Goal: Task Accomplishment & Management: Manage account settings

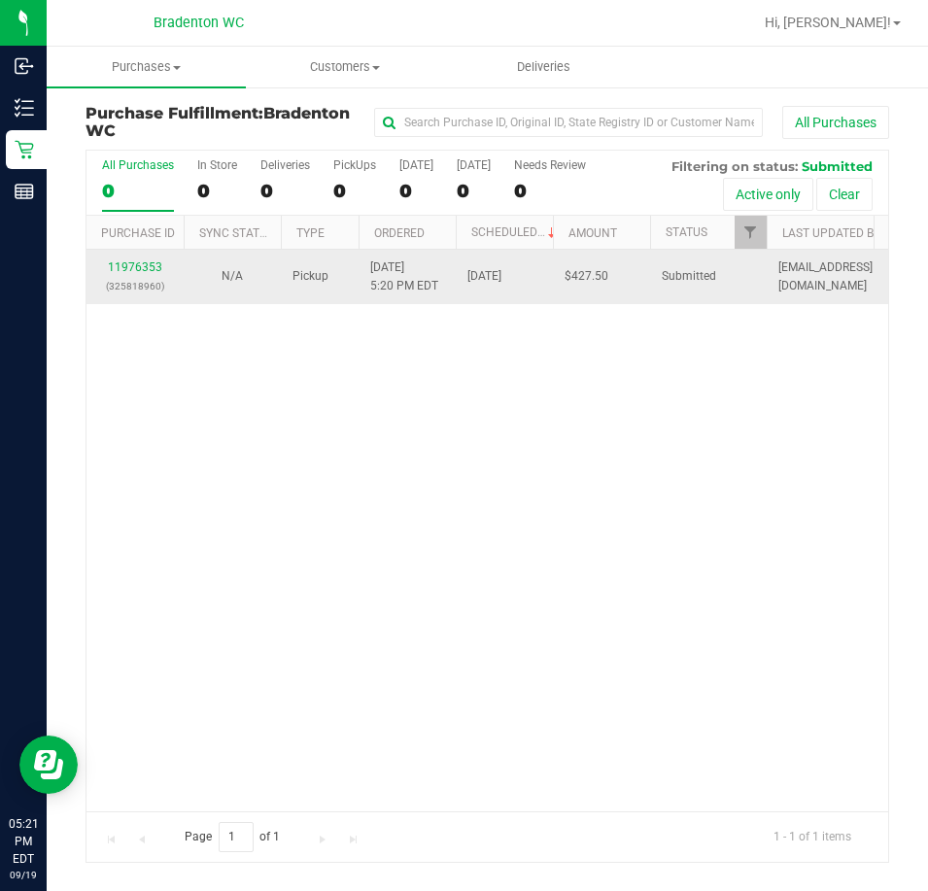
click at [150, 273] on div "11976353 (325818960)" at bounding box center [135, 277] width 74 height 37
click at [140, 266] on link "11976353" at bounding box center [135, 267] width 54 height 14
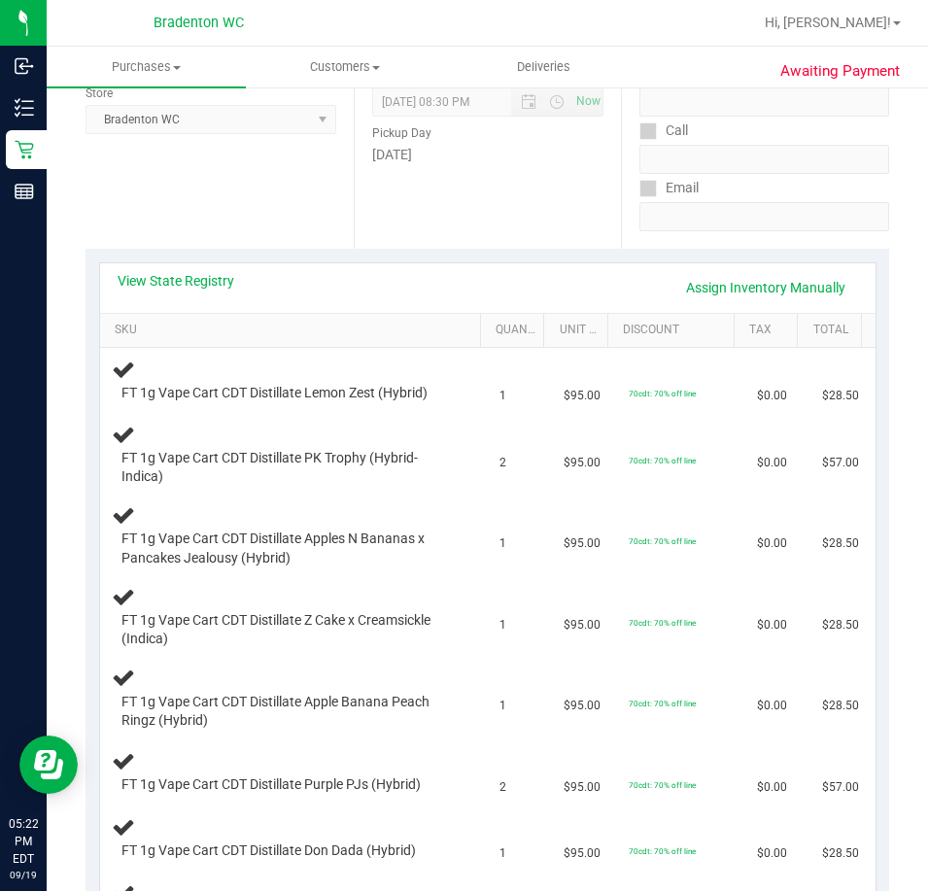
scroll to position [238, 0]
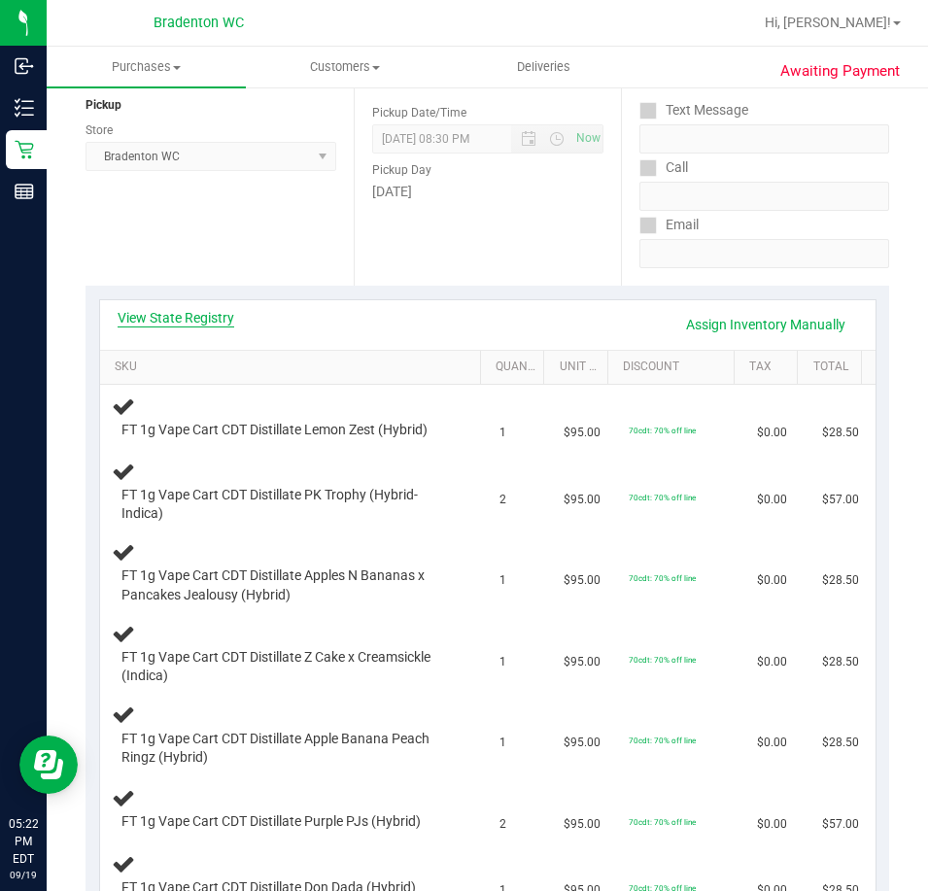
click at [204, 319] on link "View State Registry" at bounding box center [176, 317] width 117 height 19
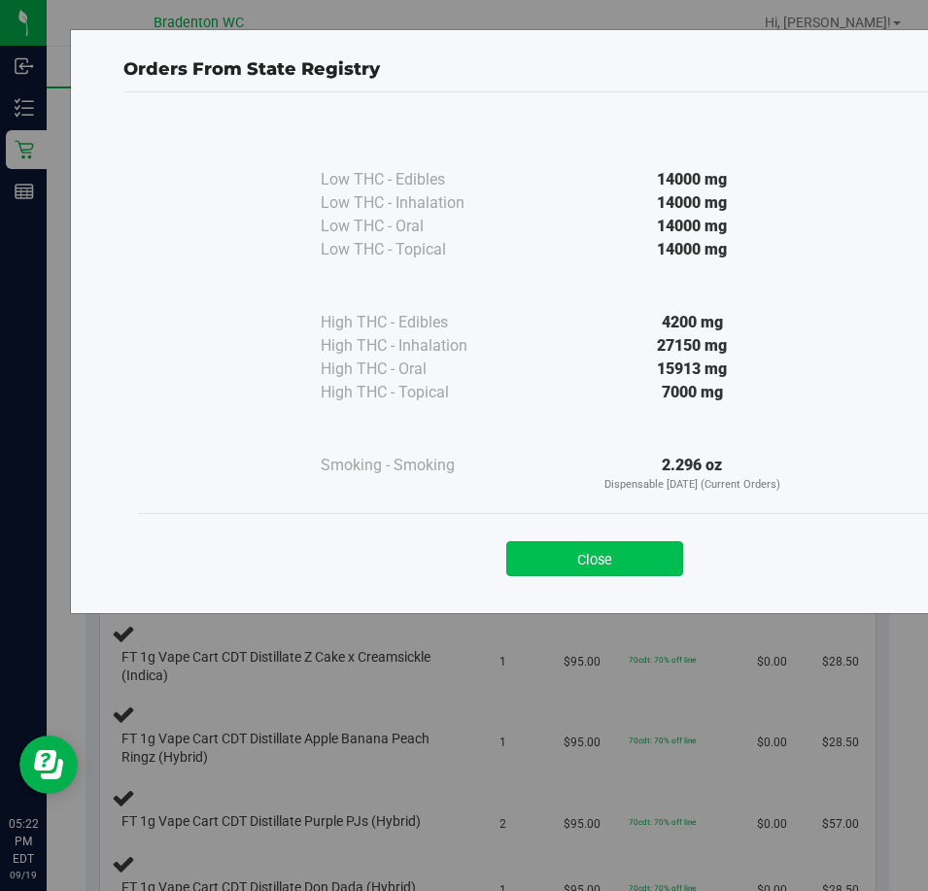
click at [604, 551] on button "Close" at bounding box center [594, 558] width 177 height 35
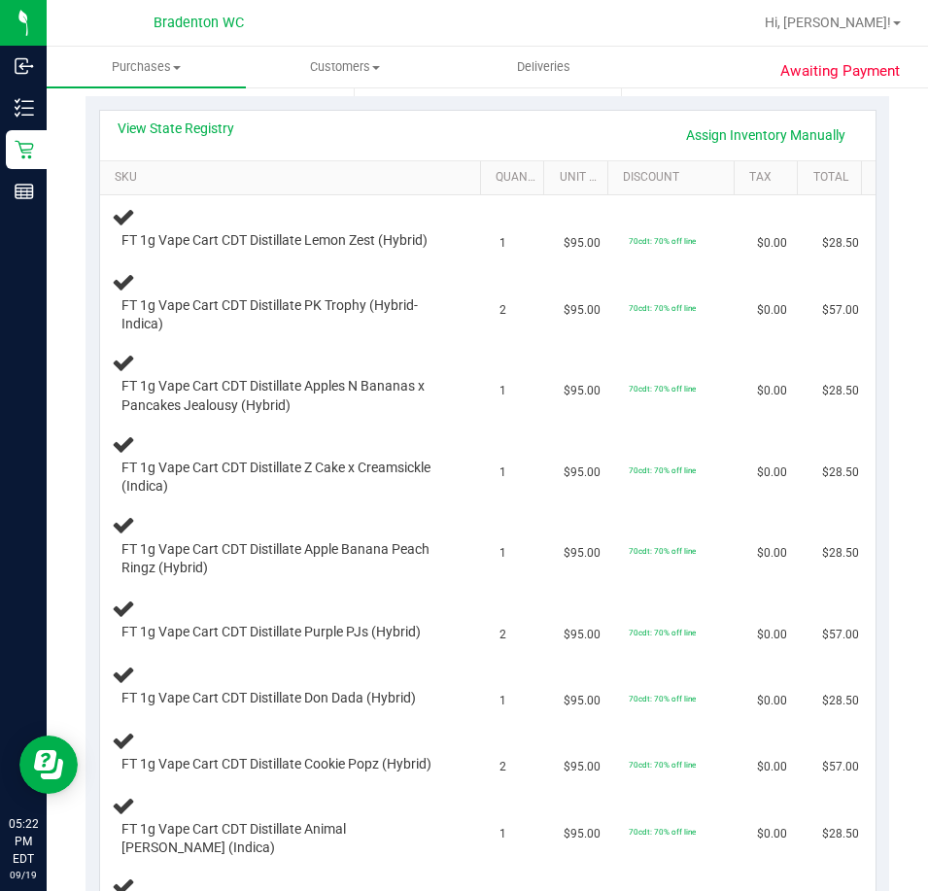
scroll to position [0, 0]
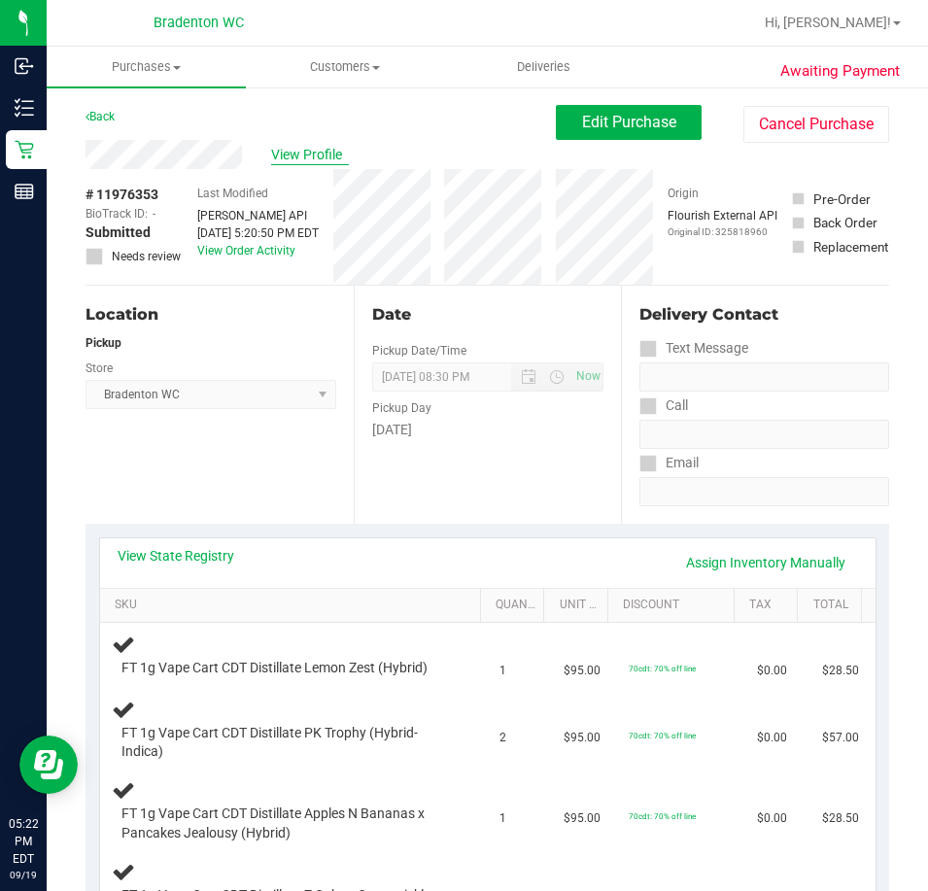
click at [310, 152] on span "View Profile" at bounding box center [310, 155] width 78 height 20
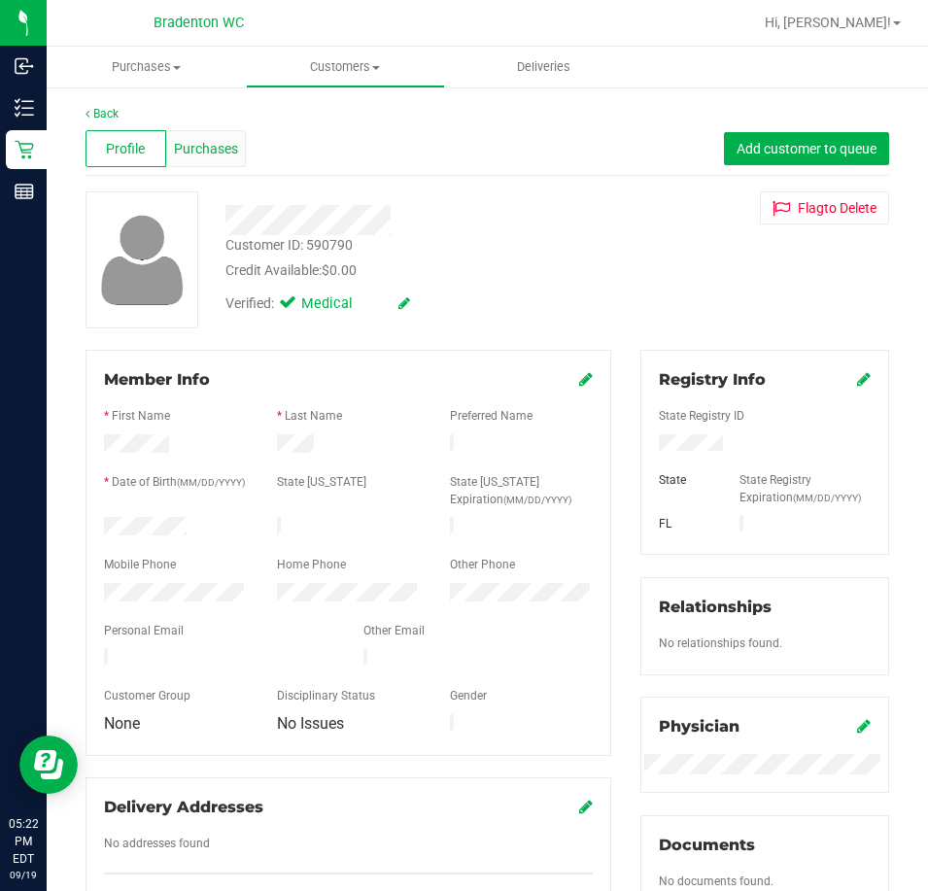
click at [208, 141] on span "Purchases" at bounding box center [206, 149] width 64 height 20
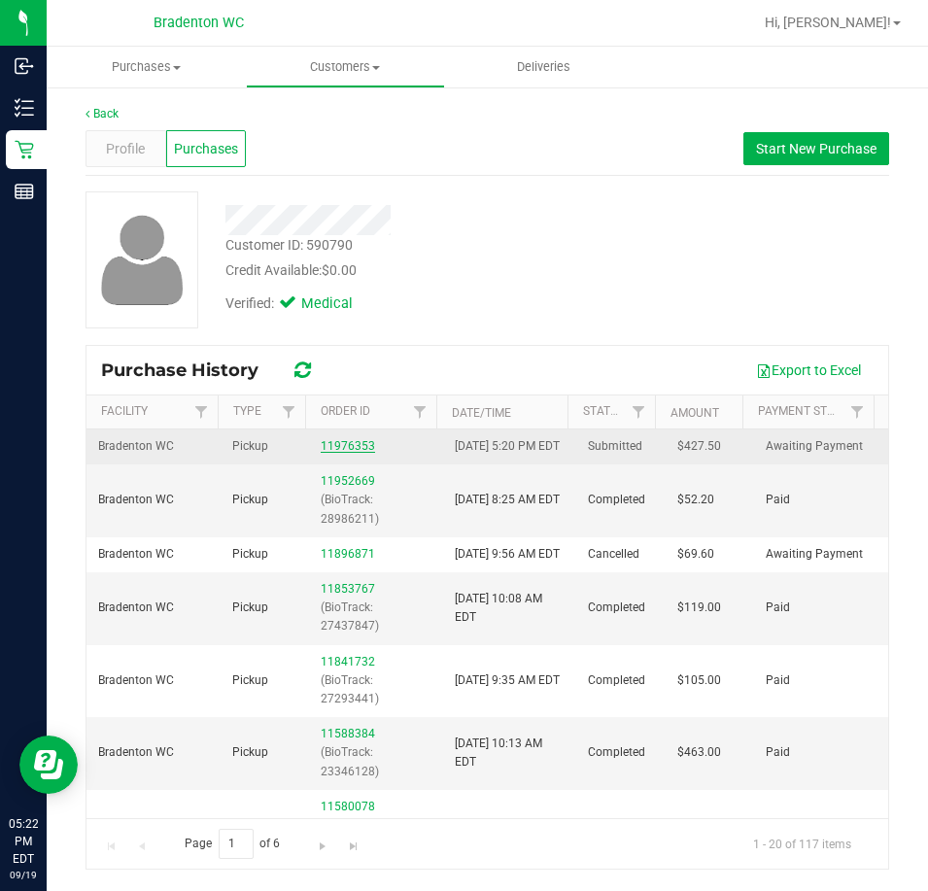
click at [352, 453] on link "11976353" at bounding box center [348, 446] width 54 height 14
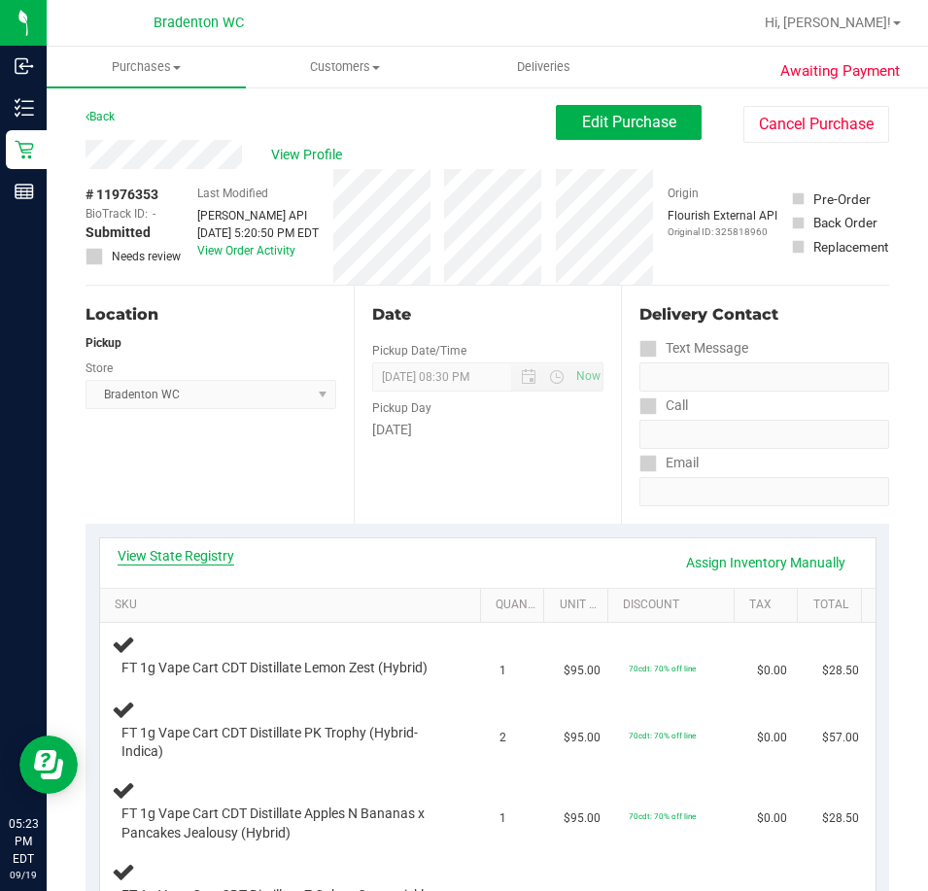
click at [206, 558] on link "View State Registry" at bounding box center [176, 555] width 117 height 19
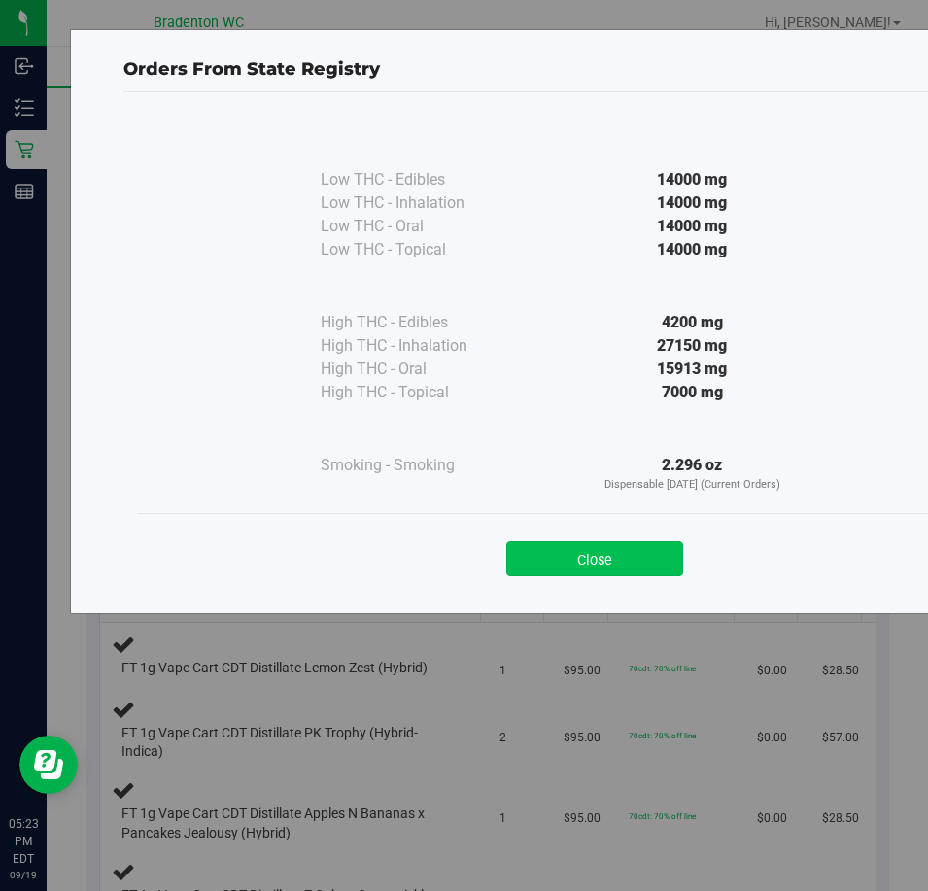
click at [580, 572] on button "Close" at bounding box center [594, 558] width 177 height 35
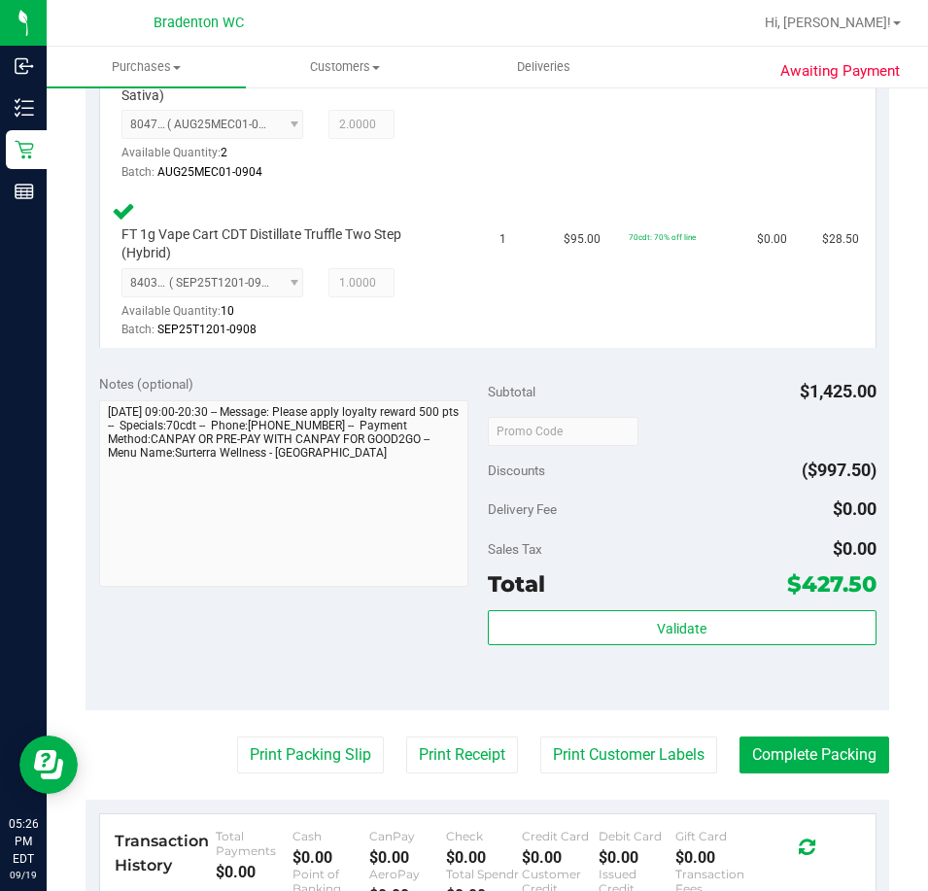
scroll to position [1985, 0]
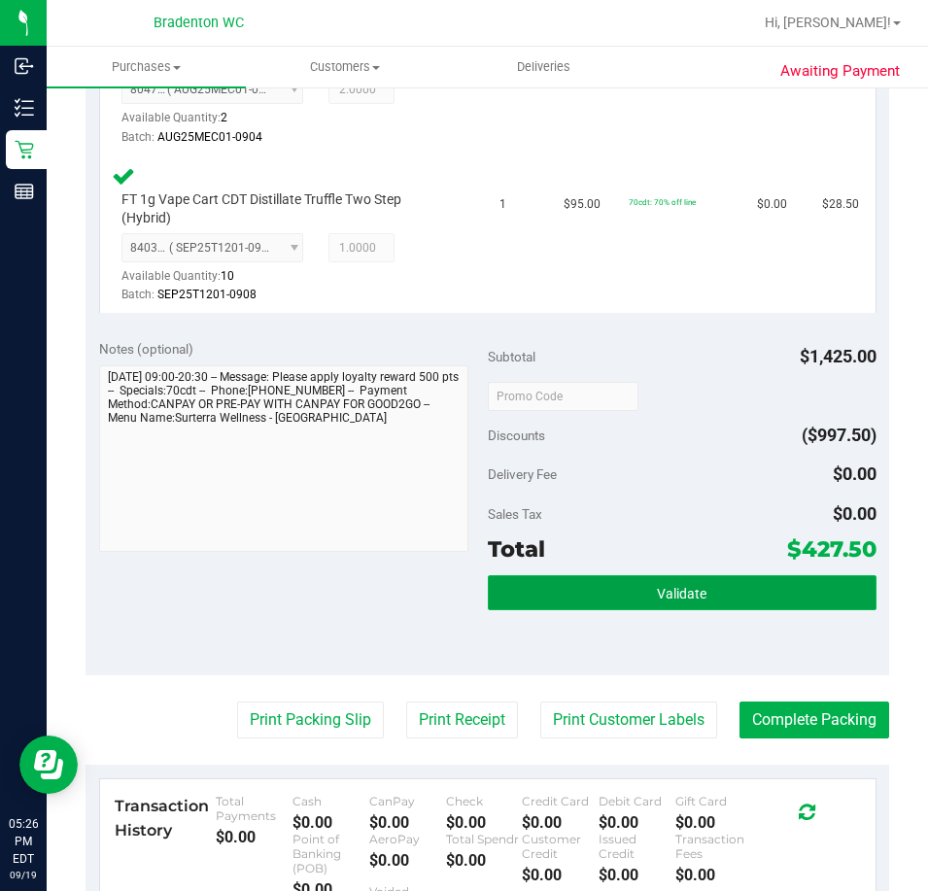
click at [582, 589] on button "Validate" at bounding box center [682, 592] width 389 height 35
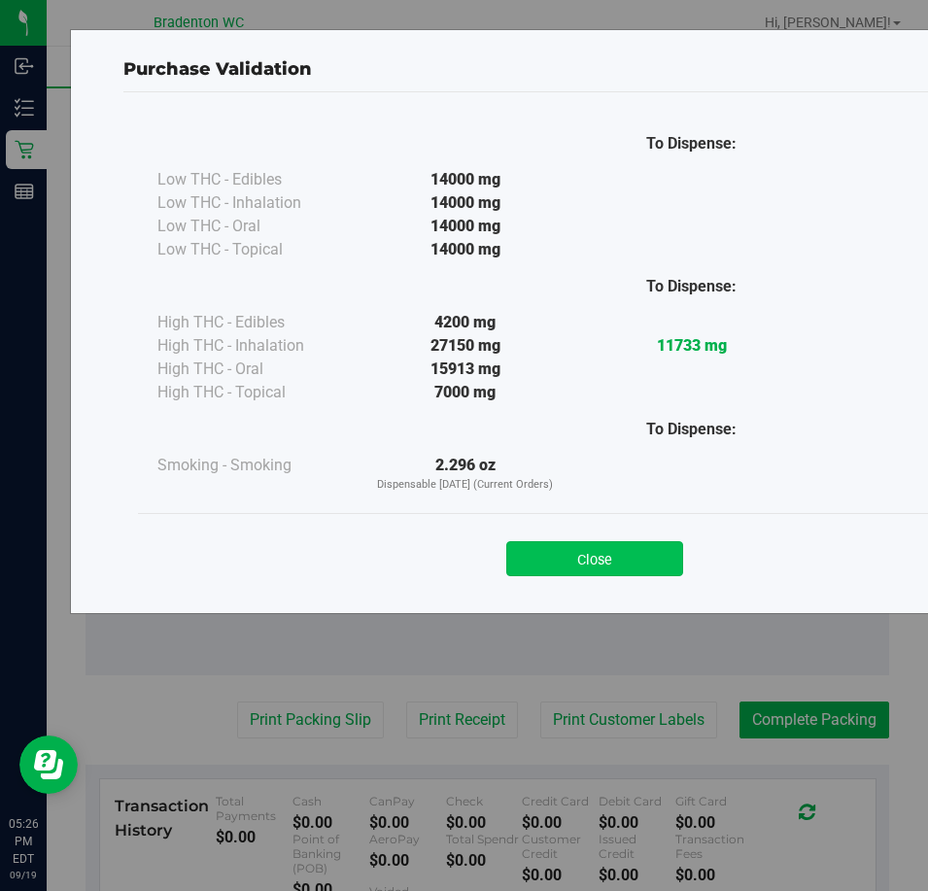
click at [605, 555] on button "Close" at bounding box center [594, 558] width 177 height 35
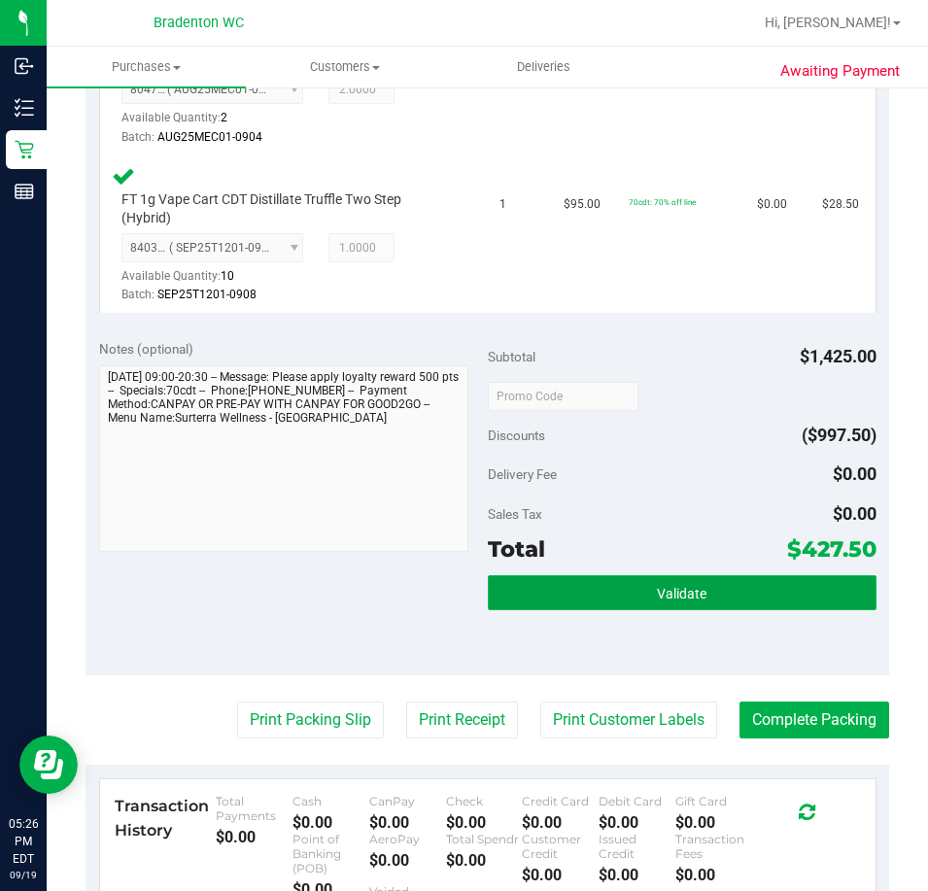
click at [583, 575] on button "Validate" at bounding box center [682, 592] width 389 height 35
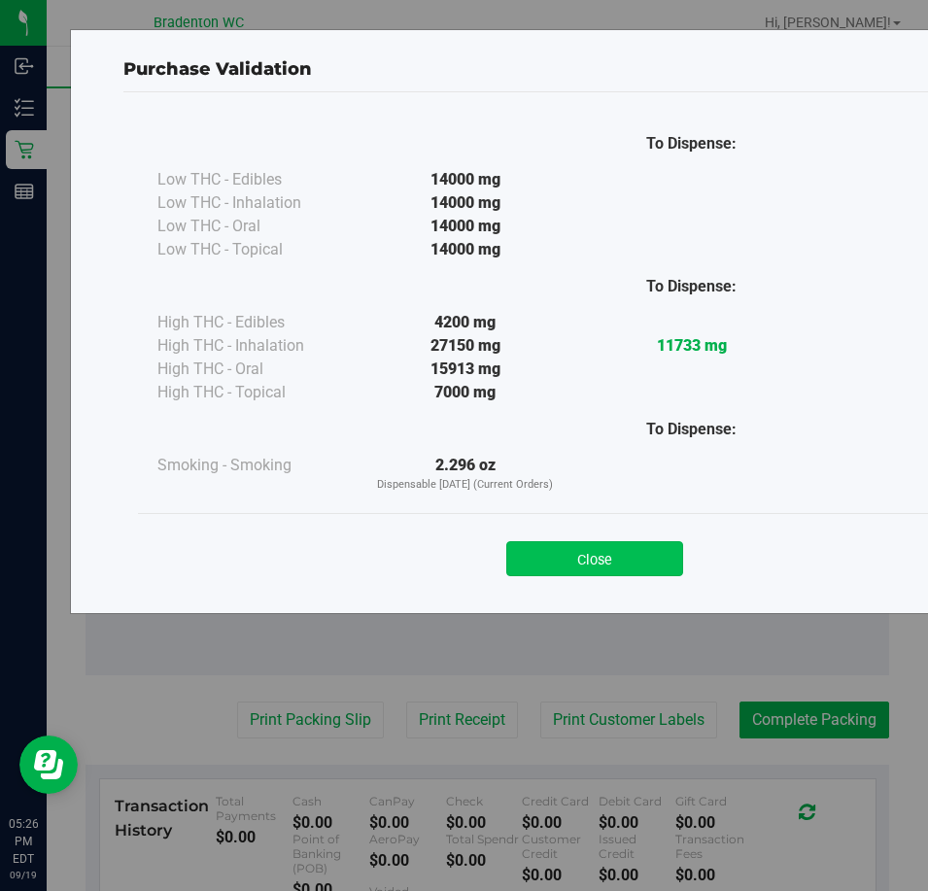
click at [589, 555] on button "Close" at bounding box center [594, 558] width 177 height 35
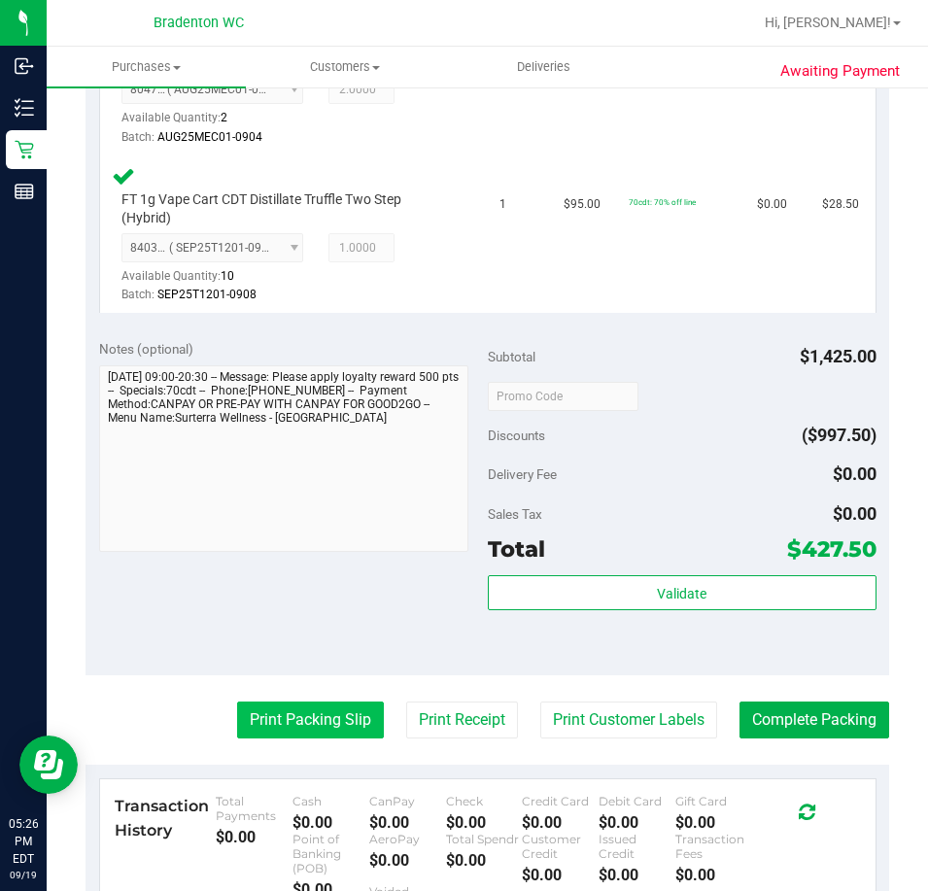
click at [294, 702] on button "Print Packing Slip" at bounding box center [310, 720] width 147 height 37
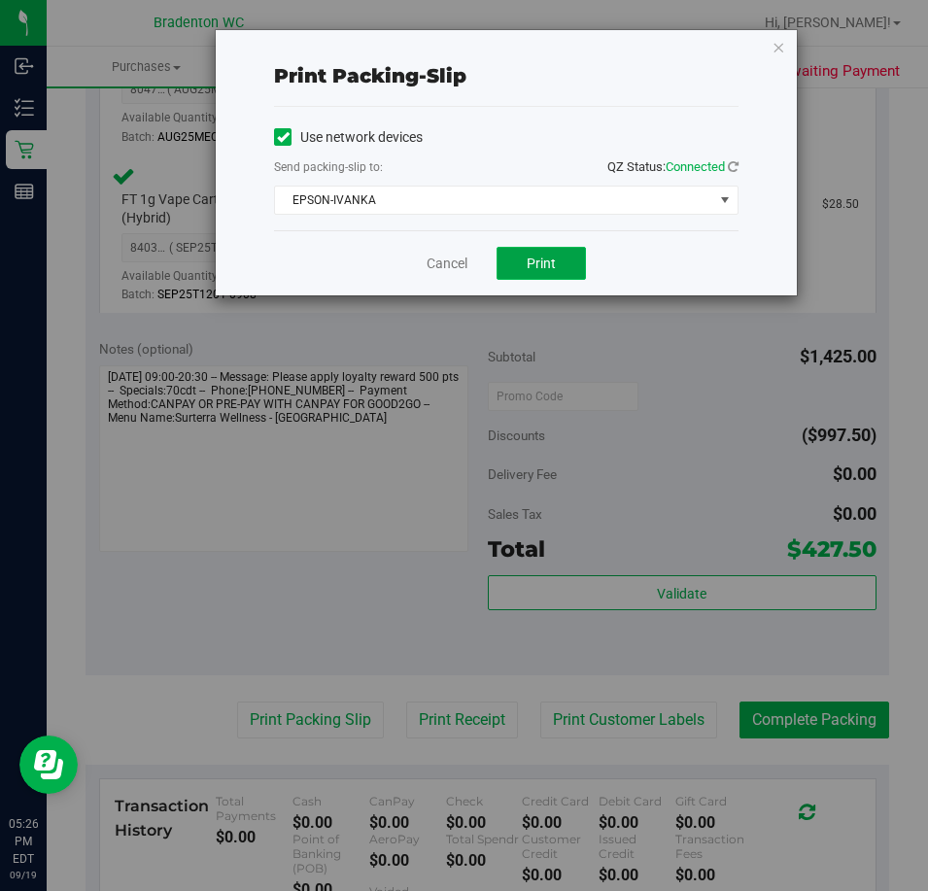
click at [531, 277] on button "Print" at bounding box center [541, 263] width 89 height 33
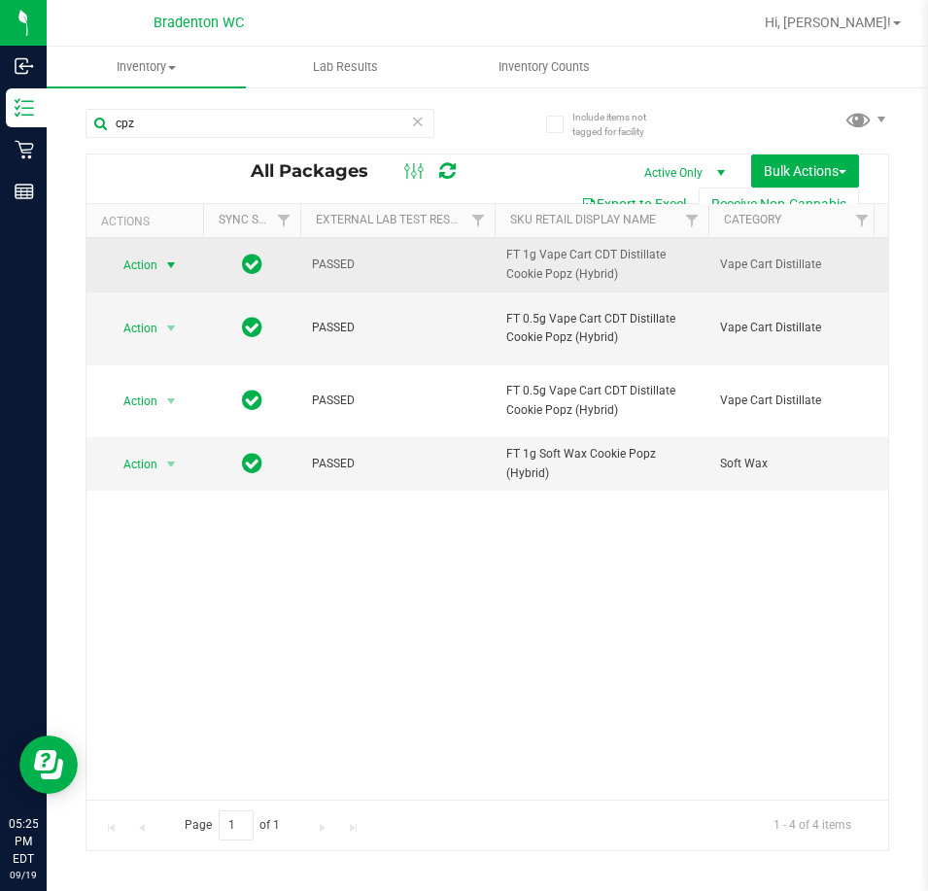
type input "cpz"
click at [169, 267] on span "select" at bounding box center [171, 266] width 16 height 16
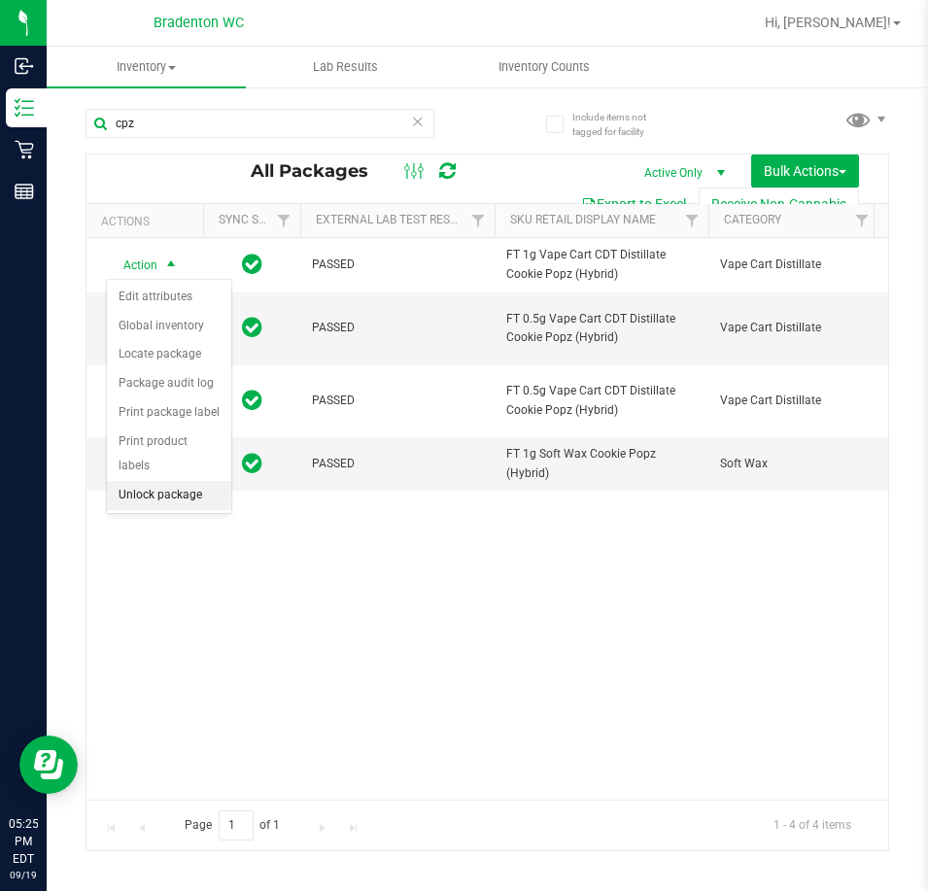
click at [148, 481] on li "Unlock package" at bounding box center [169, 495] width 124 height 29
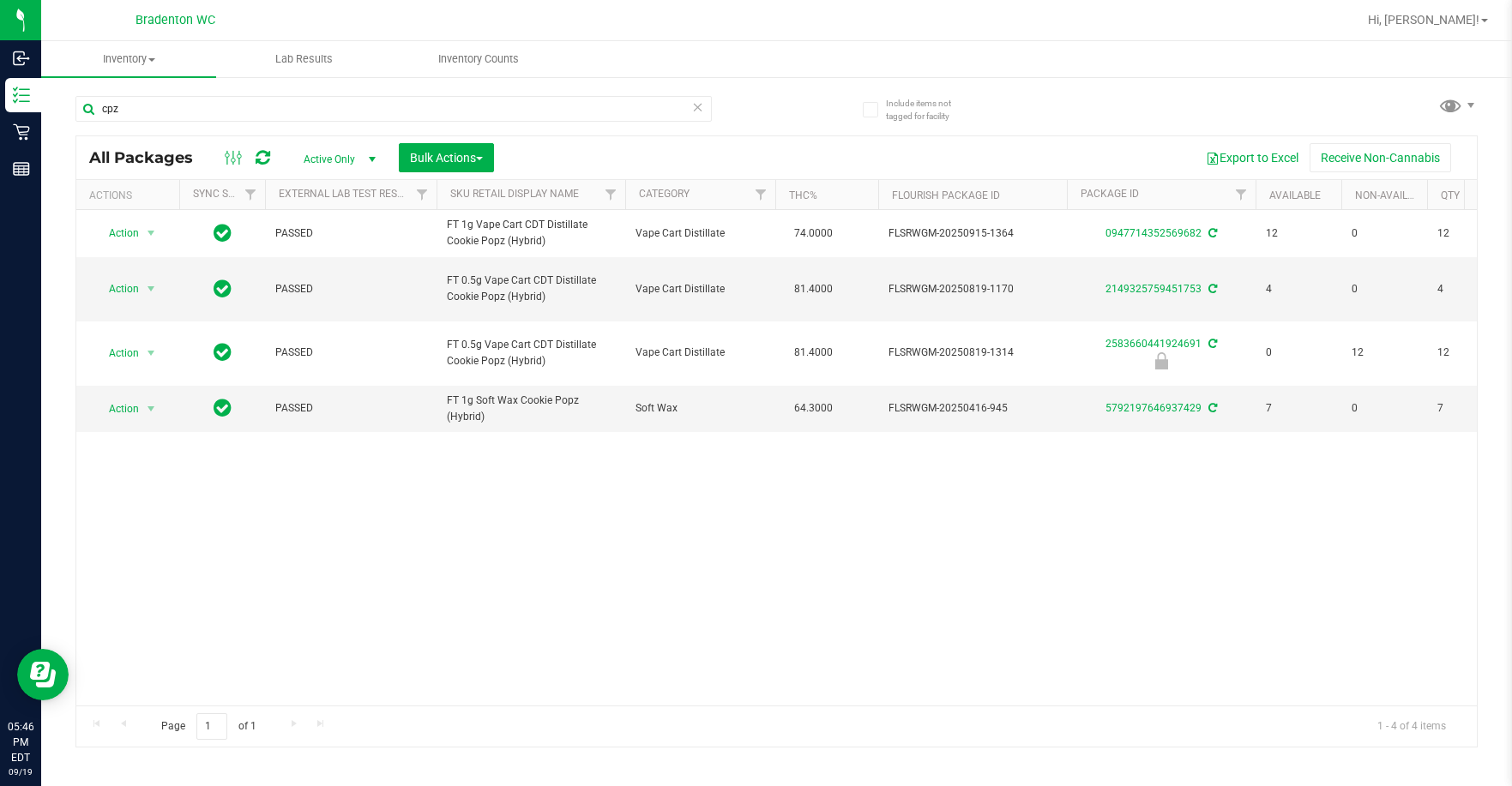
click at [692, 109] on icon at bounding box center [698, 106] width 12 height 20
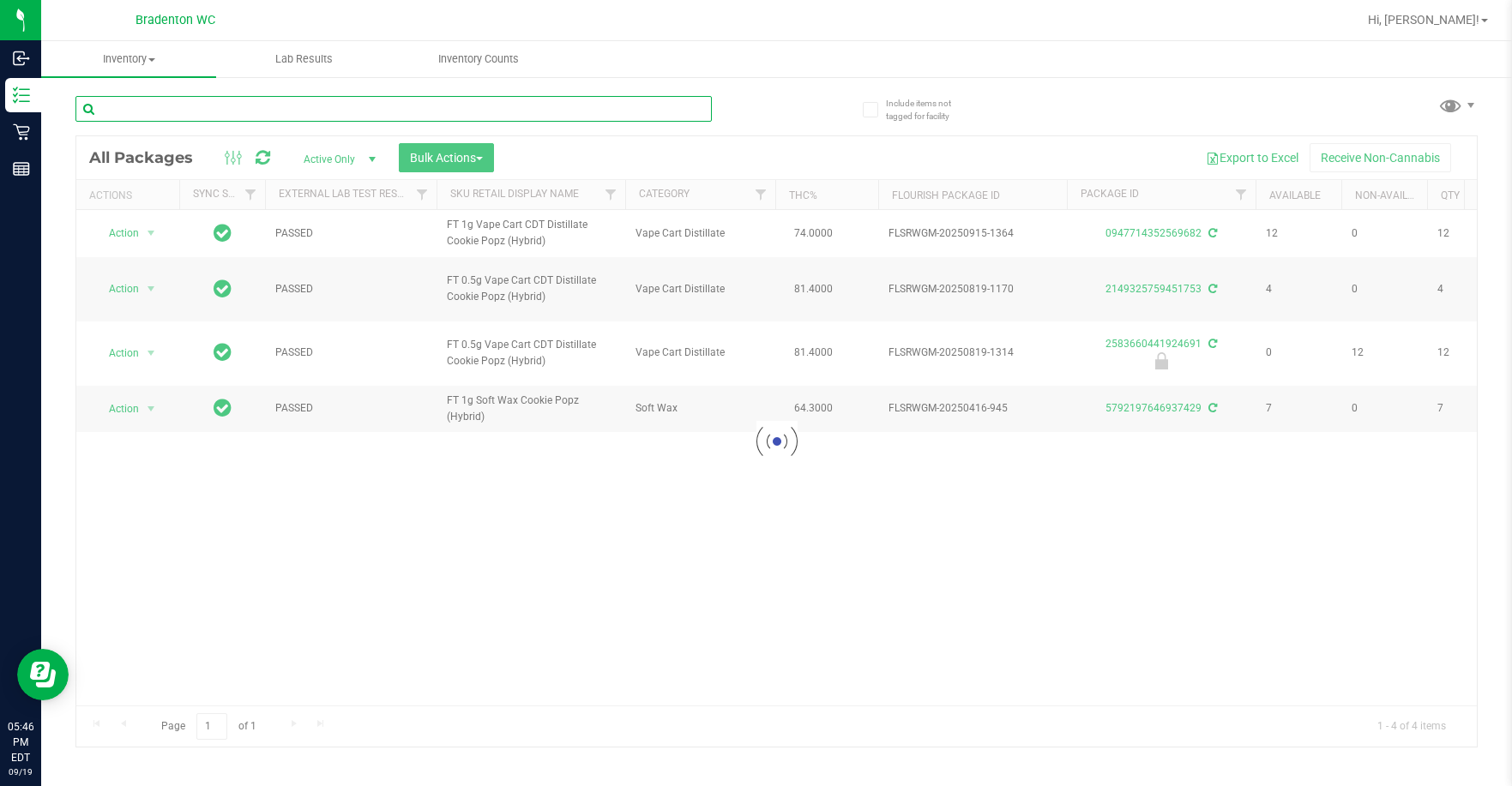
click at [698, 108] on input "text" at bounding box center [394, 109] width 636 height 26
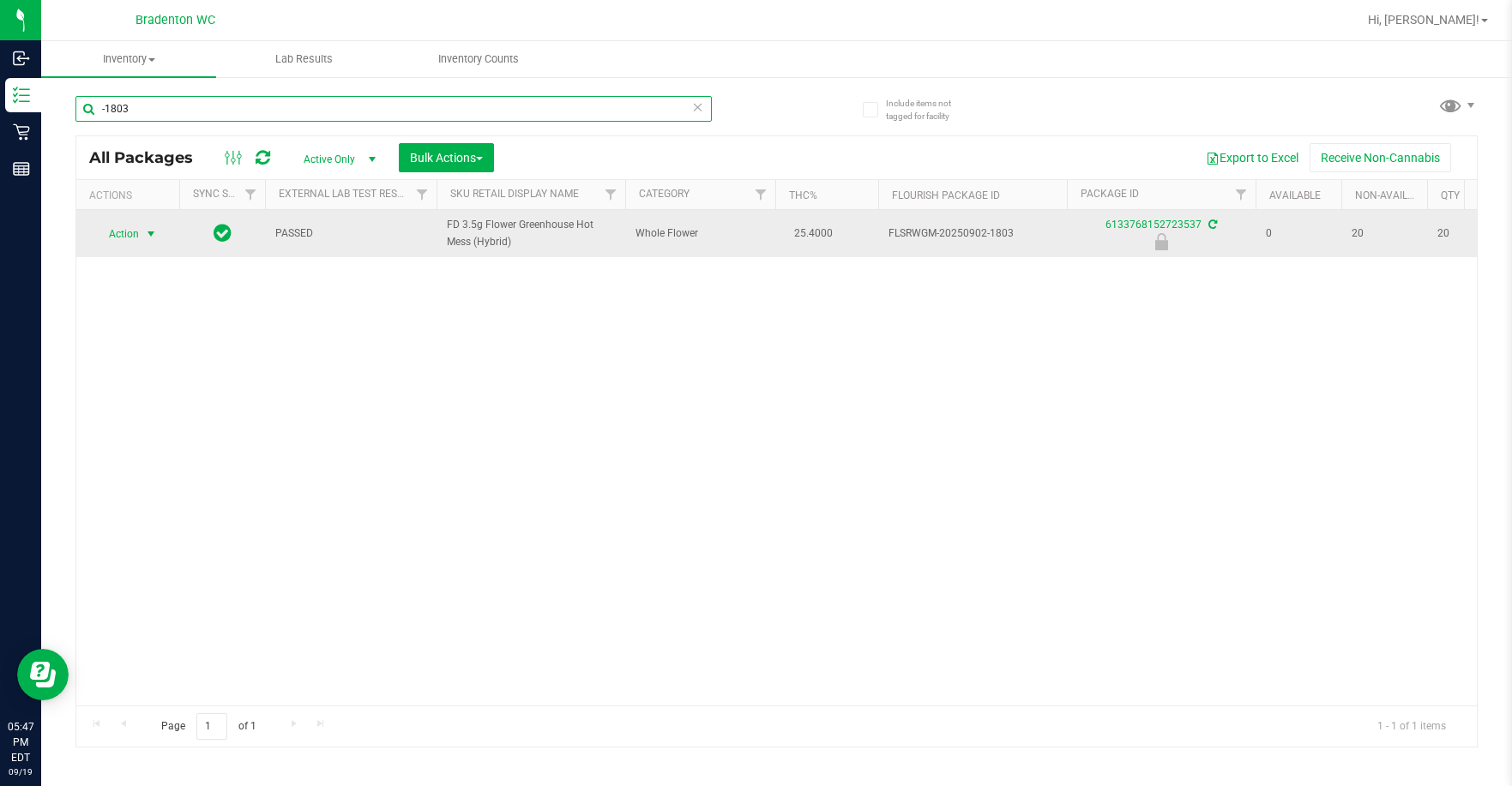
type input "-1803"
click at [150, 233] on span "select" at bounding box center [151, 235] width 14 height 14
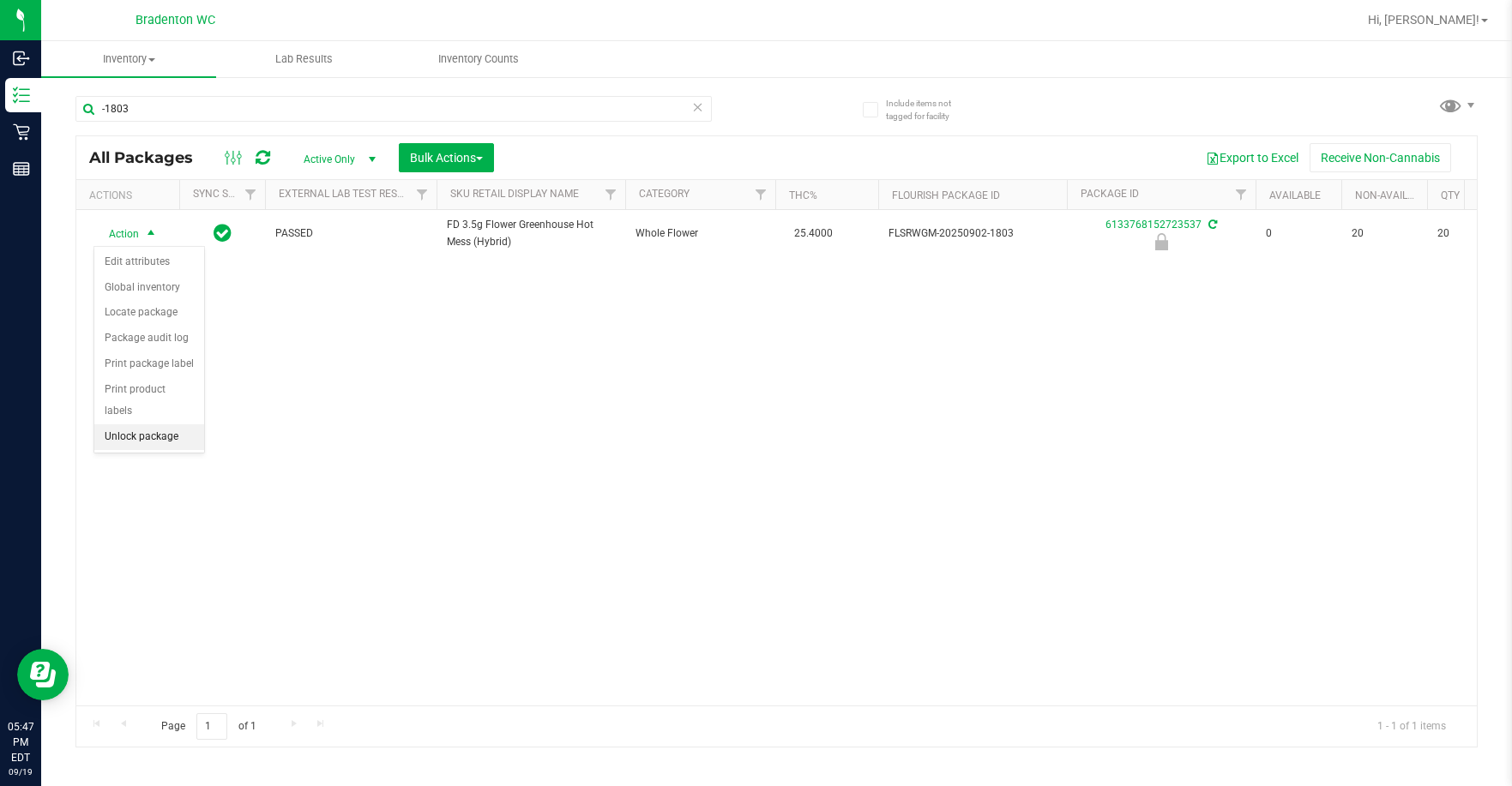
click at [170, 424] on li "Unlock package" at bounding box center [149, 437] width 109 height 26
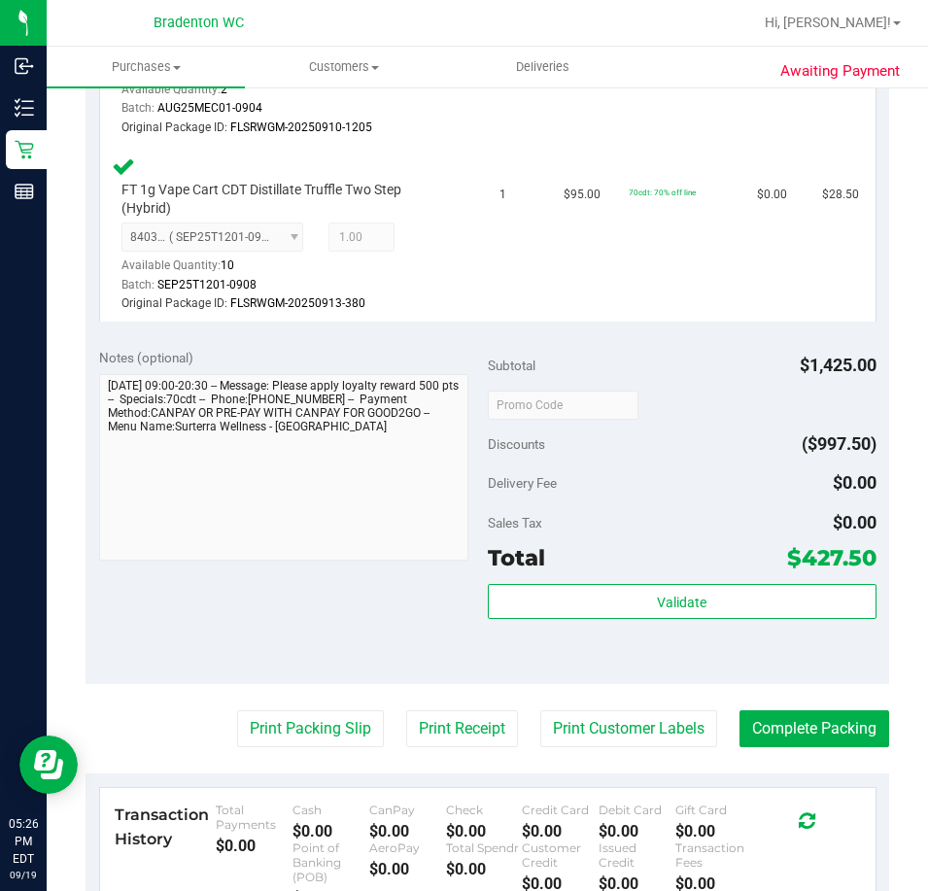
scroll to position [2181, 0]
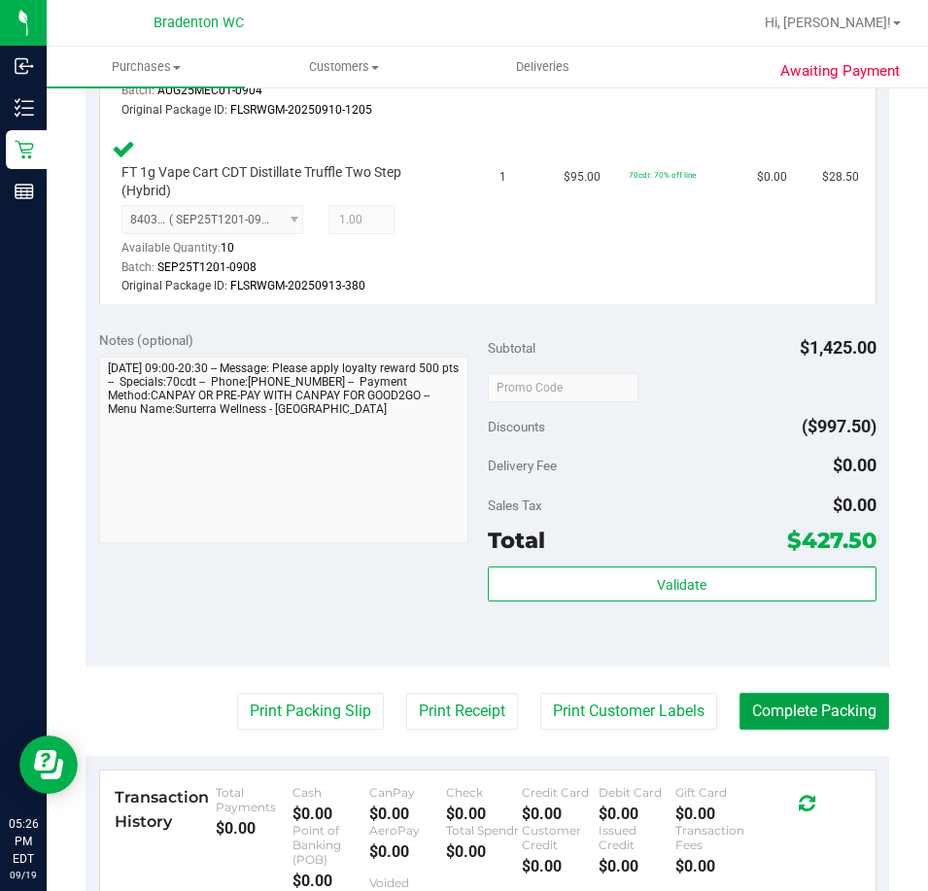
click at [814, 695] on button "Complete Packing" at bounding box center [815, 711] width 150 height 37
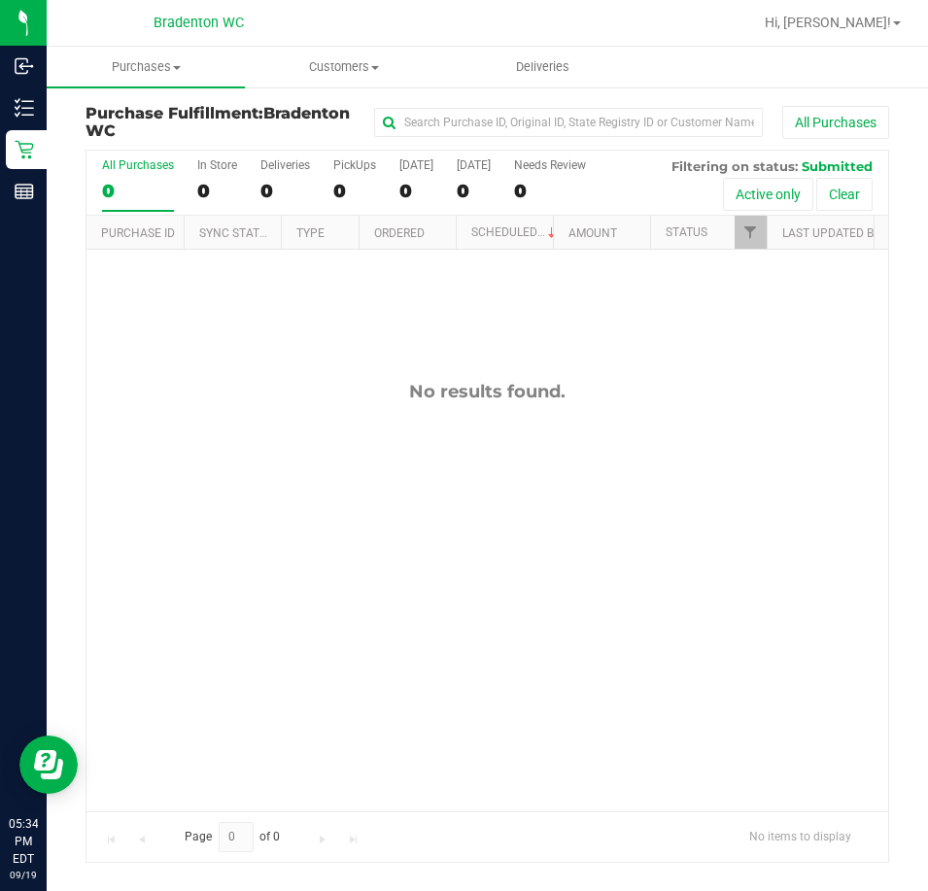
click at [253, 525] on div "No results found." at bounding box center [487, 596] width 802 height 693
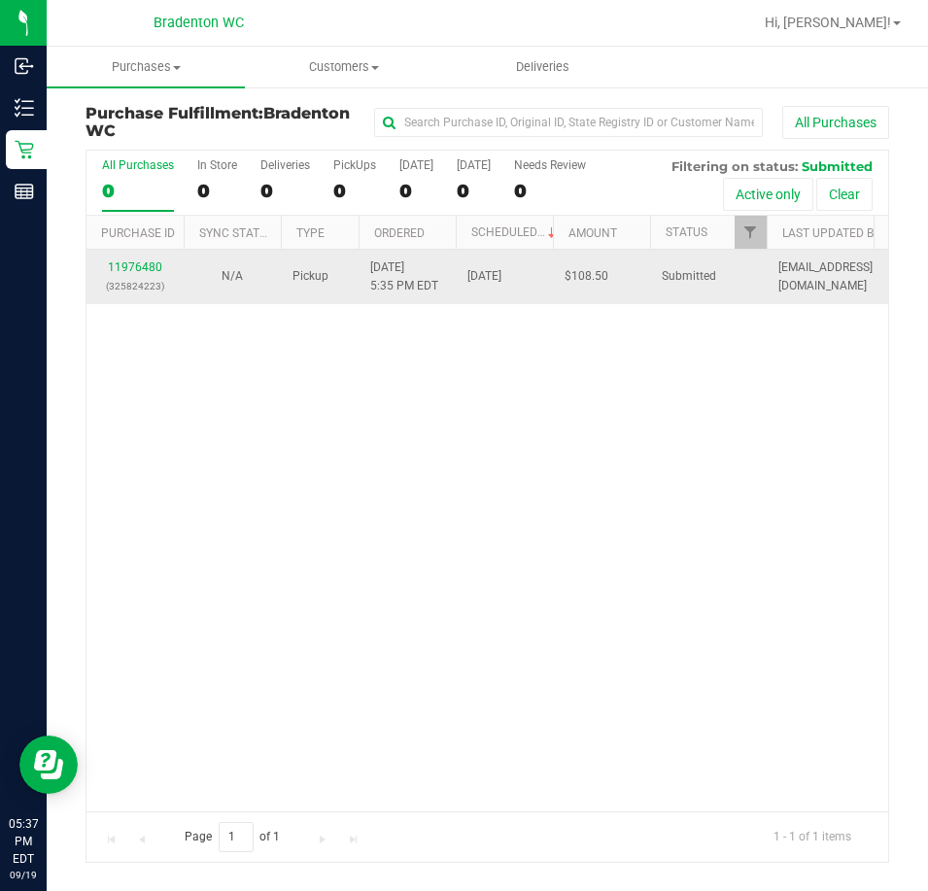
click at [139, 273] on div "11976480 (325824223)" at bounding box center [135, 277] width 74 height 37
click at [156, 270] on link "11976480" at bounding box center [135, 267] width 54 height 14
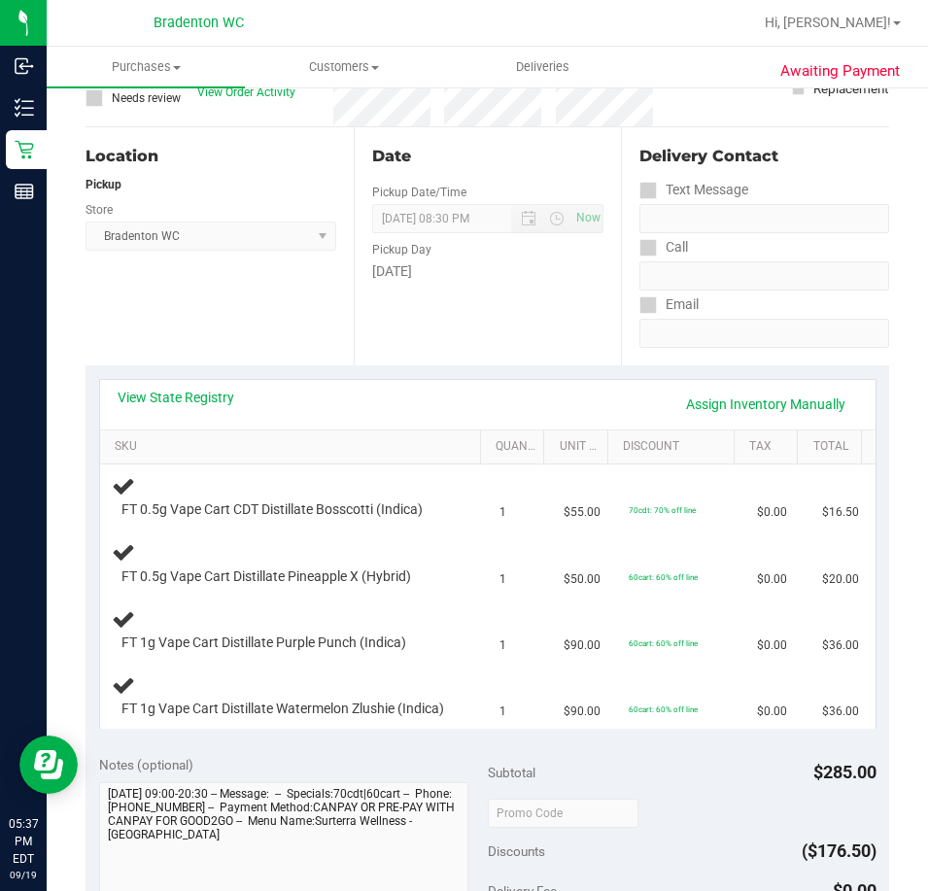
scroll to position [199, 0]
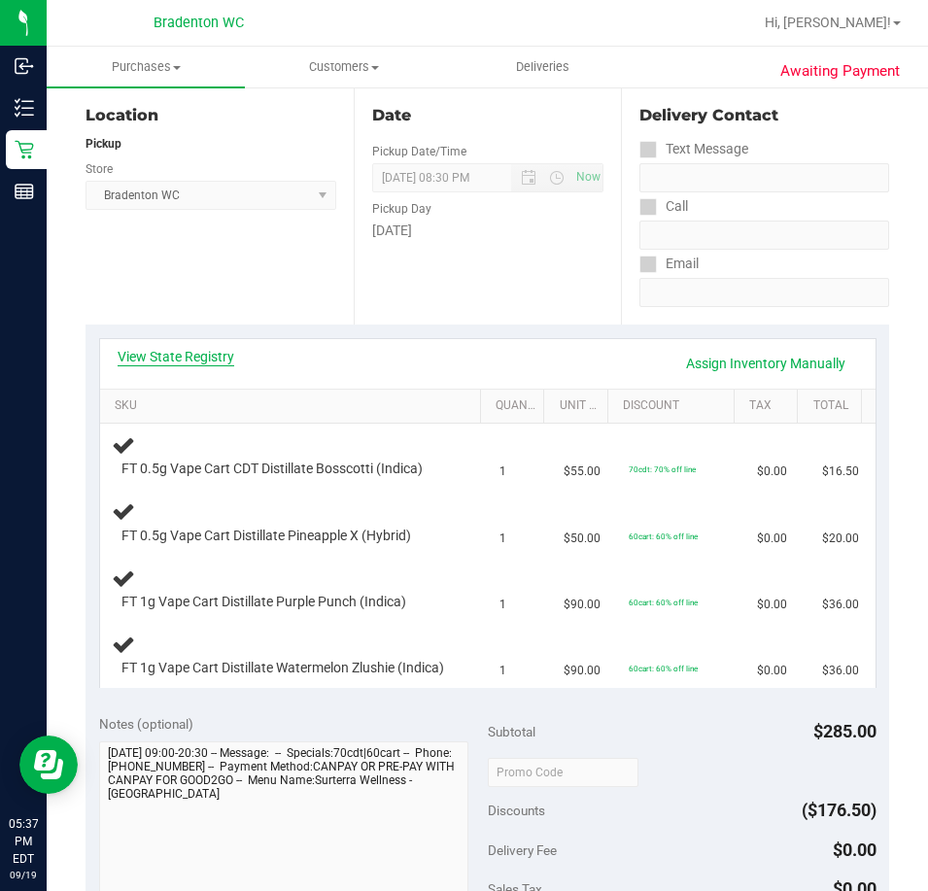
click at [186, 355] on link "View State Registry" at bounding box center [176, 356] width 117 height 19
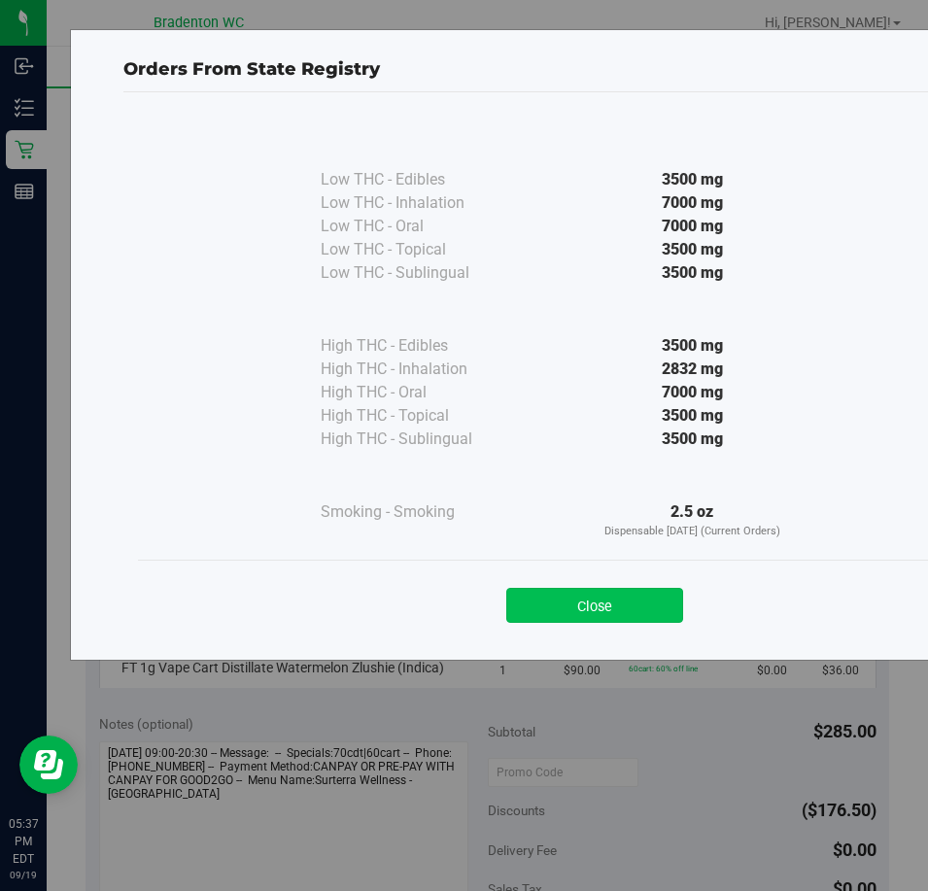
click at [598, 610] on button "Close" at bounding box center [594, 605] width 177 height 35
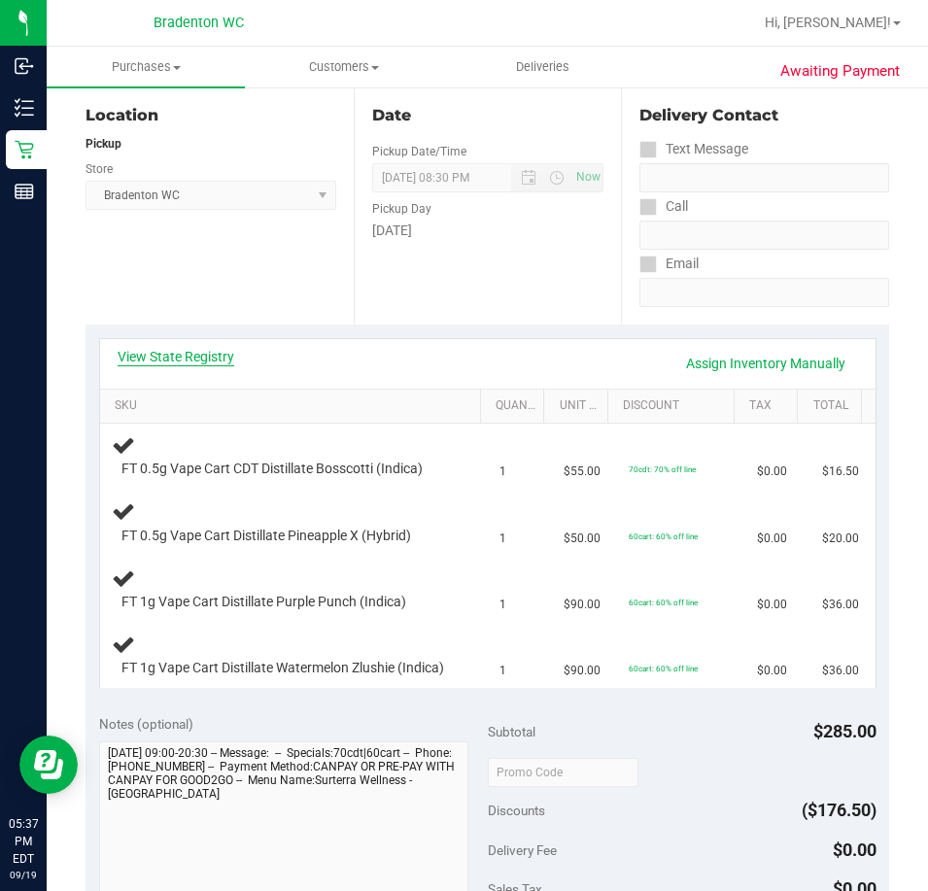
click at [215, 351] on link "View State Registry" at bounding box center [176, 356] width 117 height 19
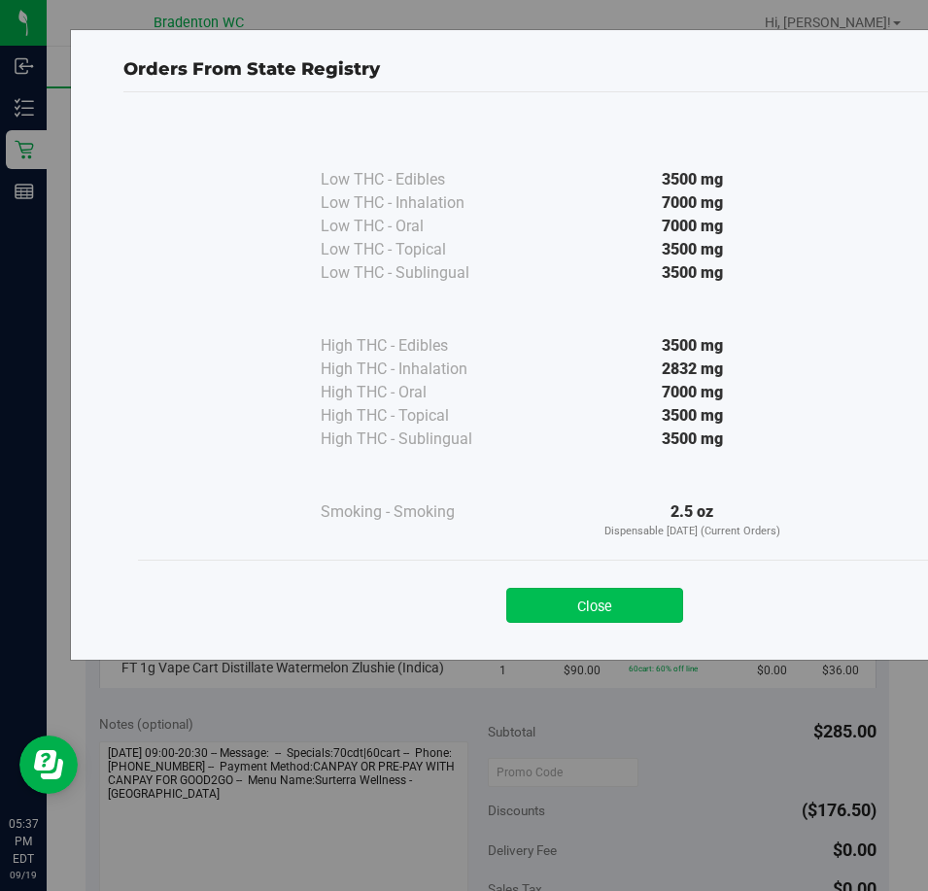
click at [640, 611] on button "Close" at bounding box center [594, 605] width 177 height 35
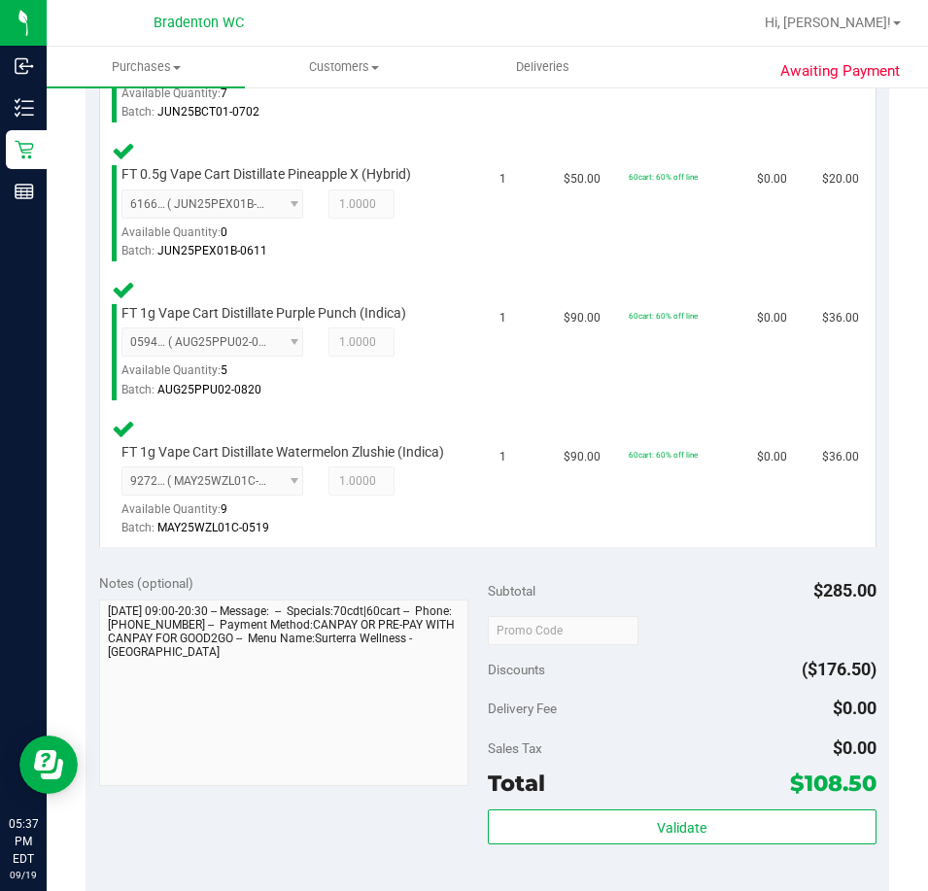
scroll to position [694, 0]
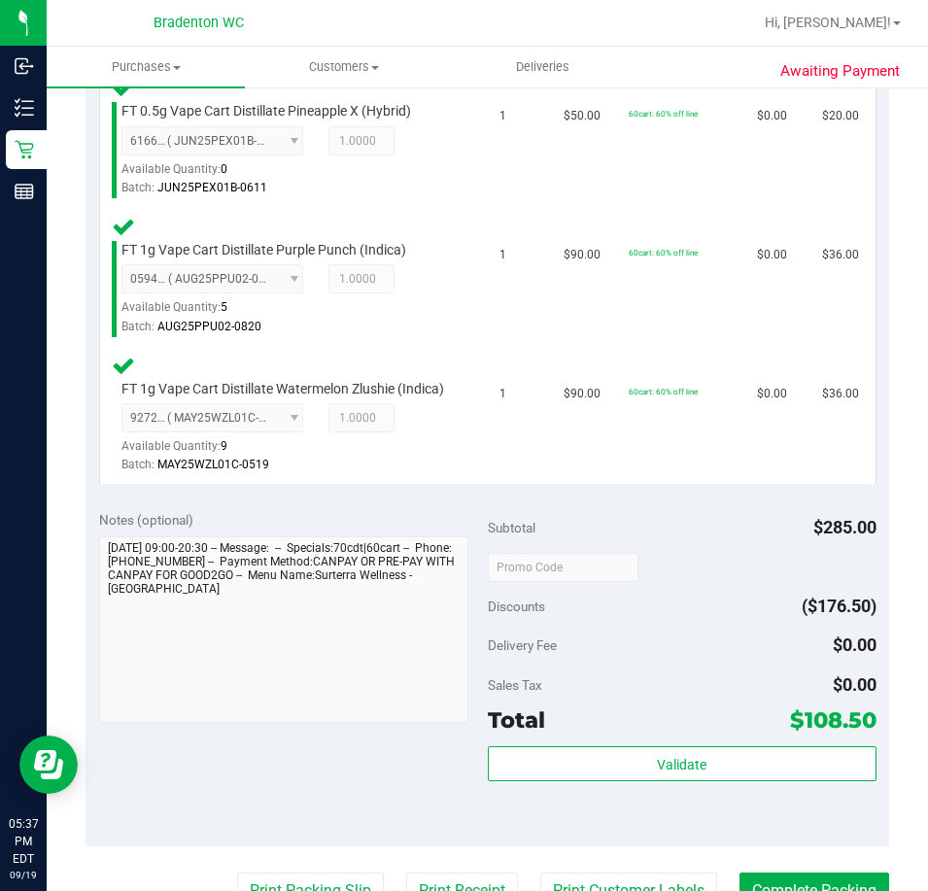
click at [590, 817] on div "Validate" at bounding box center [682, 789] width 389 height 87
click at [552, 817] on div "Validate" at bounding box center [682, 789] width 389 height 87
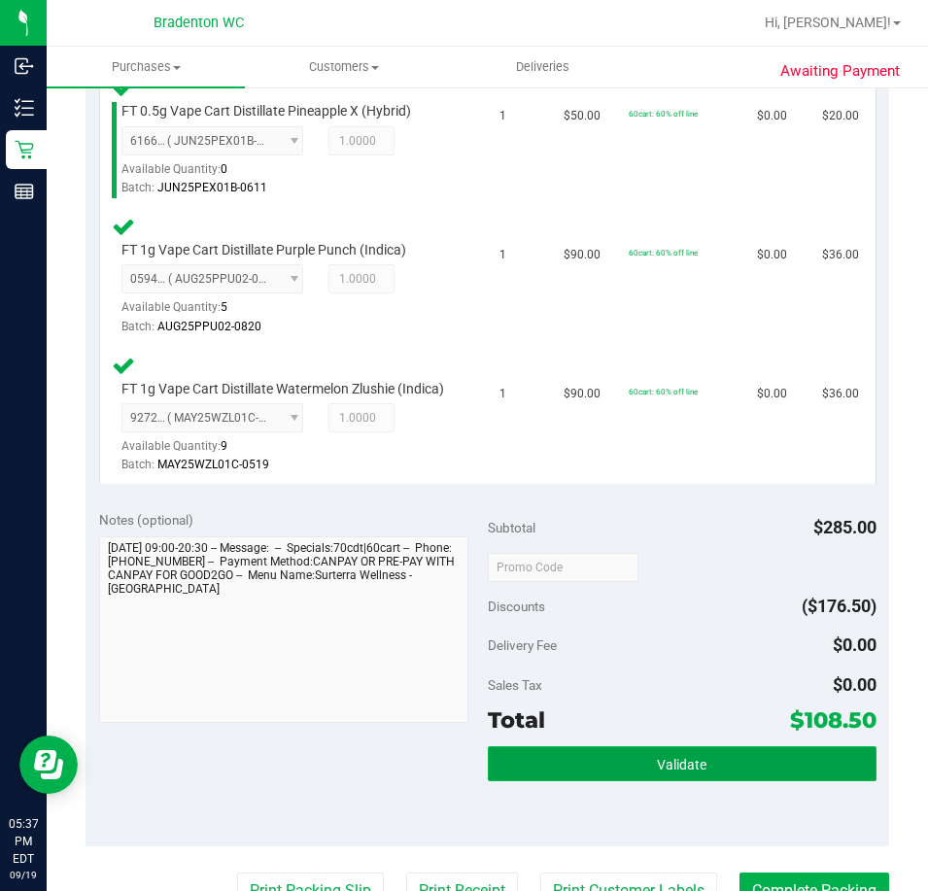
click at [558, 774] on button "Validate" at bounding box center [682, 763] width 389 height 35
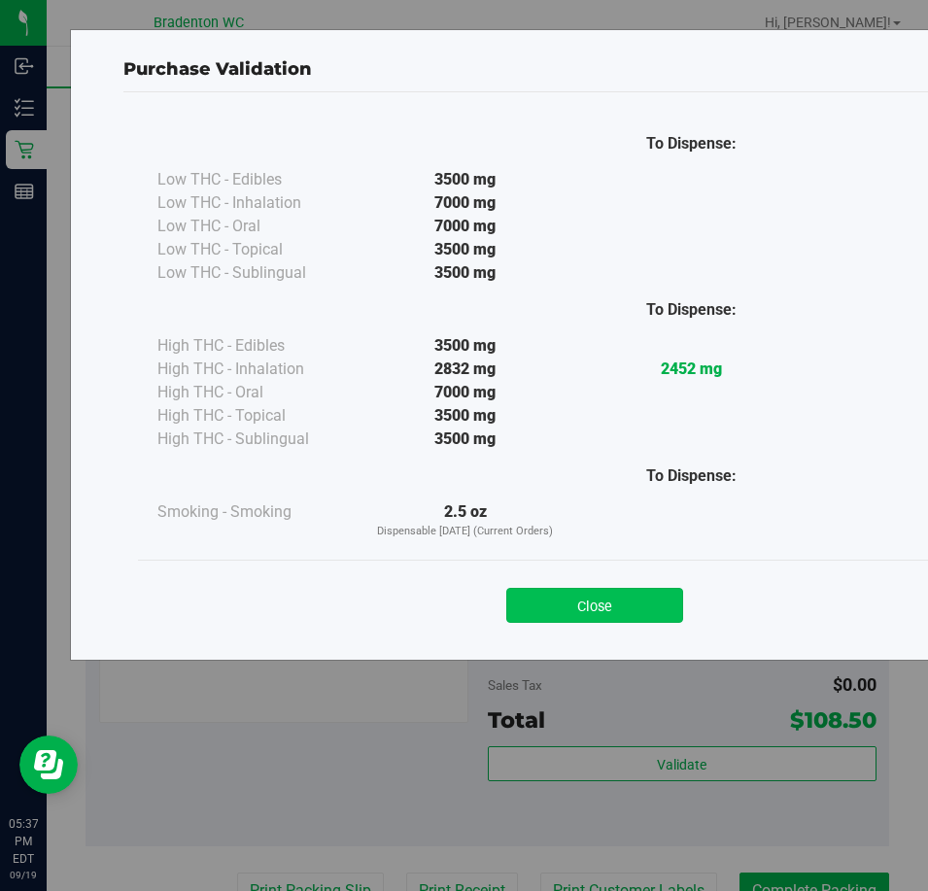
click at [579, 615] on button "Close" at bounding box center [594, 605] width 177 height 35
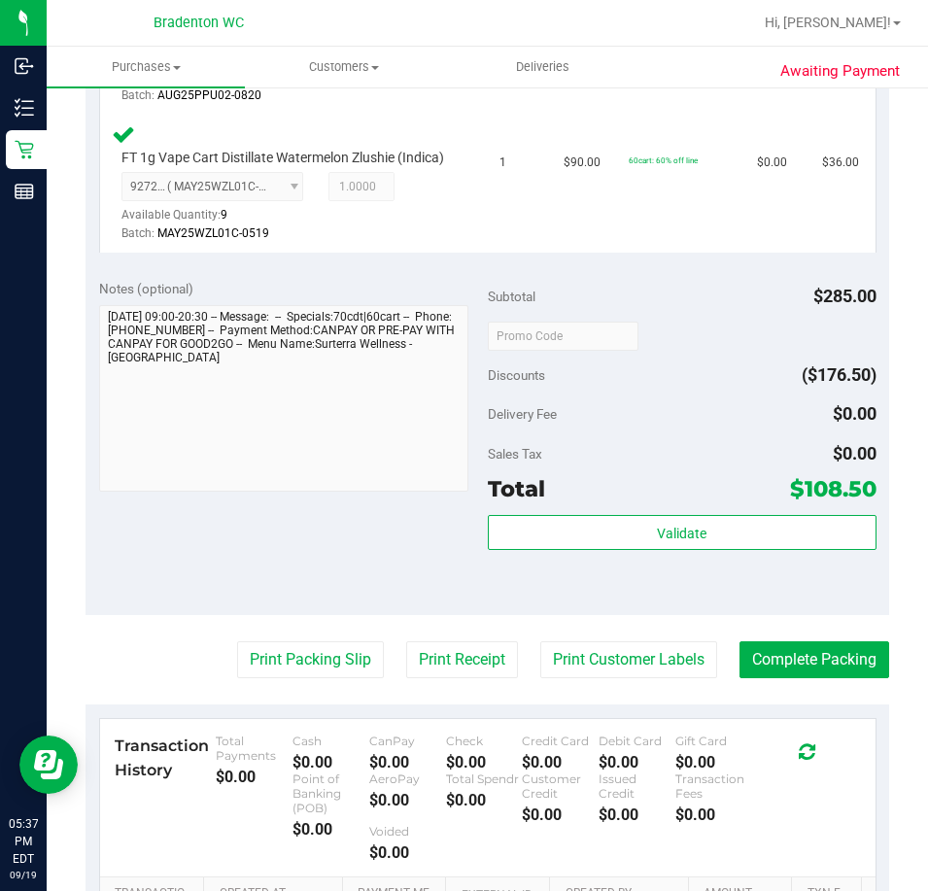
scroll to position [953, 0]
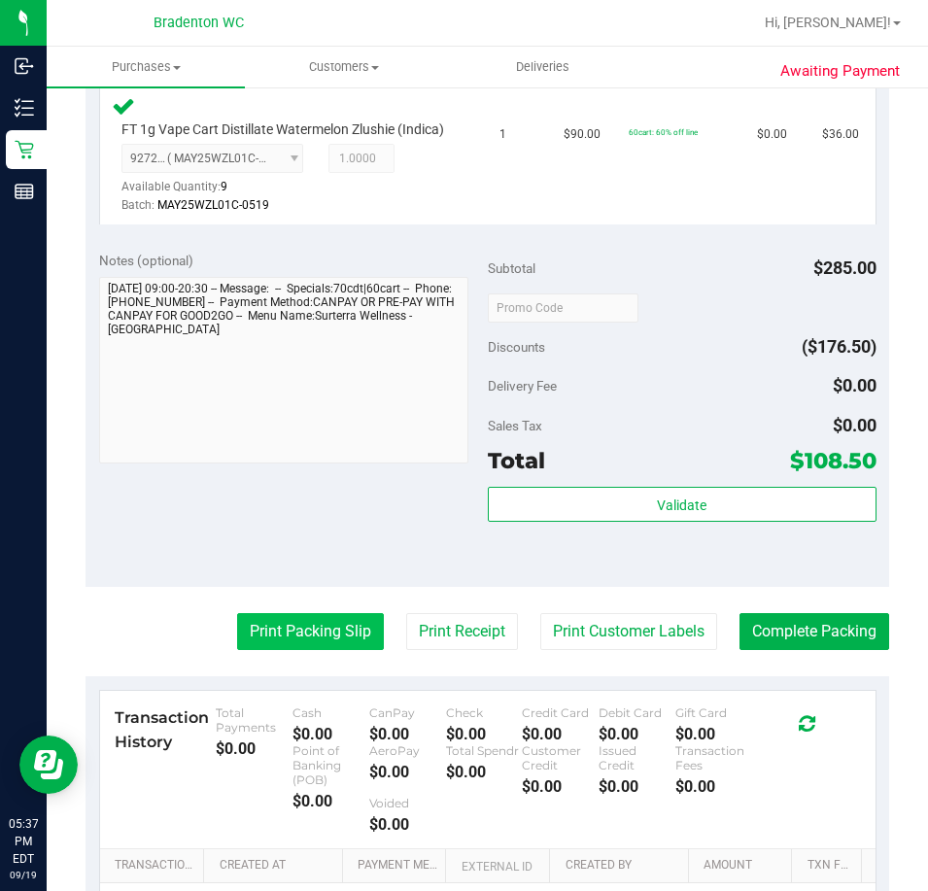
click at [328, 650] on button "Print Packing Slip" at bounding box center [310, 631] width 147 height 37
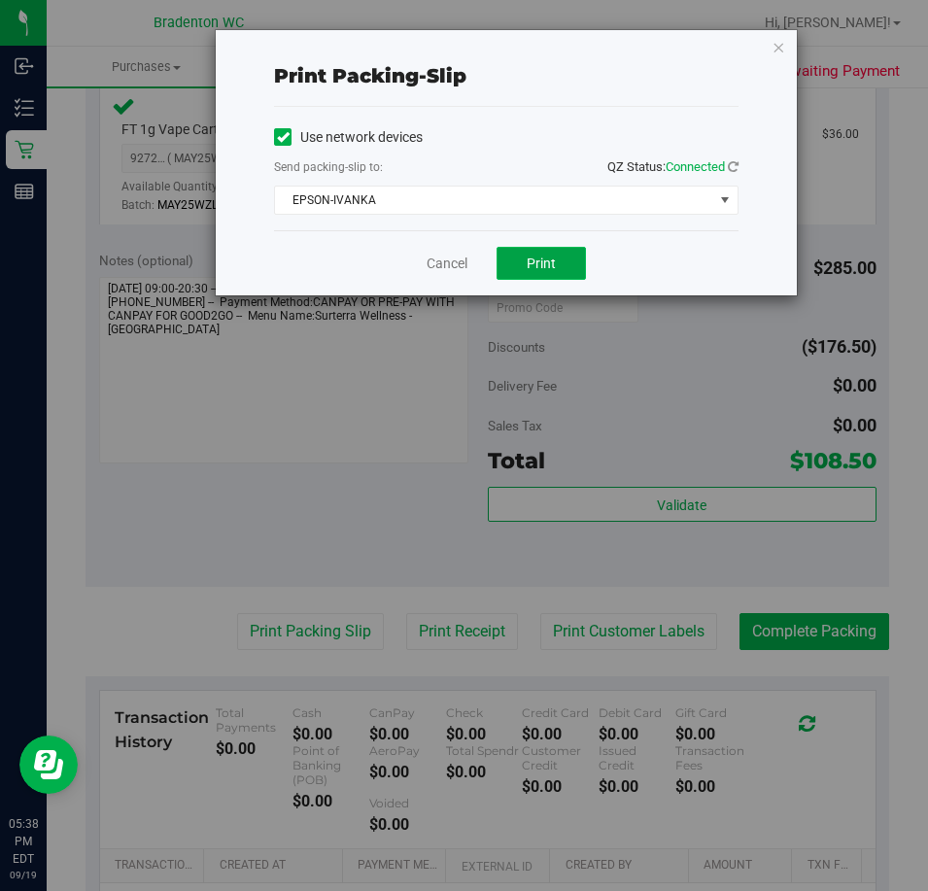
click at [535, 261] on span "Print" at bounding box center [541, 264] width 29 height 16
click at [449, 263] on link "Cancel" at bounding box center [447, 264] width 41 height 20
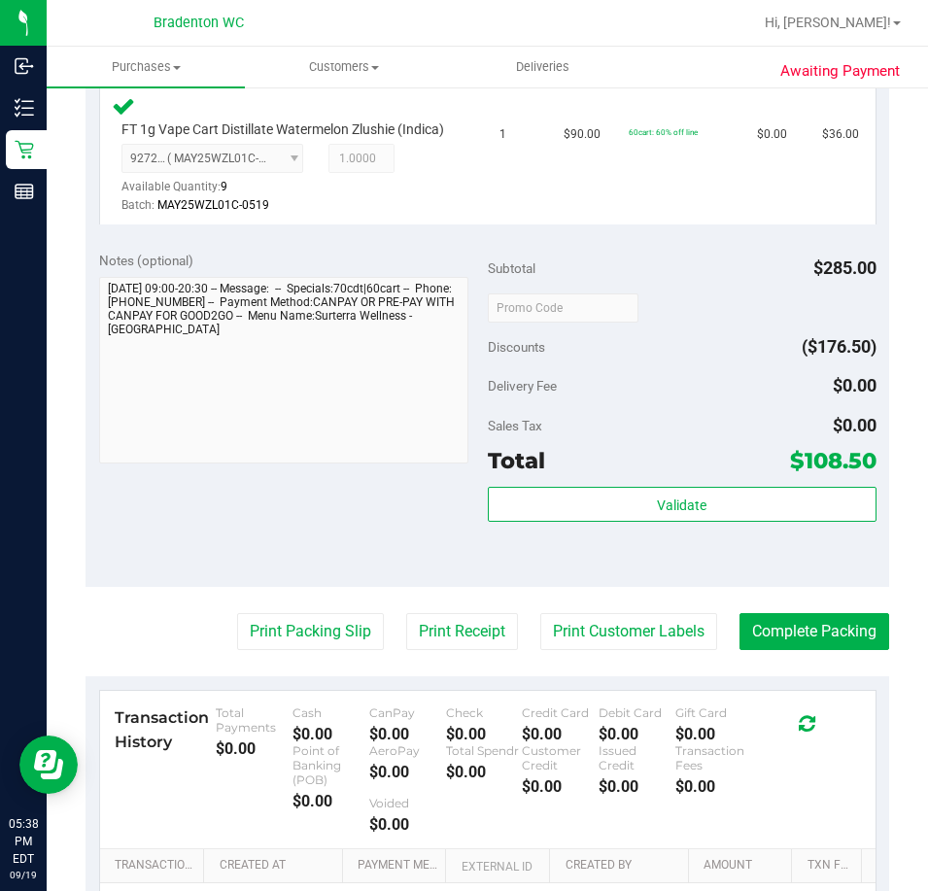
click at [789, 709] on div "Transaction History Total Payments $0.00 Cash $0.00 CanPay $0.00 Check $0.00 Cr…" at bounding box center [488, 770] width 776 height 158
click at [784, 639] on button "Complete Packing" at bounding box center [815, 631] width 150 height 37
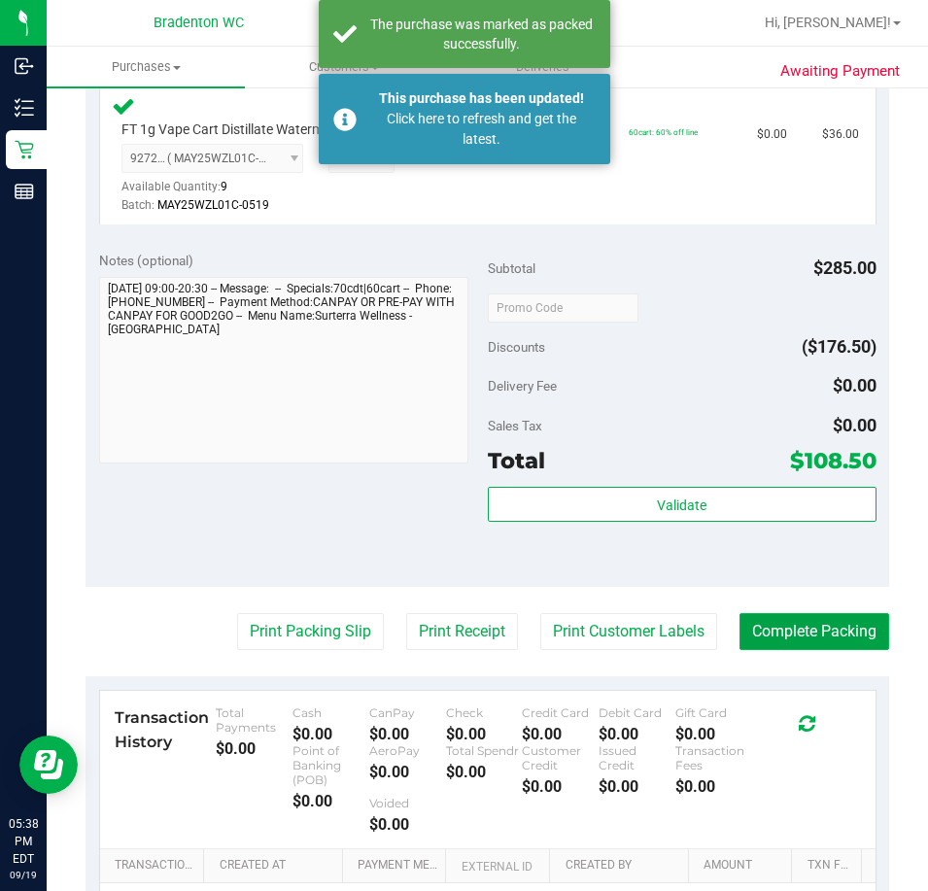
click at [776, 650] on button "Complete Packing" at bounding box center [815, 631] width 150 height 37
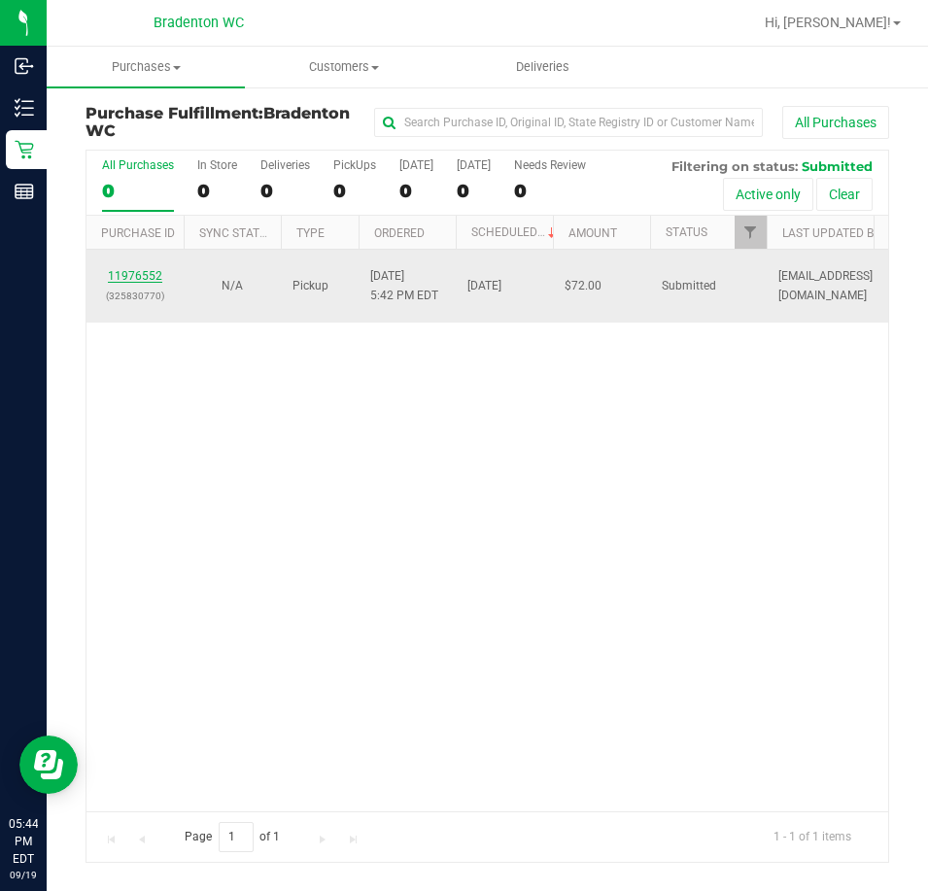
click at [154, 271] on link "11976552" at bounding box center [135, 276] width 54 height 14
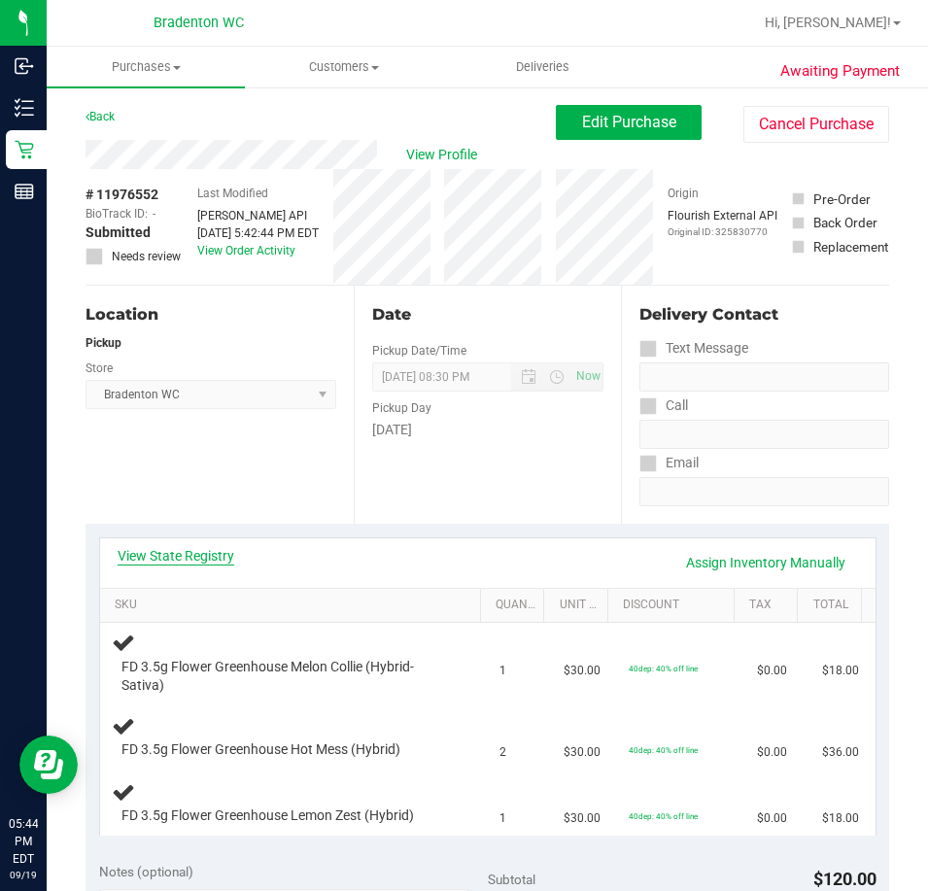
click at [204, 557] on link "View State Registry" at bounding box center [176, 555] width 117 height 19
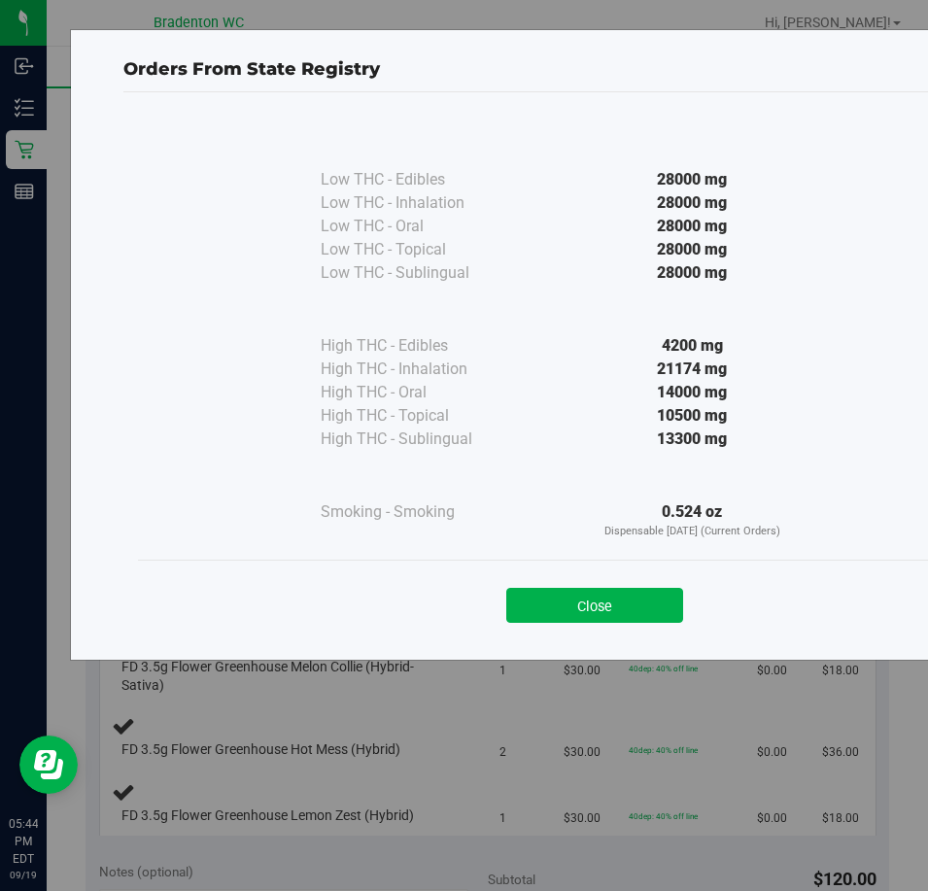
click at [665, 623] on div "Close" at bounding box center [595, 599] width 914 height 79
drag, startPoint x: 537, startPoint y: 631, endPoint x: 603, endPoint y: 612, distance: 67.7
click at [590, 619] on div "Close" at bounding box center [595, 599] width 914 height 79
click at [603, 612] on button "Close" at bounding box center [594, 605] width 177 height 35
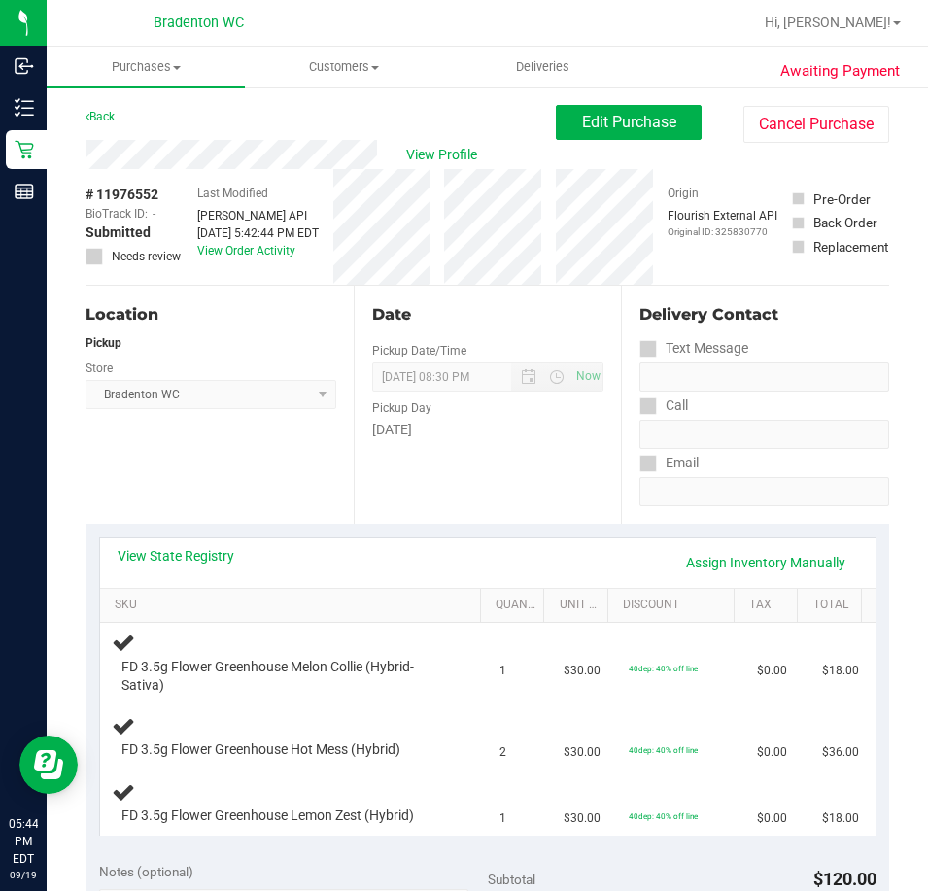
click at [162, 550] on link "View State Registry" at bounding box center [176, 555] width 117 height 19
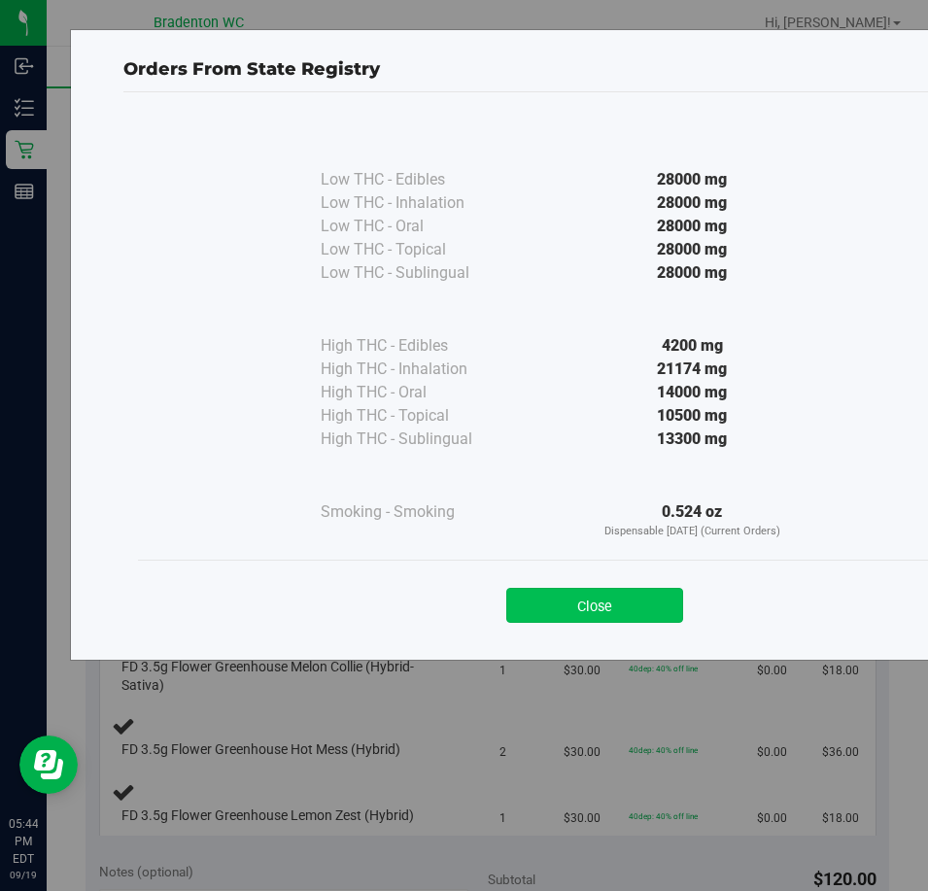
click at [623, 620] on button "Close" at bounding box center [594, 605] width 177 height 35
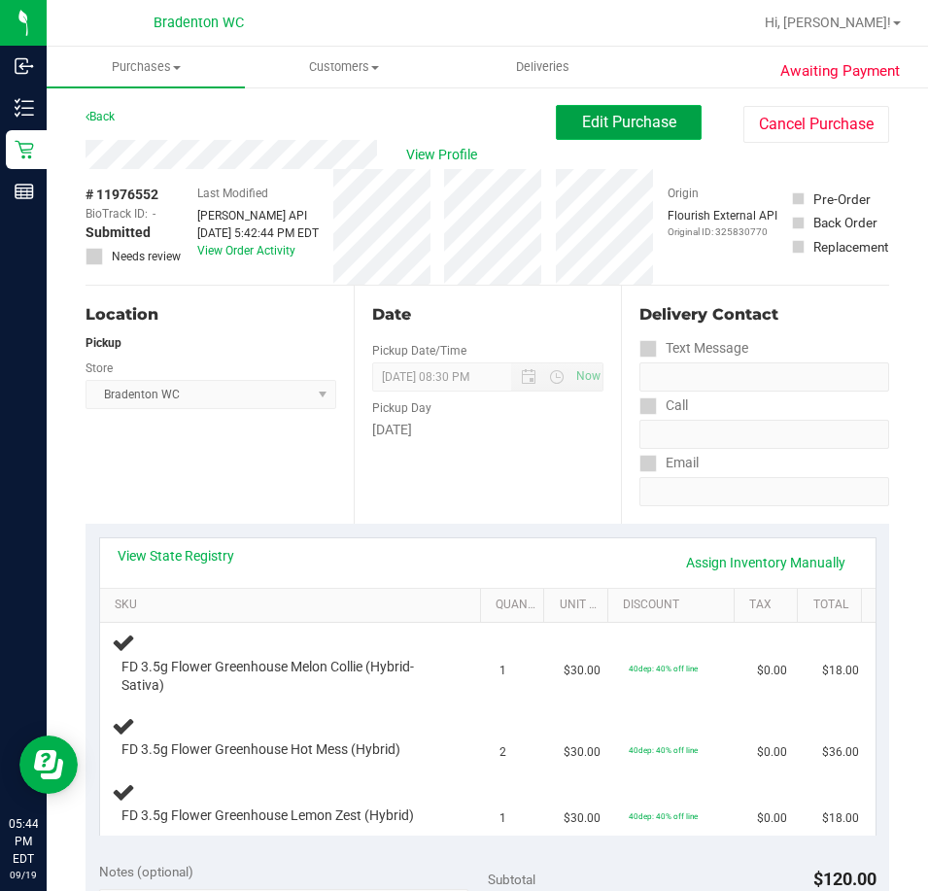
click at [615, 128] on span "Edit Purchase" at bounding box center [629, 122] width 94 height 18
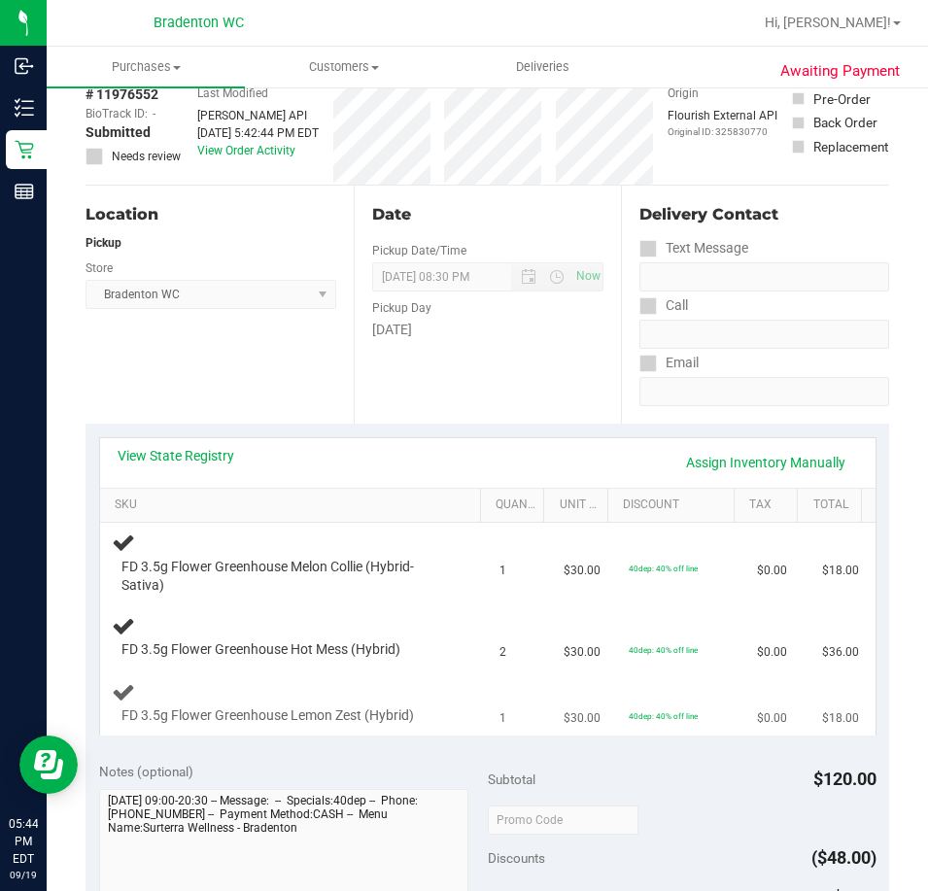
scroll to position [194, 0]
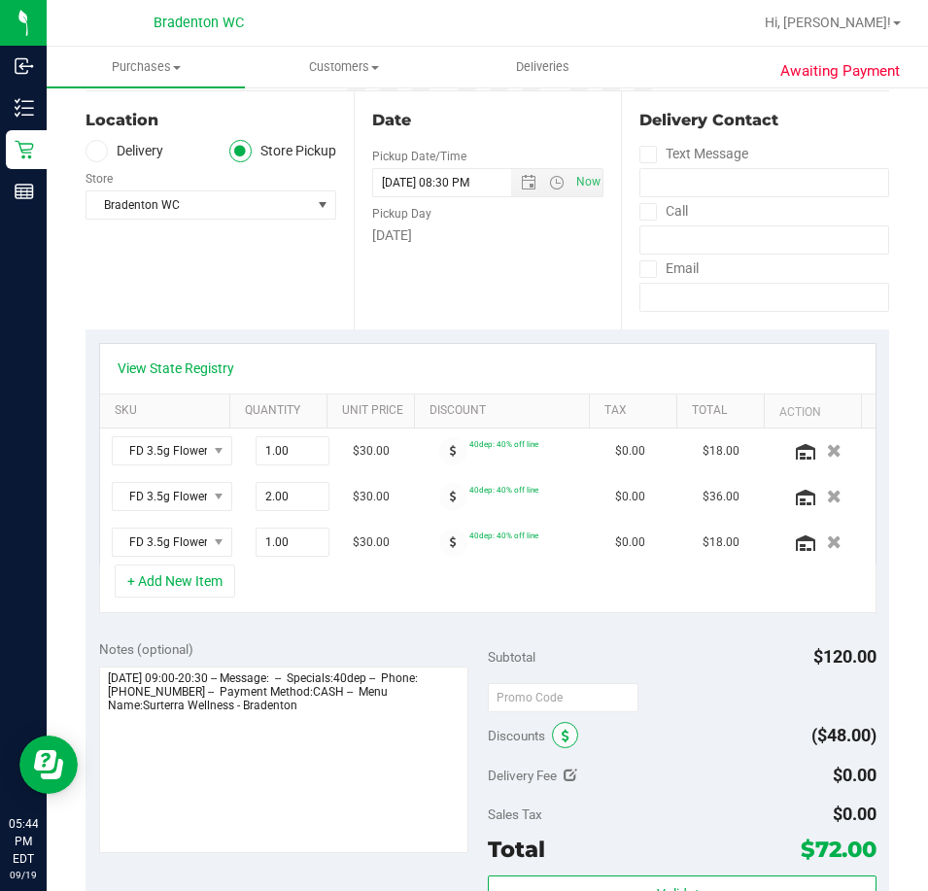
click at [564, 731] on span at bounding box center [565, 735] width 26 height 26
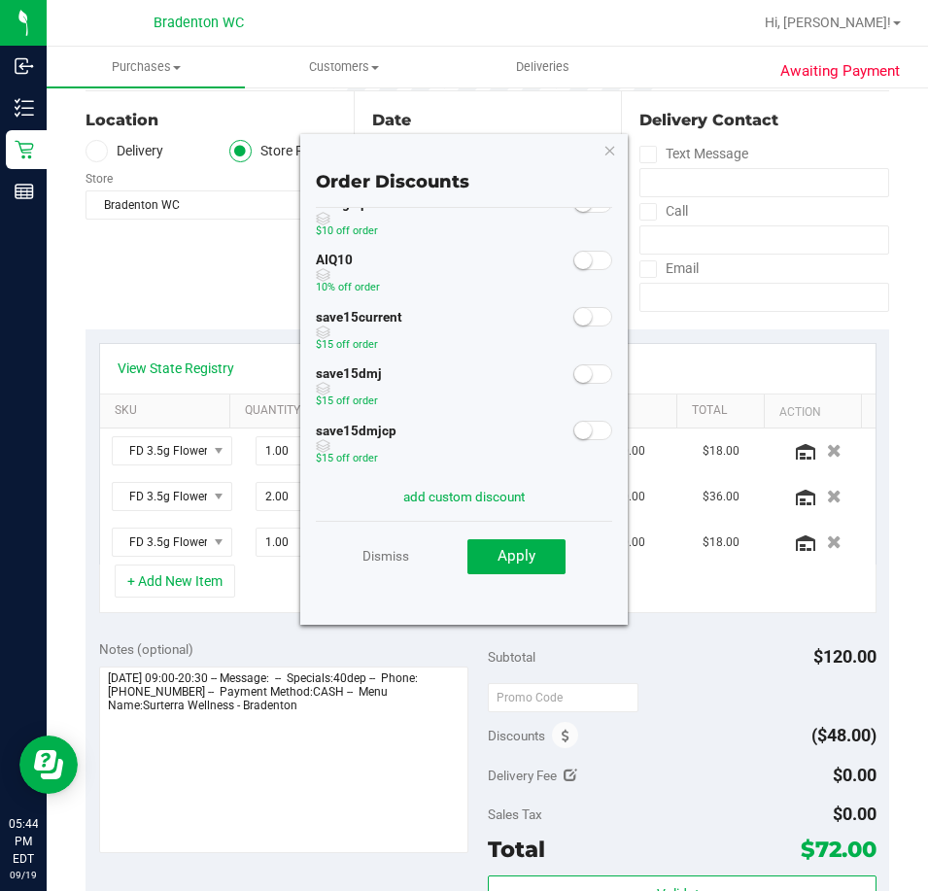
scroll to position [52, 0]
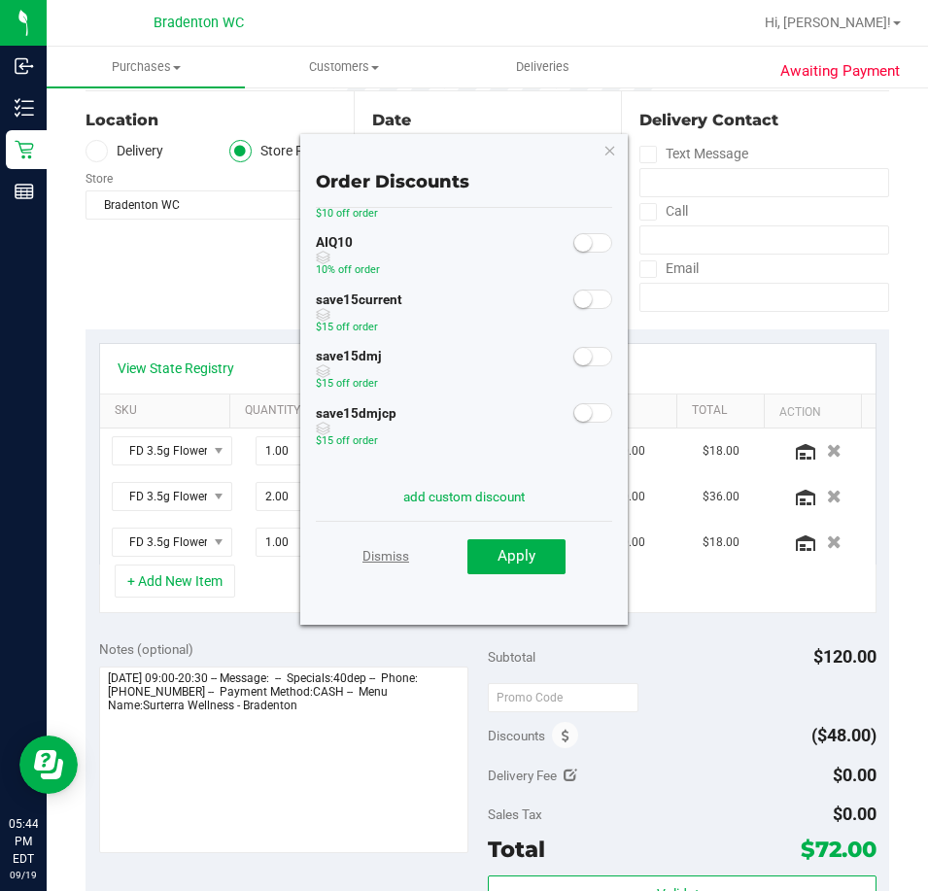
click at [389, 563] on link "Dismiss" at bounding box center [386, 555] width 47 height 35
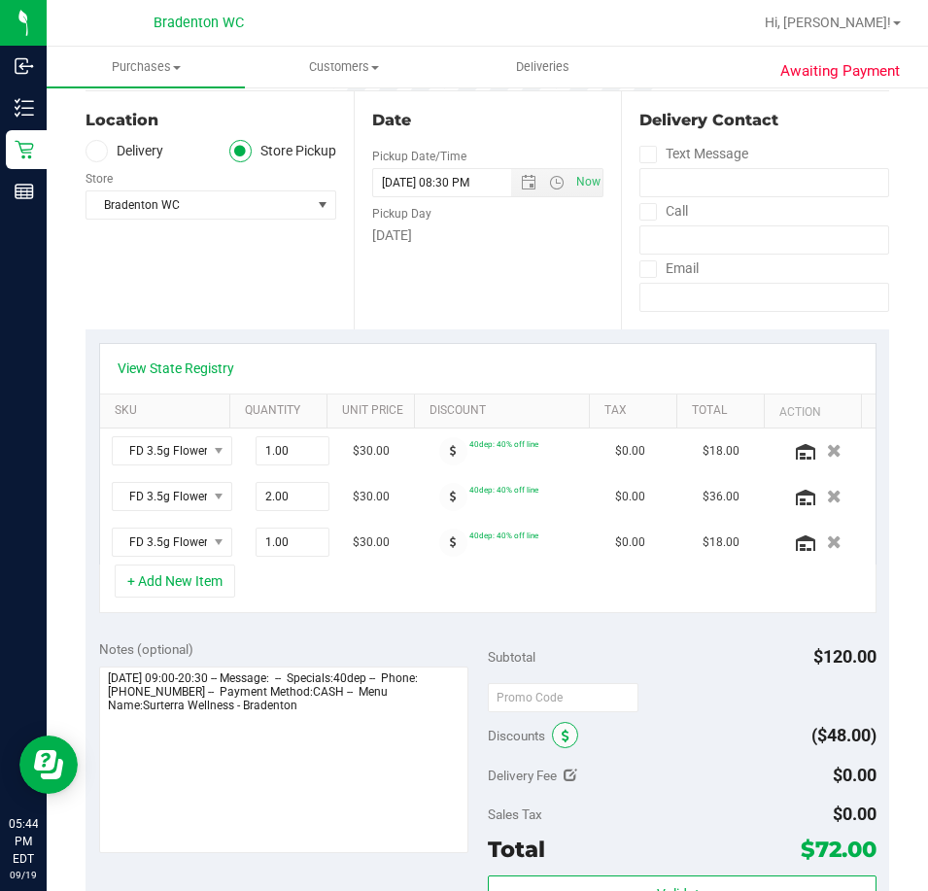
click at [562, 735] on icon at bounding box center [566, 737] width 8 height 14
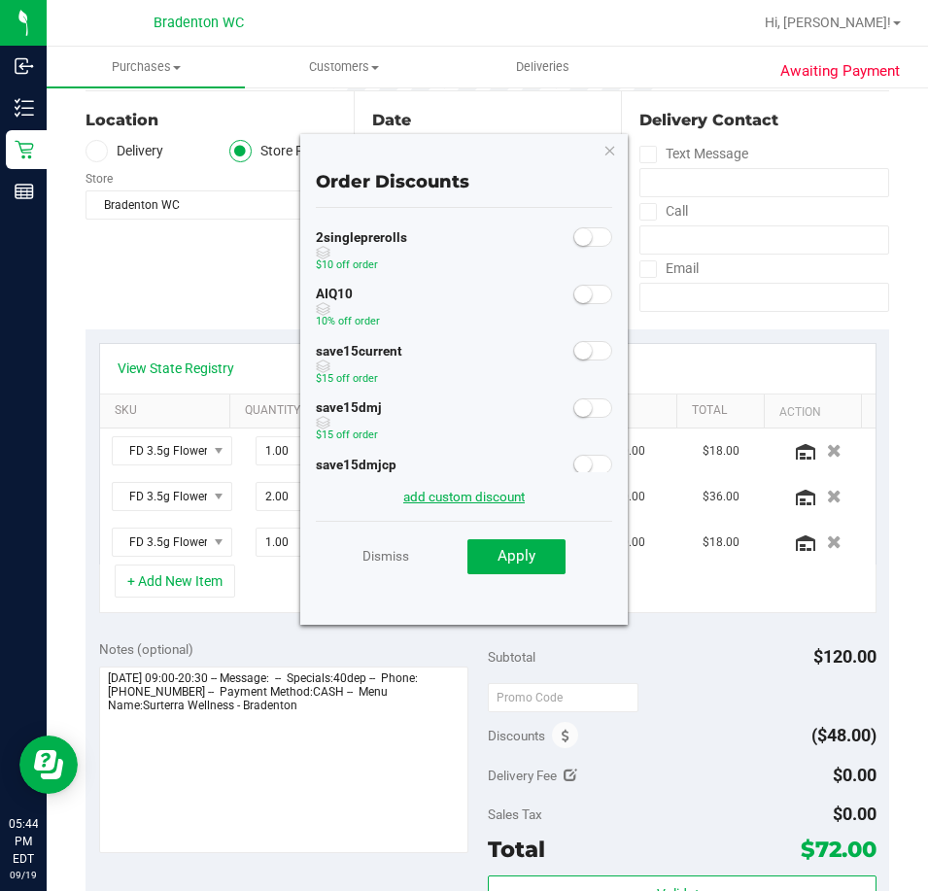
click at [474, 503] on link "add custom discount" at bounding box center [463, 497] width 121 height 16
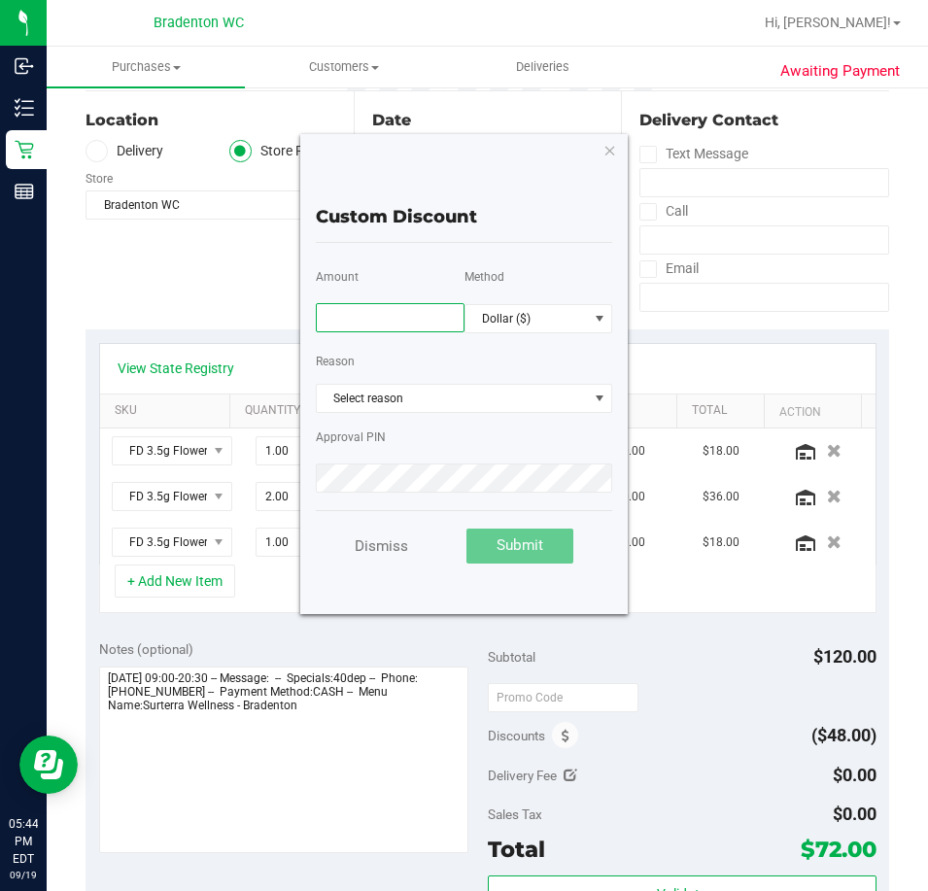
click at [402, 318] on input "text" at bounding box center [390, 317] width 149 height 29
type input "22.00"
click at [465, 394] on span "Select reason" at bounding box center [452, 398] width 271 height 27
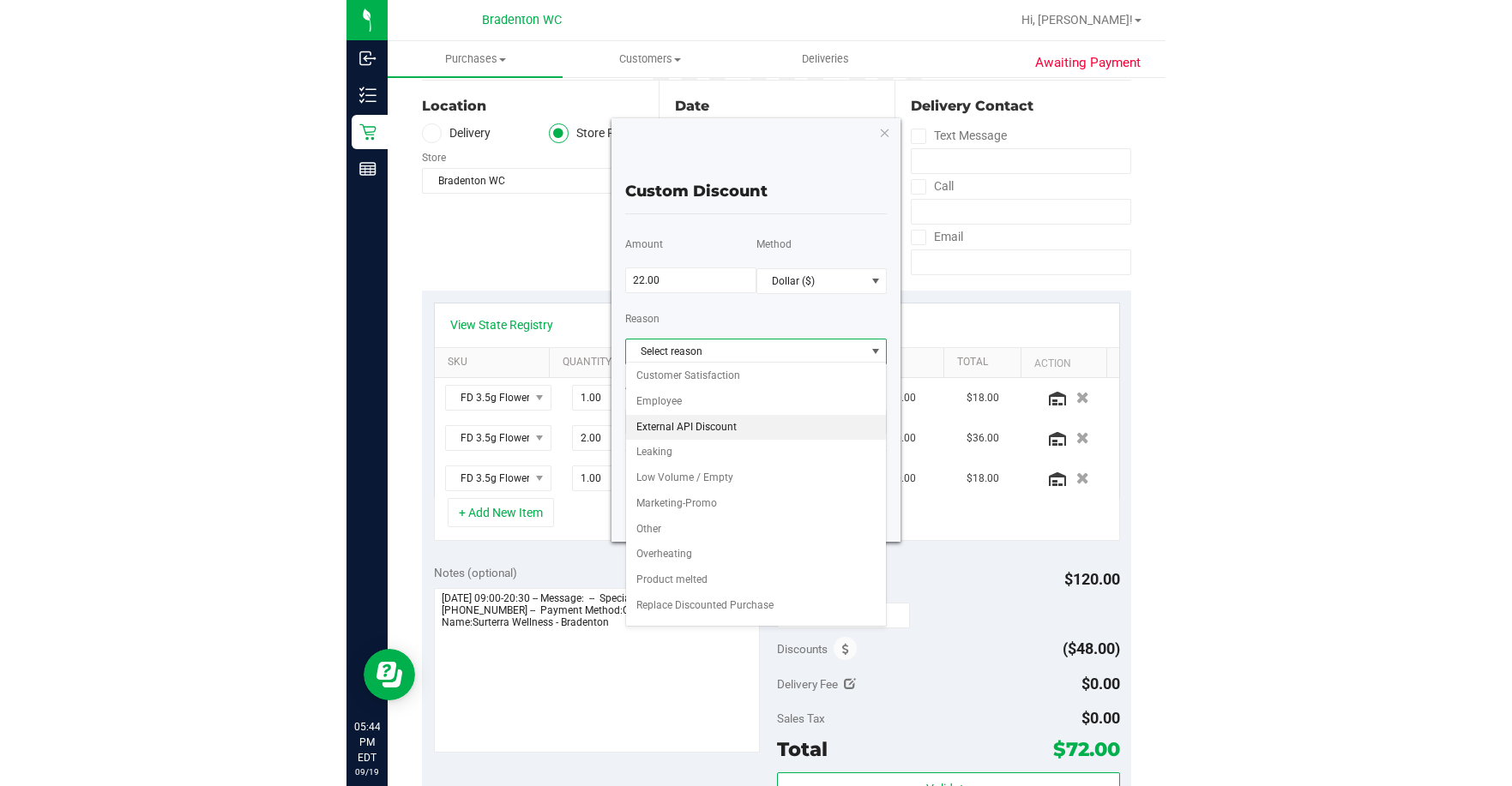
scroll to position [74, 0]
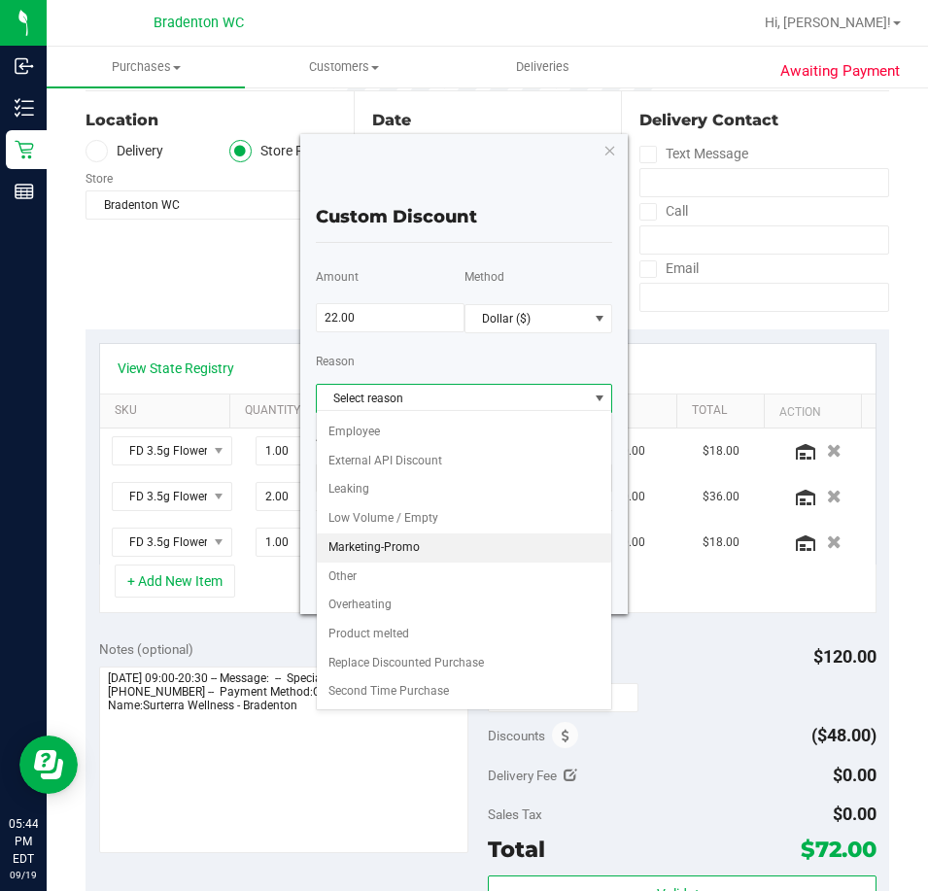
click at [407, 545] on li "Marketing-Promo" at bounding box center [464, 548] width 295 height 29
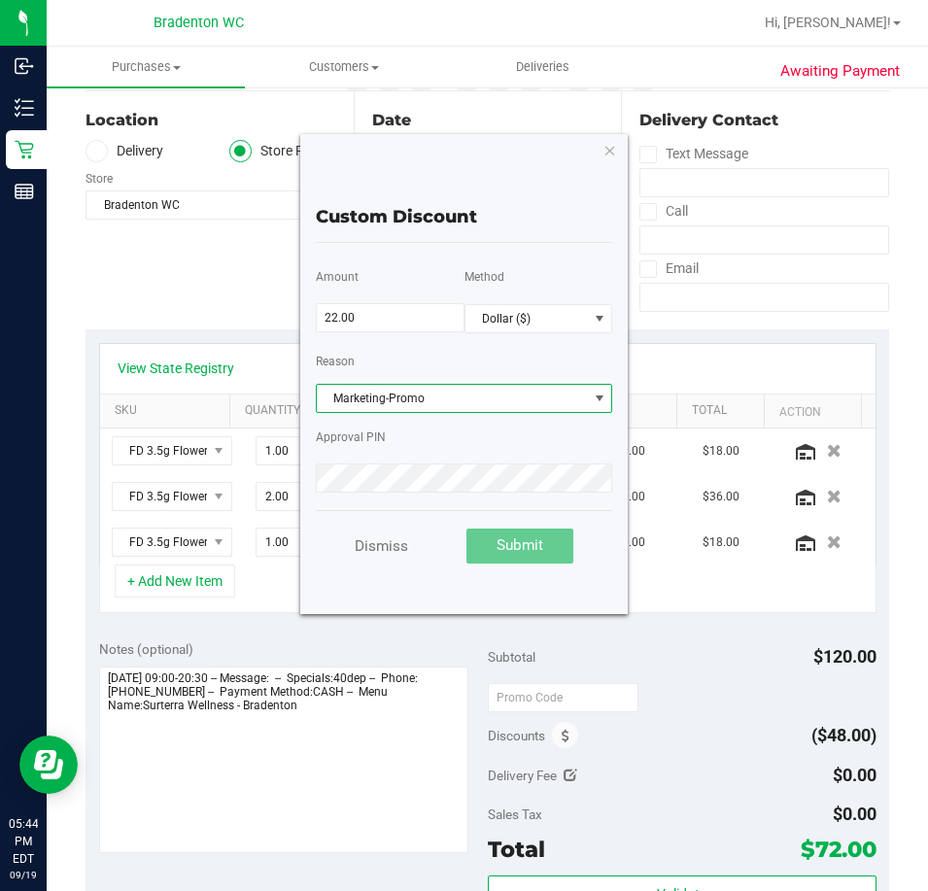
click at [439, 429] on div "Approval PIN" at bounding box center [464, 457] width 297 height 76
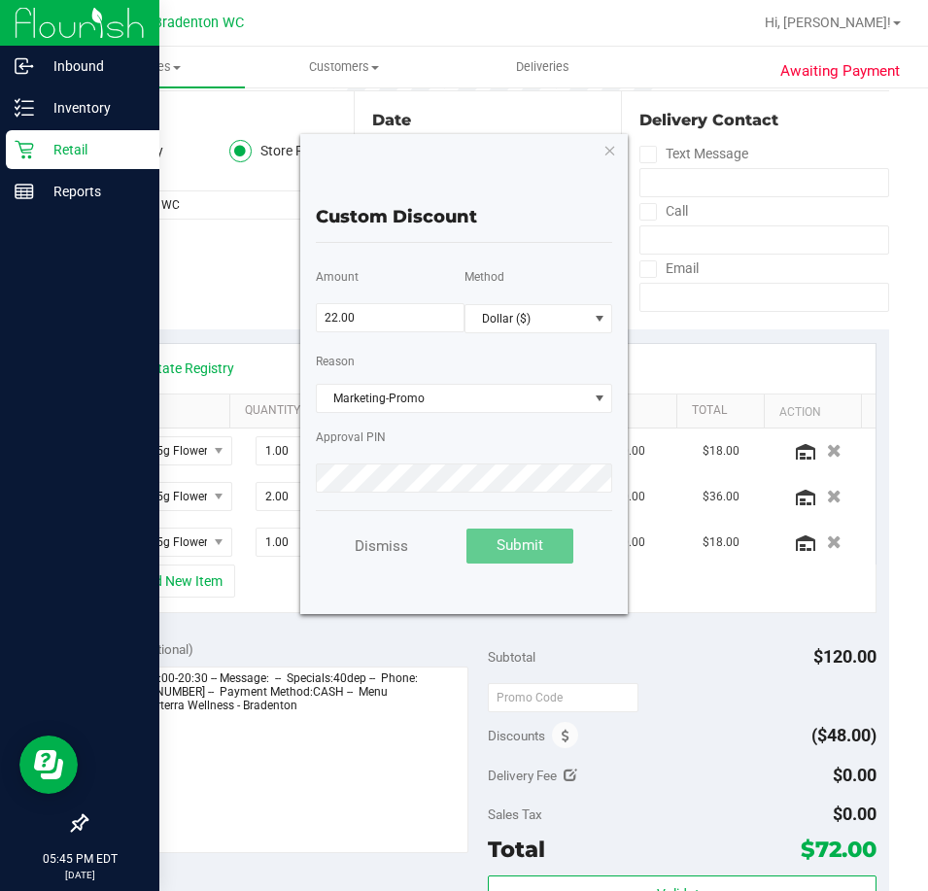
click at [33, 503] on div at bounding box center [79, 509] width 159 height 591
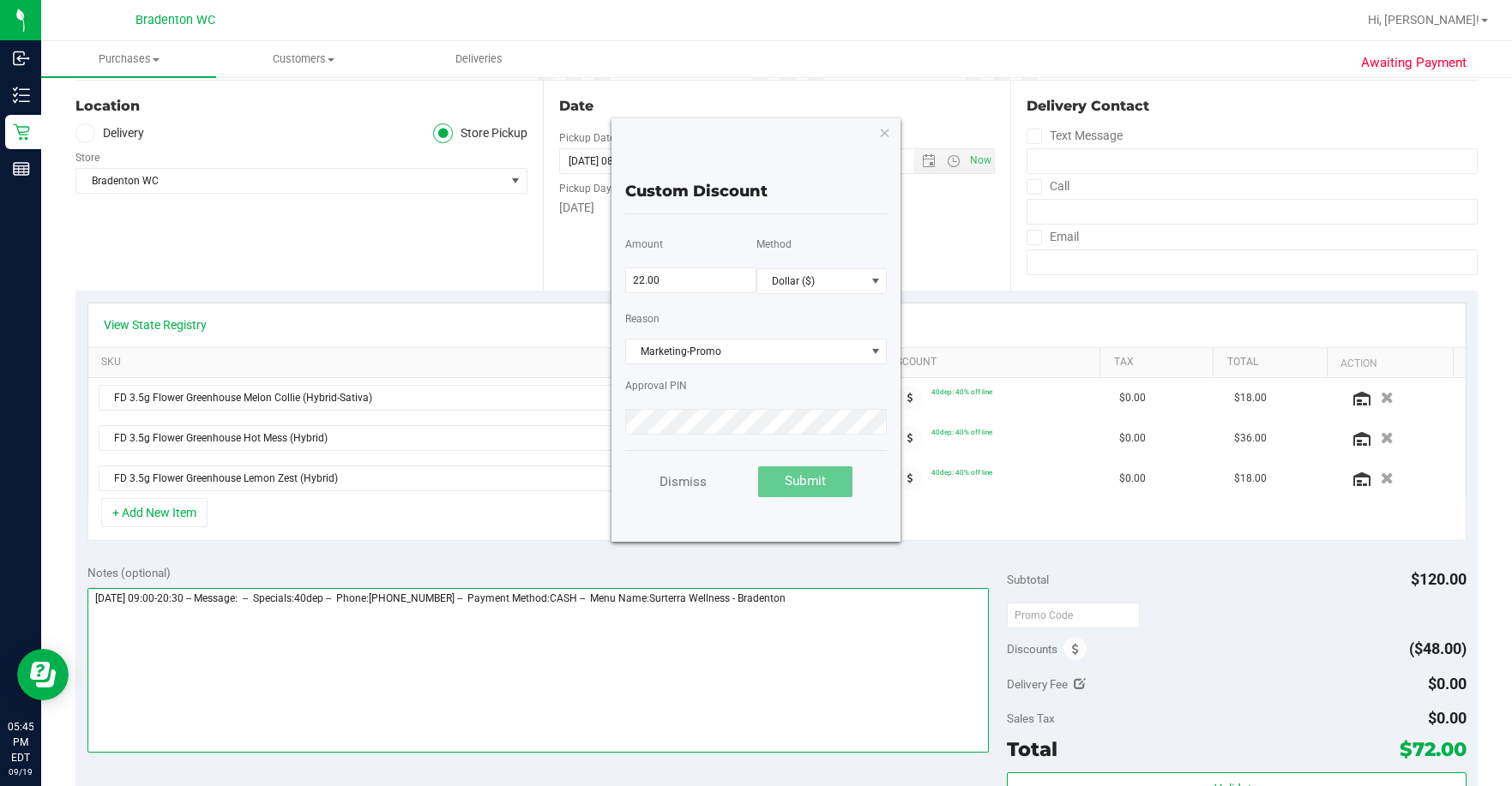
click at [523, 600] on textarea at bounding box center [538, 670] width 902 height 165
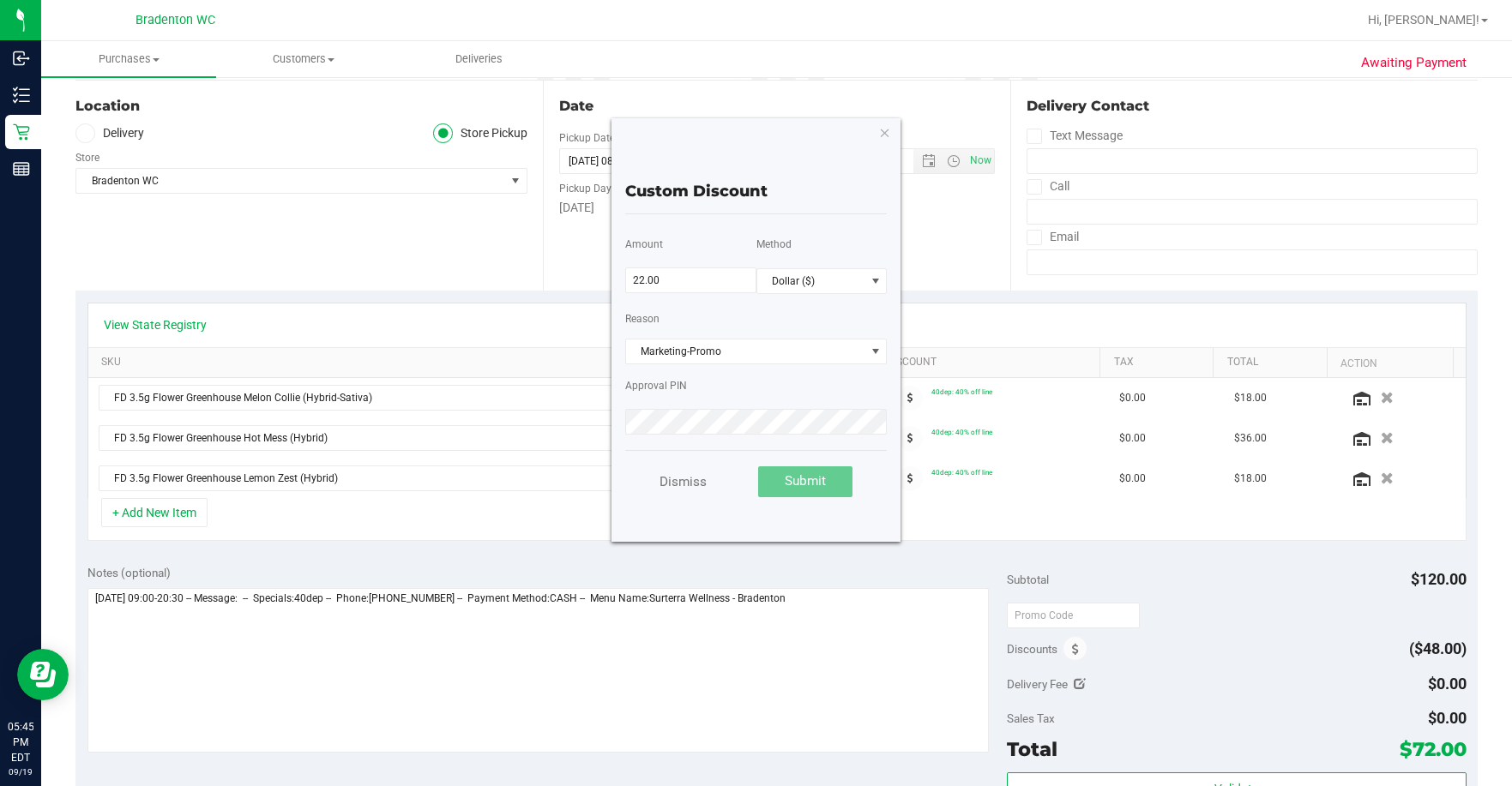
drag, startPoint x: 808, startPoint y: 138, endPoint x: 824, endPoint y: 168, distance: 34.0
click at [818, 168] on div "Order Discounts 2singleprerolls $10 off order AIQ10 10% off order save15current…" at bounding box center [756, 330] width 290 height 423
click at [818, 137] on icon "button" at bounding box center [885, 131] width 12 height 20
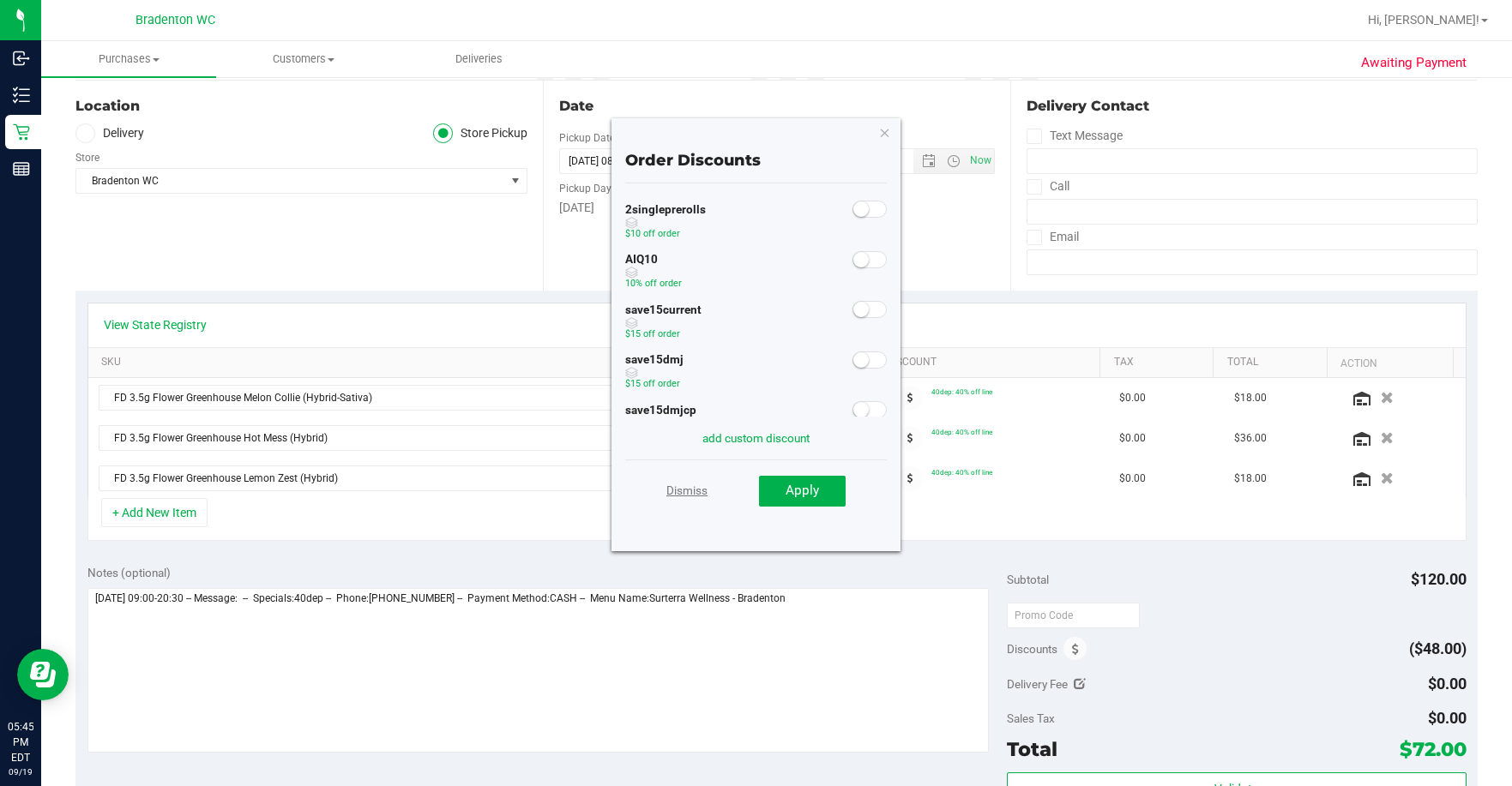
click at [703, 491] on link "Dismiss" at bounding box center [687, 490] width 41 height 31
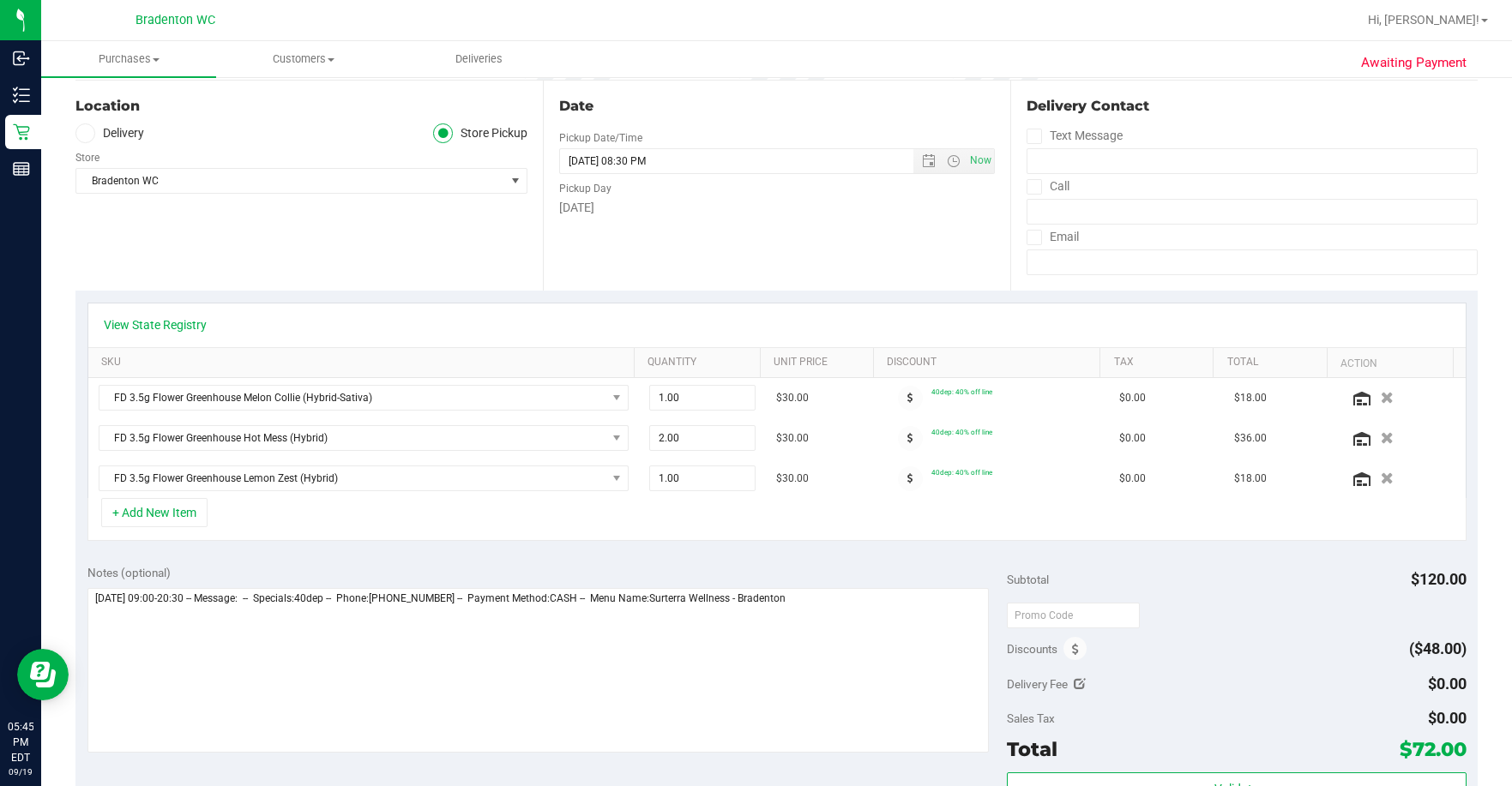
scroll to position [0, 0]
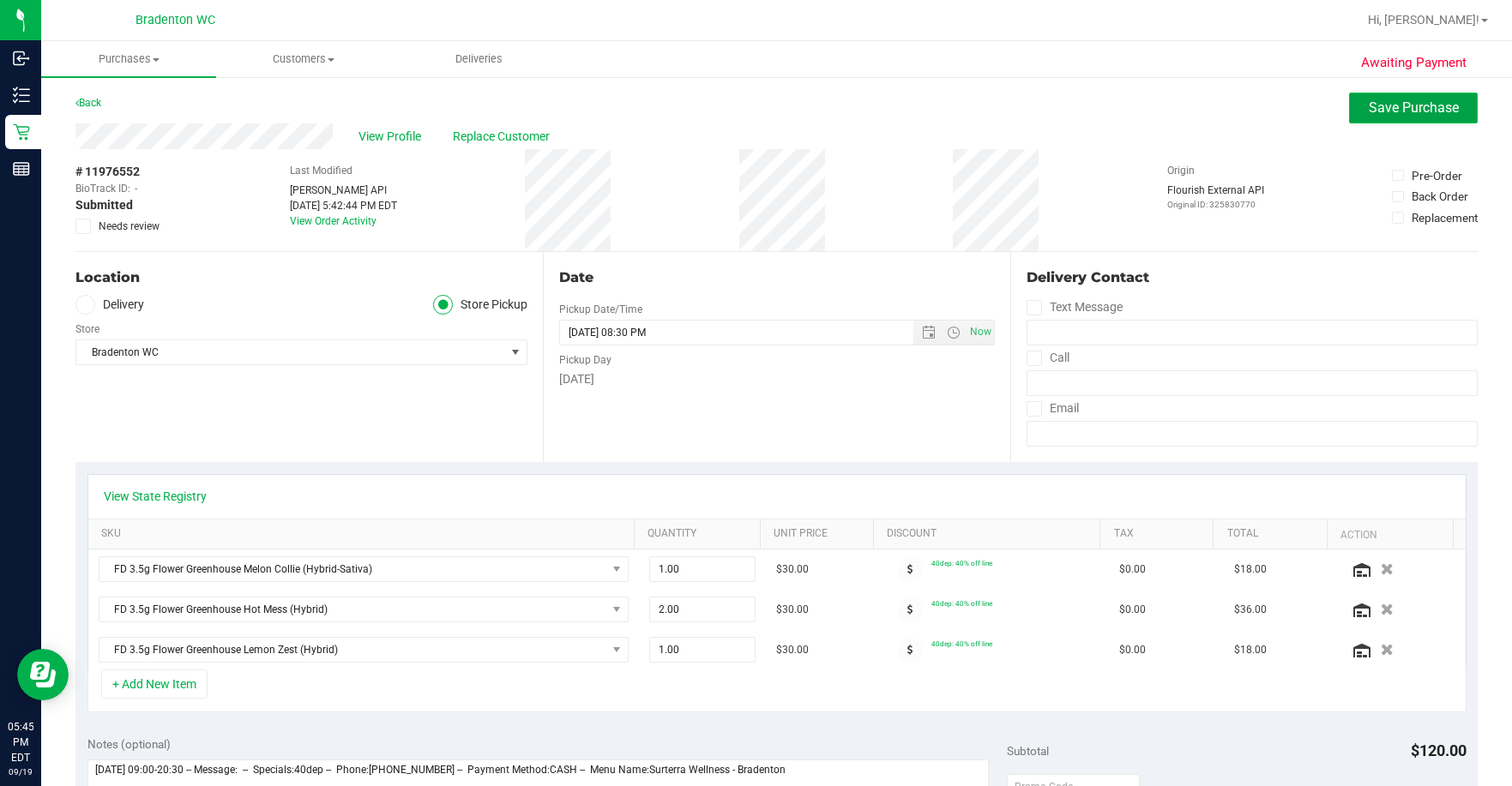
click at [818, 112] on span "Save Purchase" at bounding box center [1414, 108] width 90 height 16
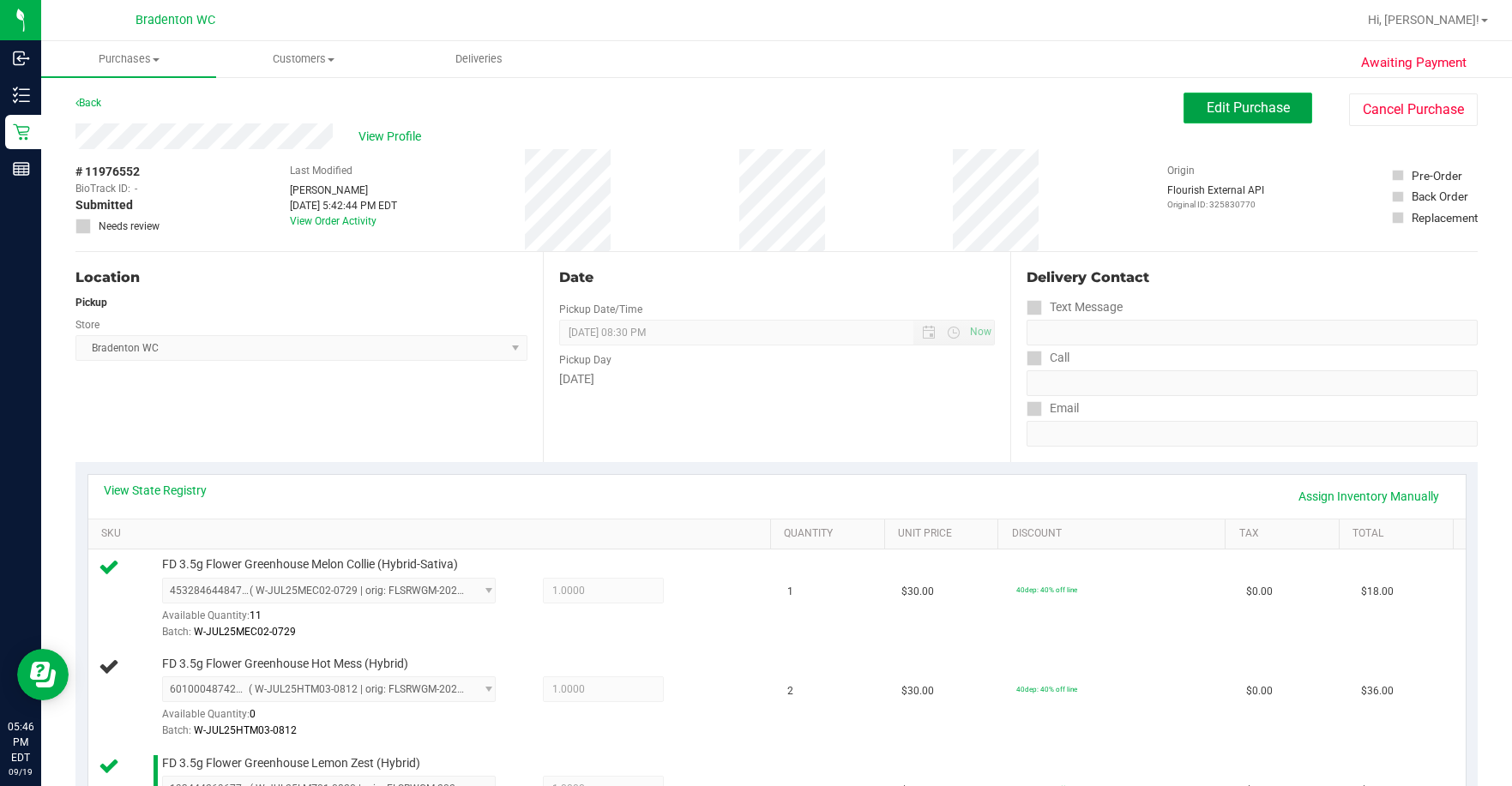
click at [818, 109] on span "Edit Purchase" at bounding box center [1248, 108] width 83 height 16
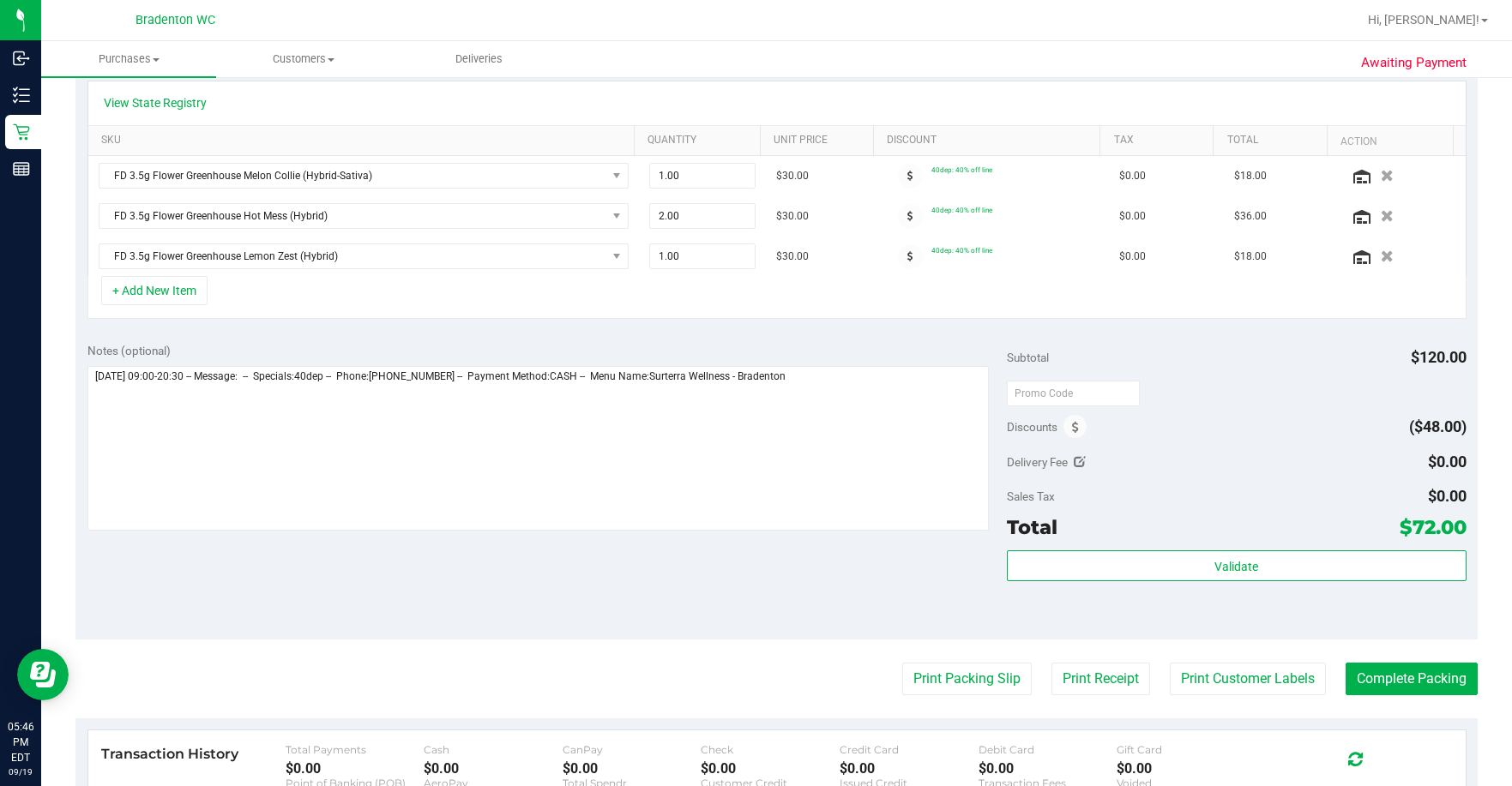
scroll to position [438, 0]
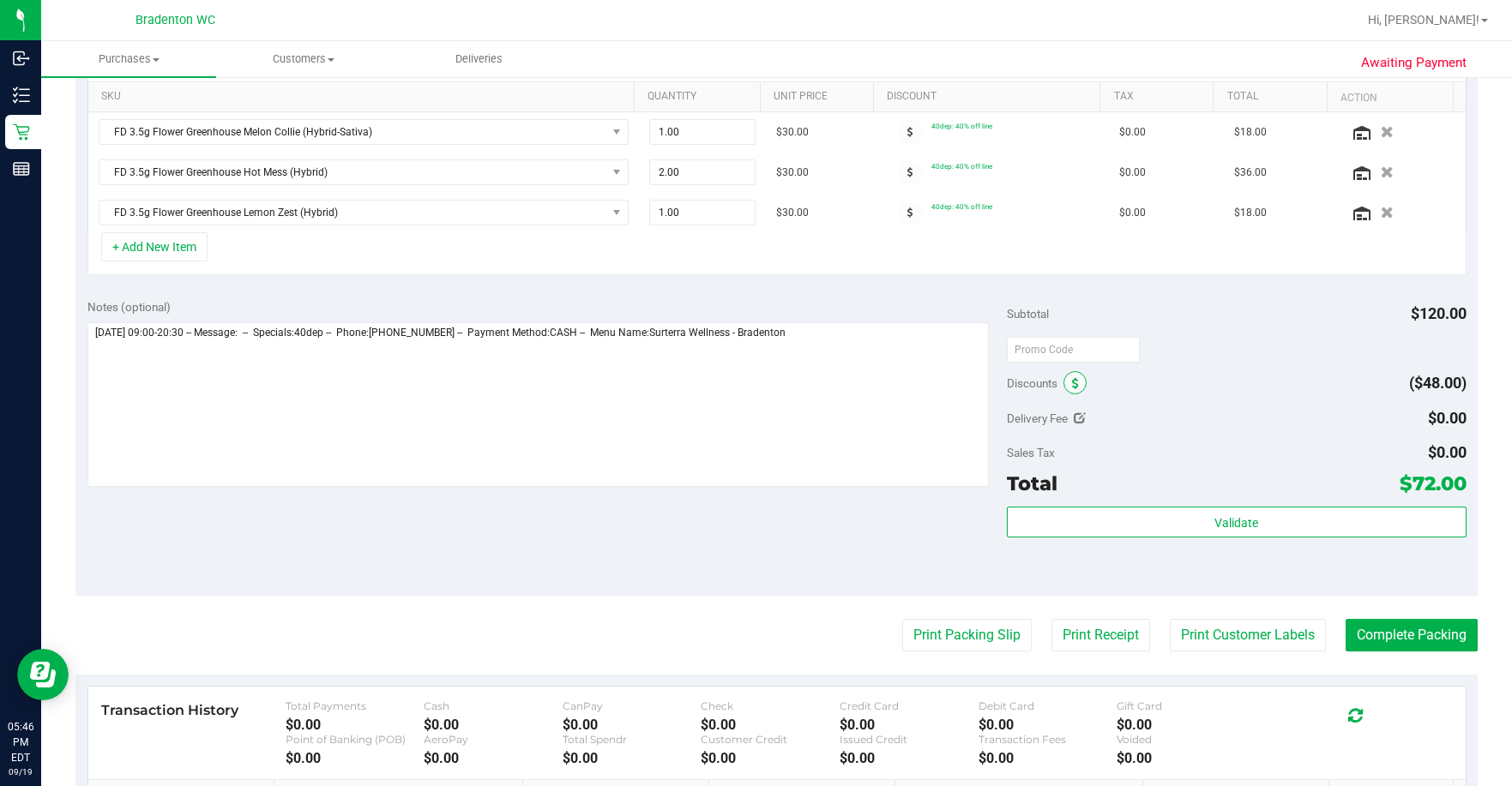
click at [818, 389] on icon at bounding box center [1076, 385] width 7 height 12
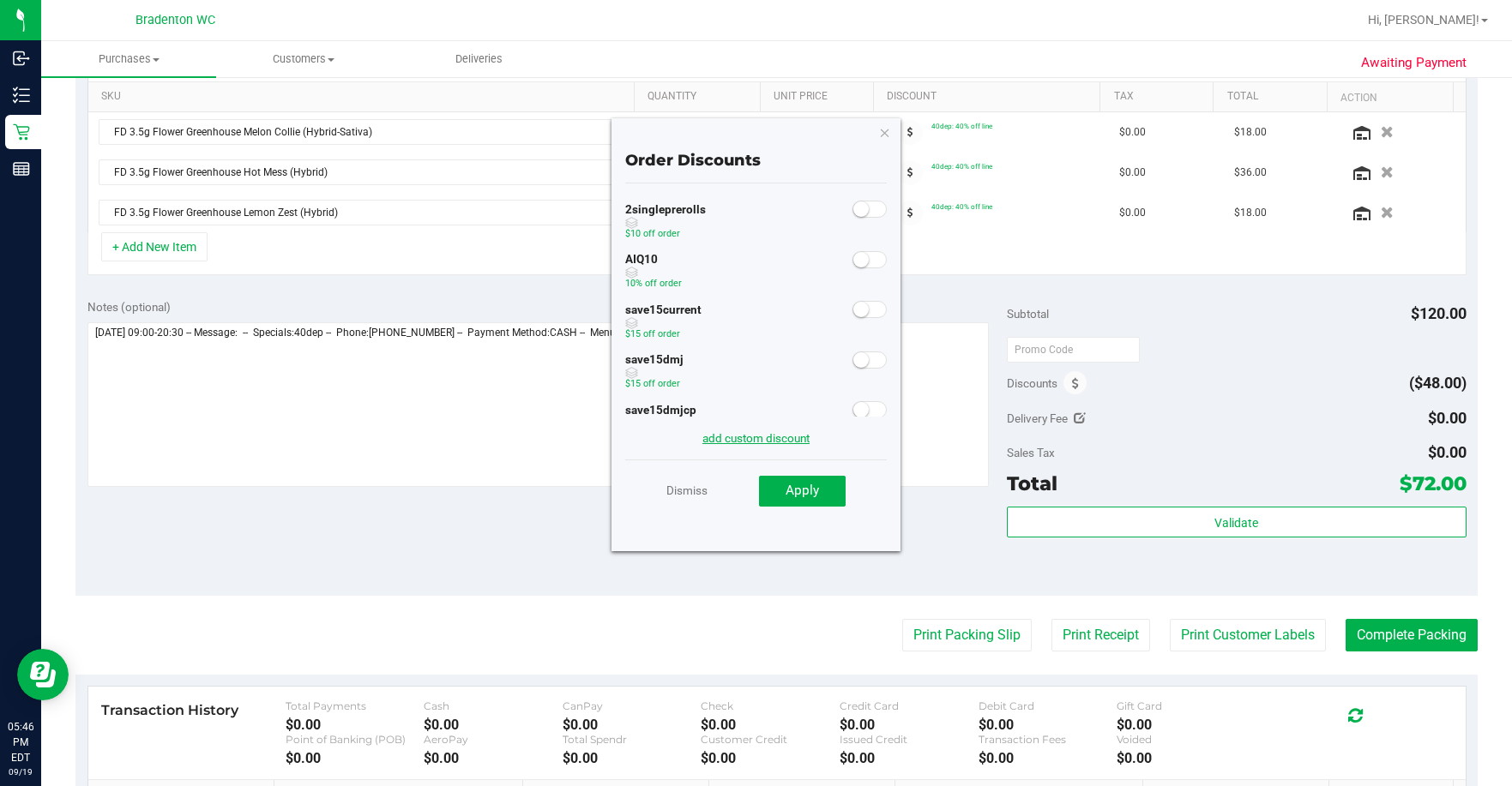
click at [756, 437] on link "add custom discount" at bounding box center [756, 438] width 107 height 14
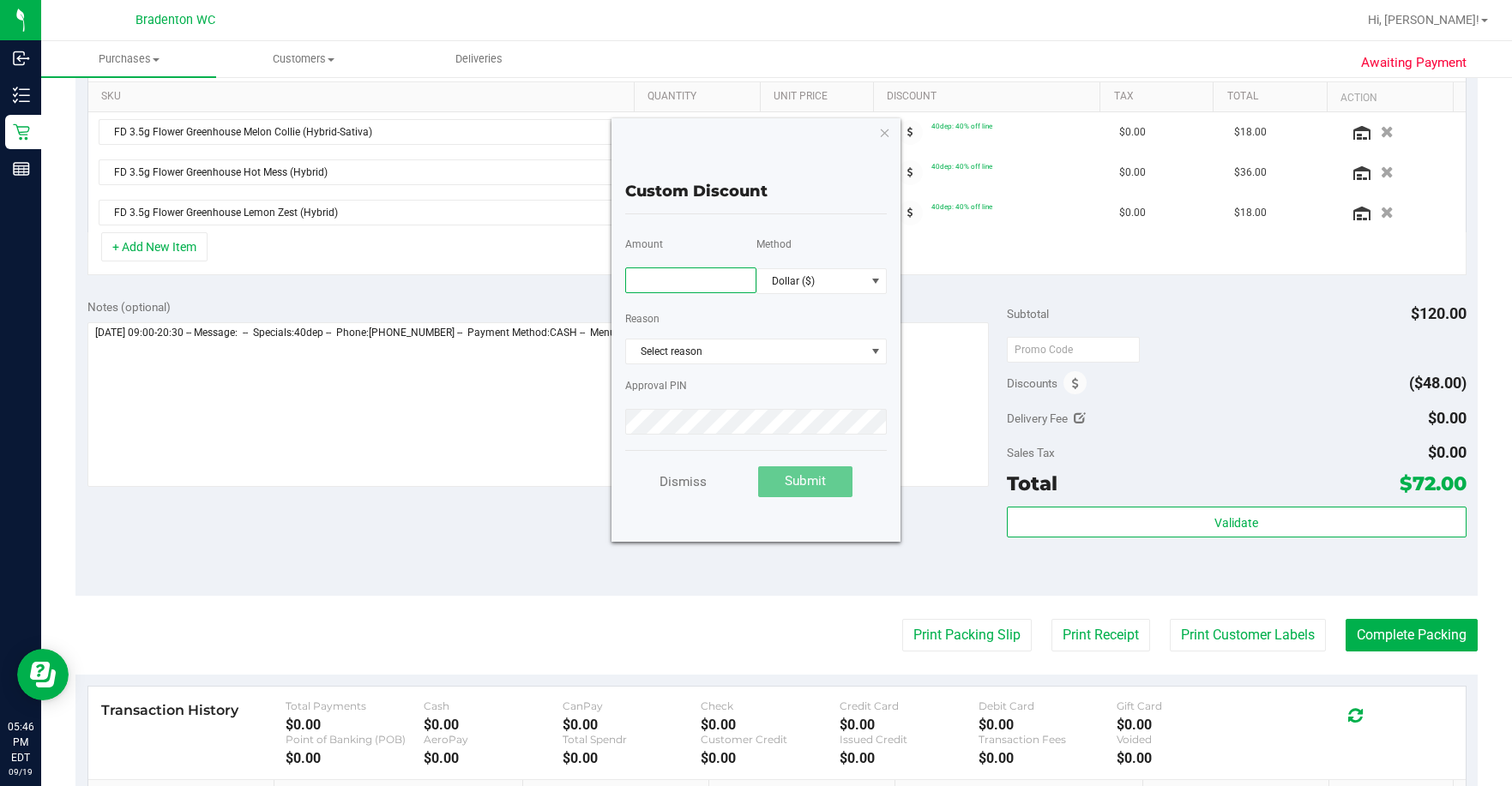
click at [716, 282] on input "text" at bounding box center [690, 280] width 132 height 26
click at [747, 346] on span "Select reason" at bounding box center [745, 351] width 239 height 24
type input "22.00"
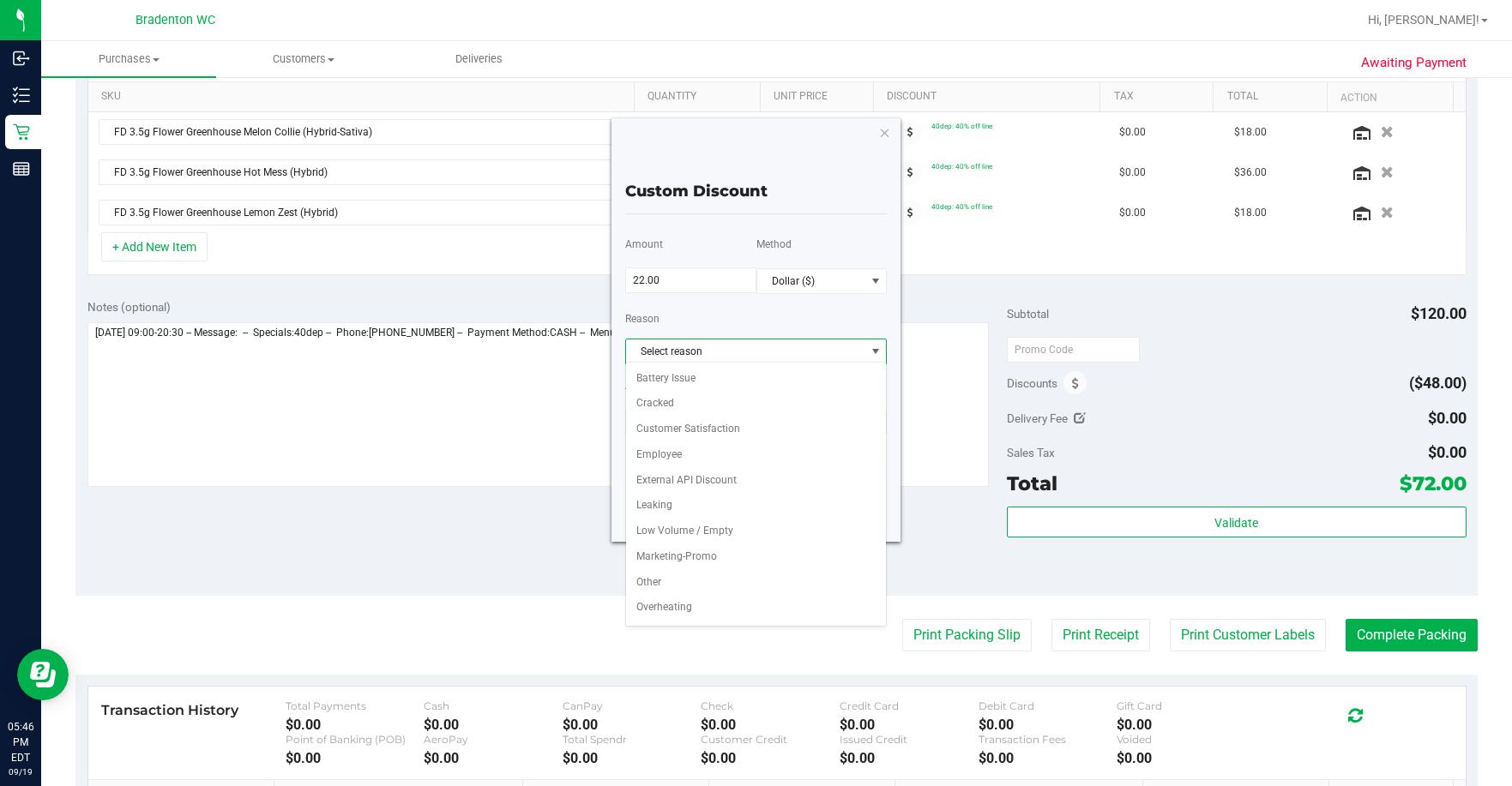
scroll to position [74, 0]
click at [735, 487] on li "Marketing-Promo" at bounding box center [756, 483] width 260 height 26
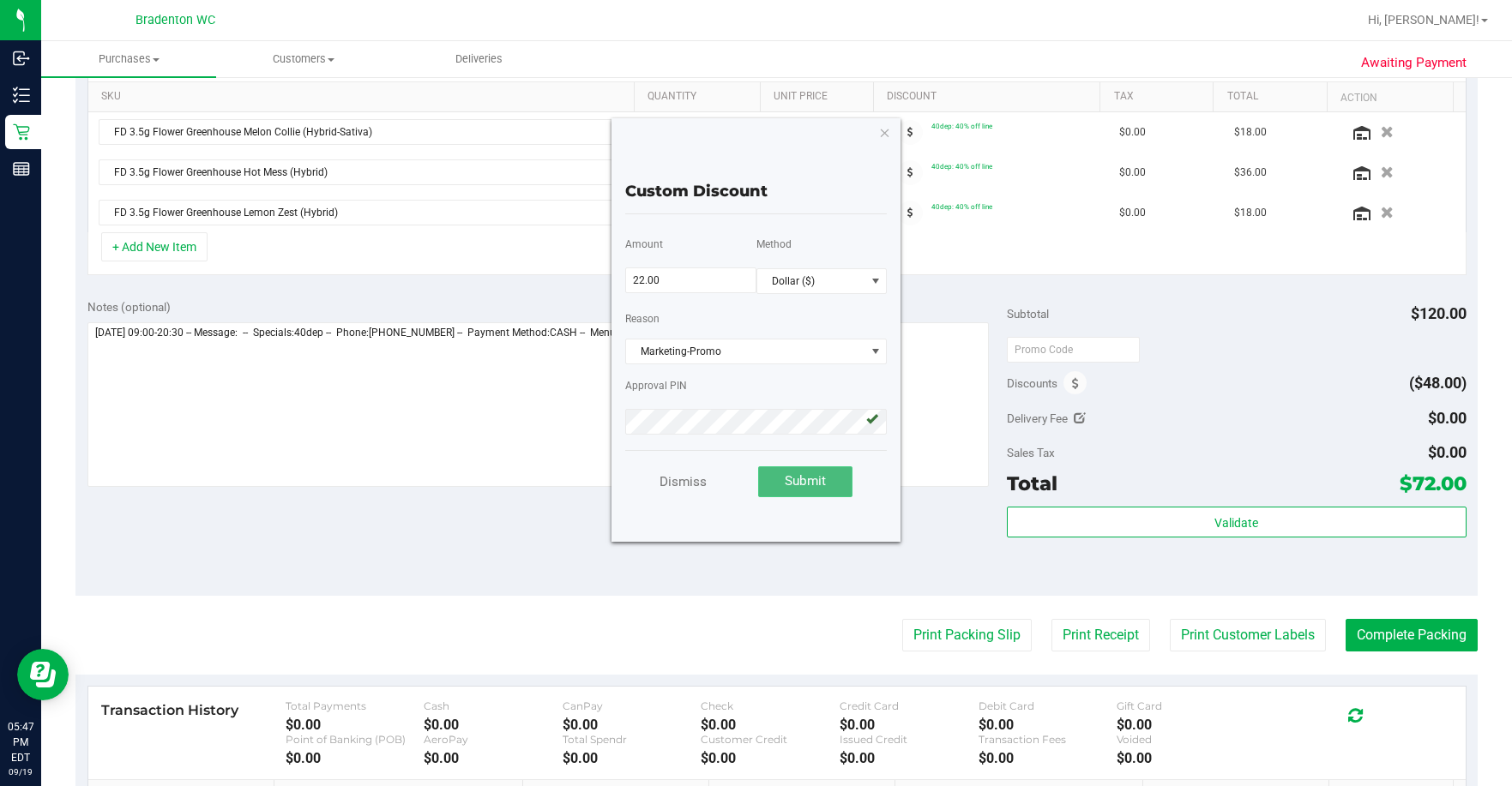
click at [809, 490] on button "Submit" at bounding box center [805, 482] width 94 height 31
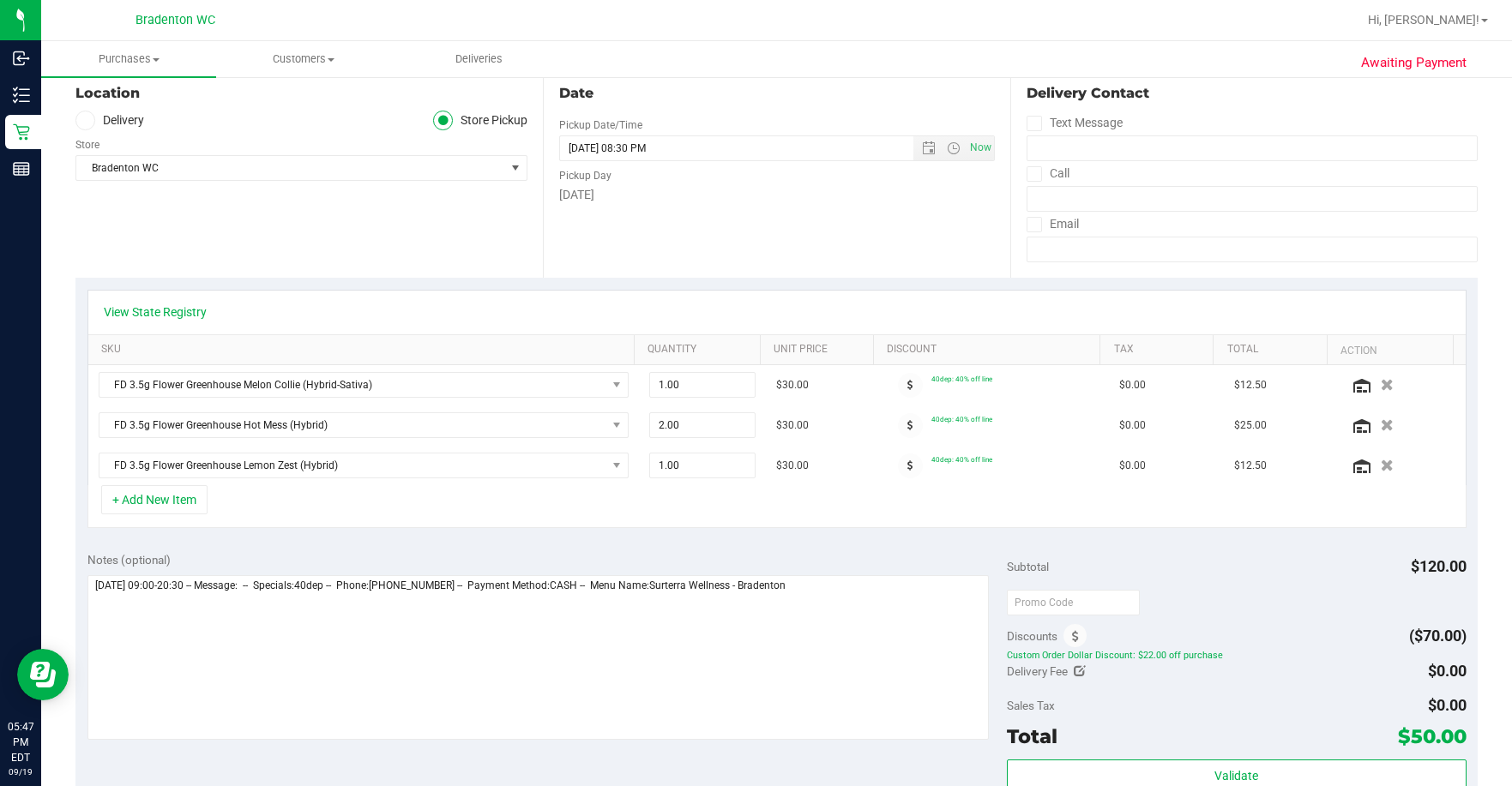
scroll to position [0, 0]
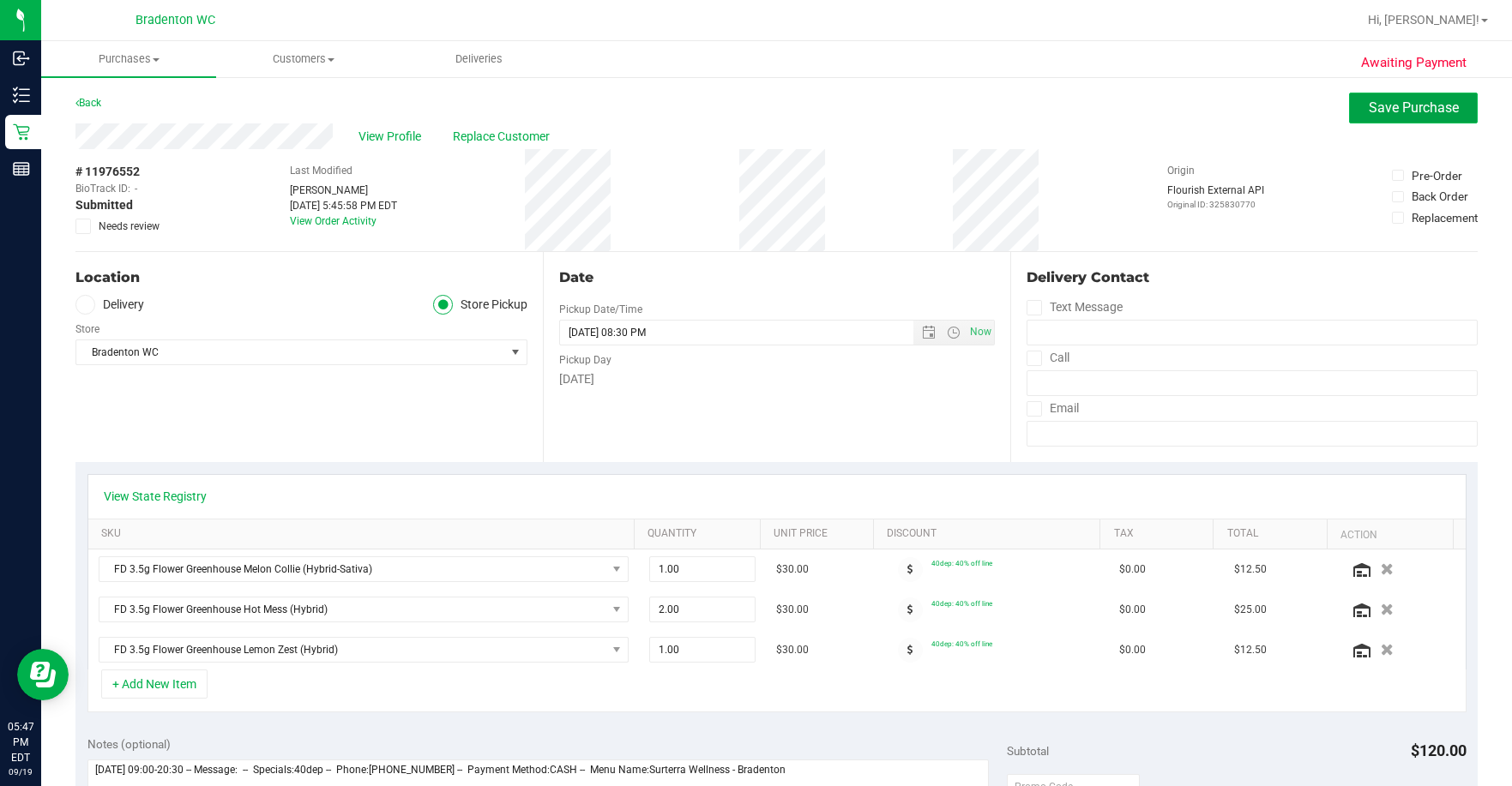
click at [818, 118] on button "Save Purchase" at bounding box center [1414, 108] width 129 height 31
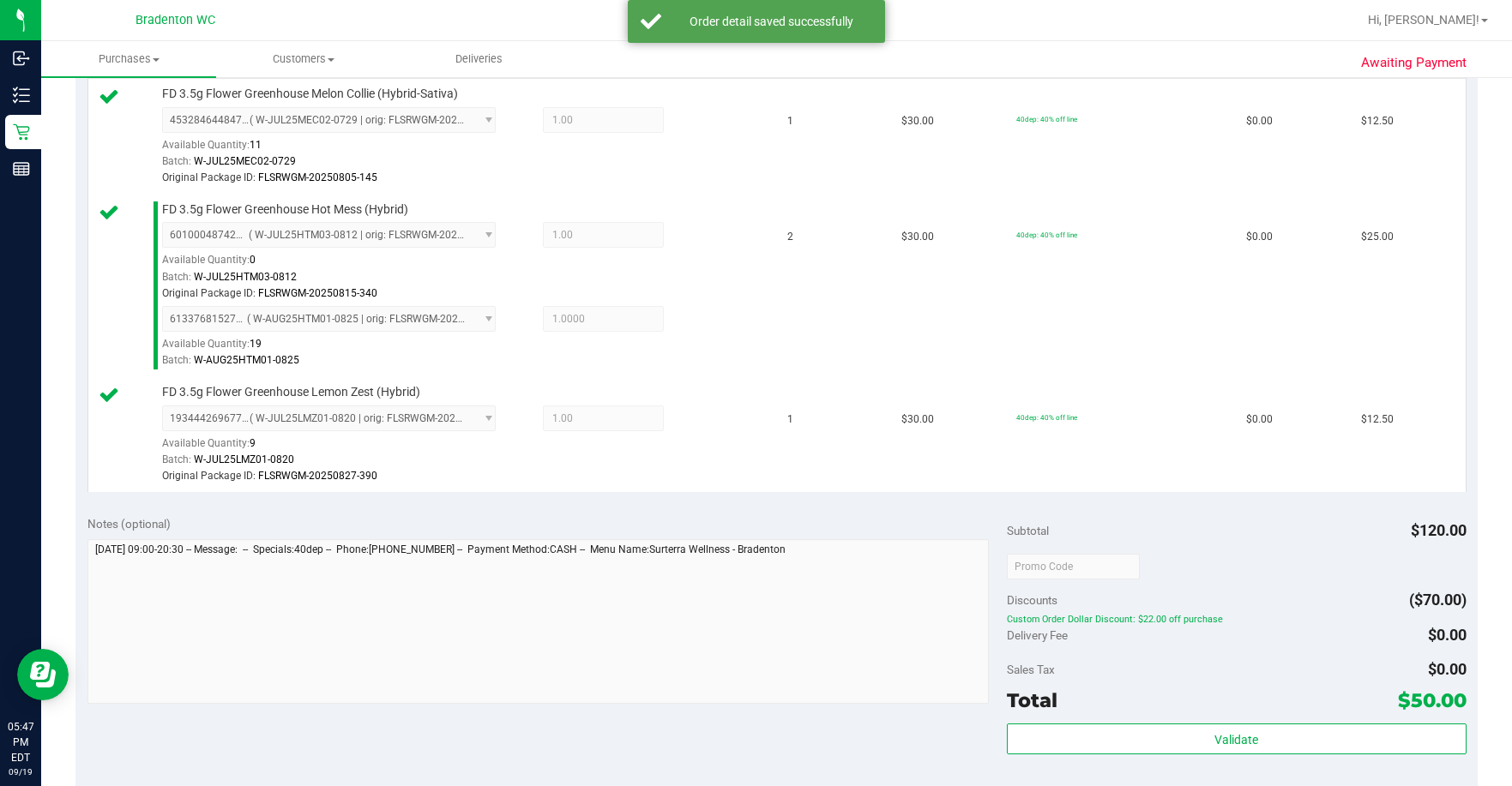
scroll to position [531, 0]
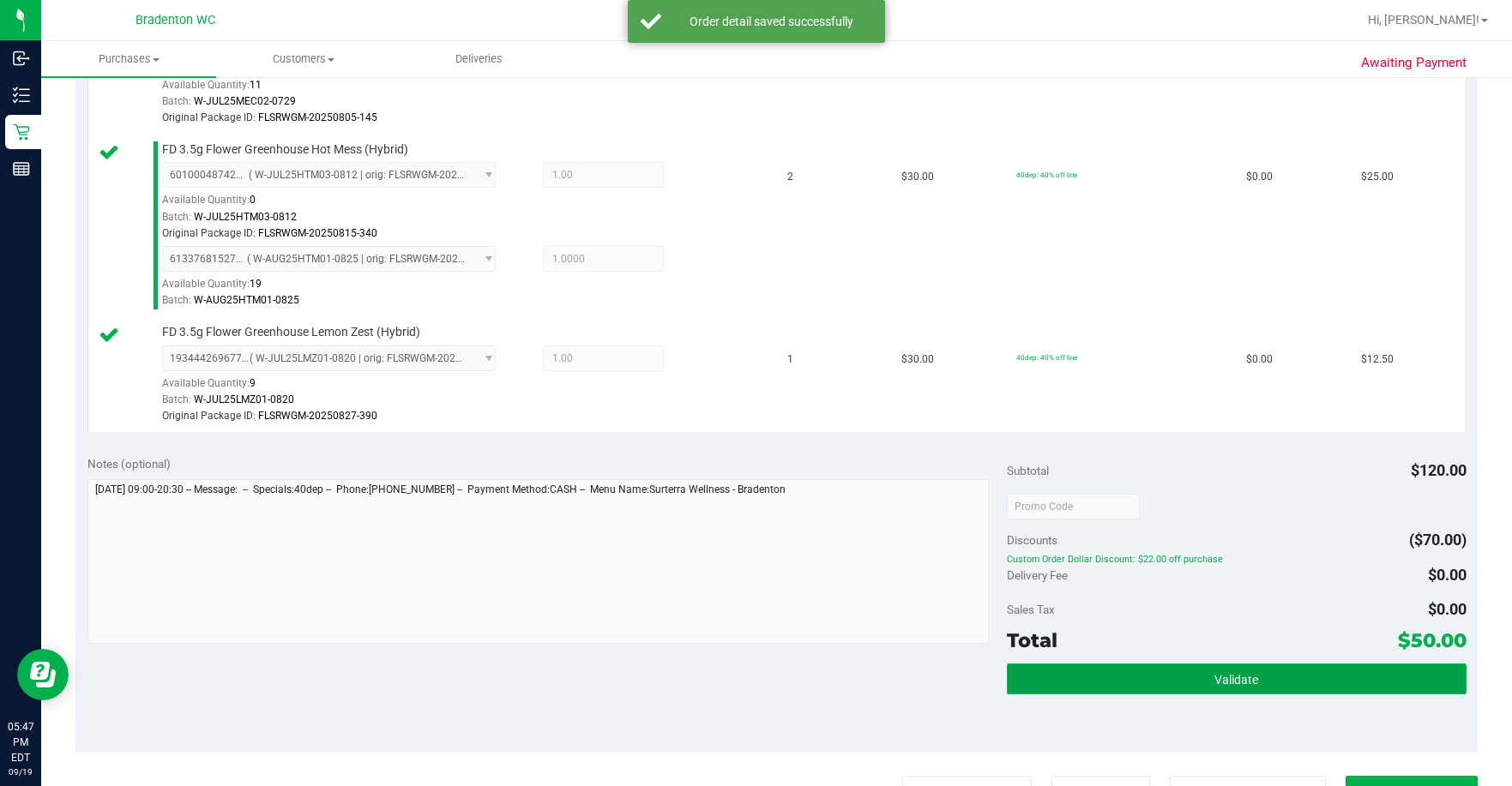
click at [818, 675] on button "Validate" at bounding box center [1237, 678] width 460 height 31
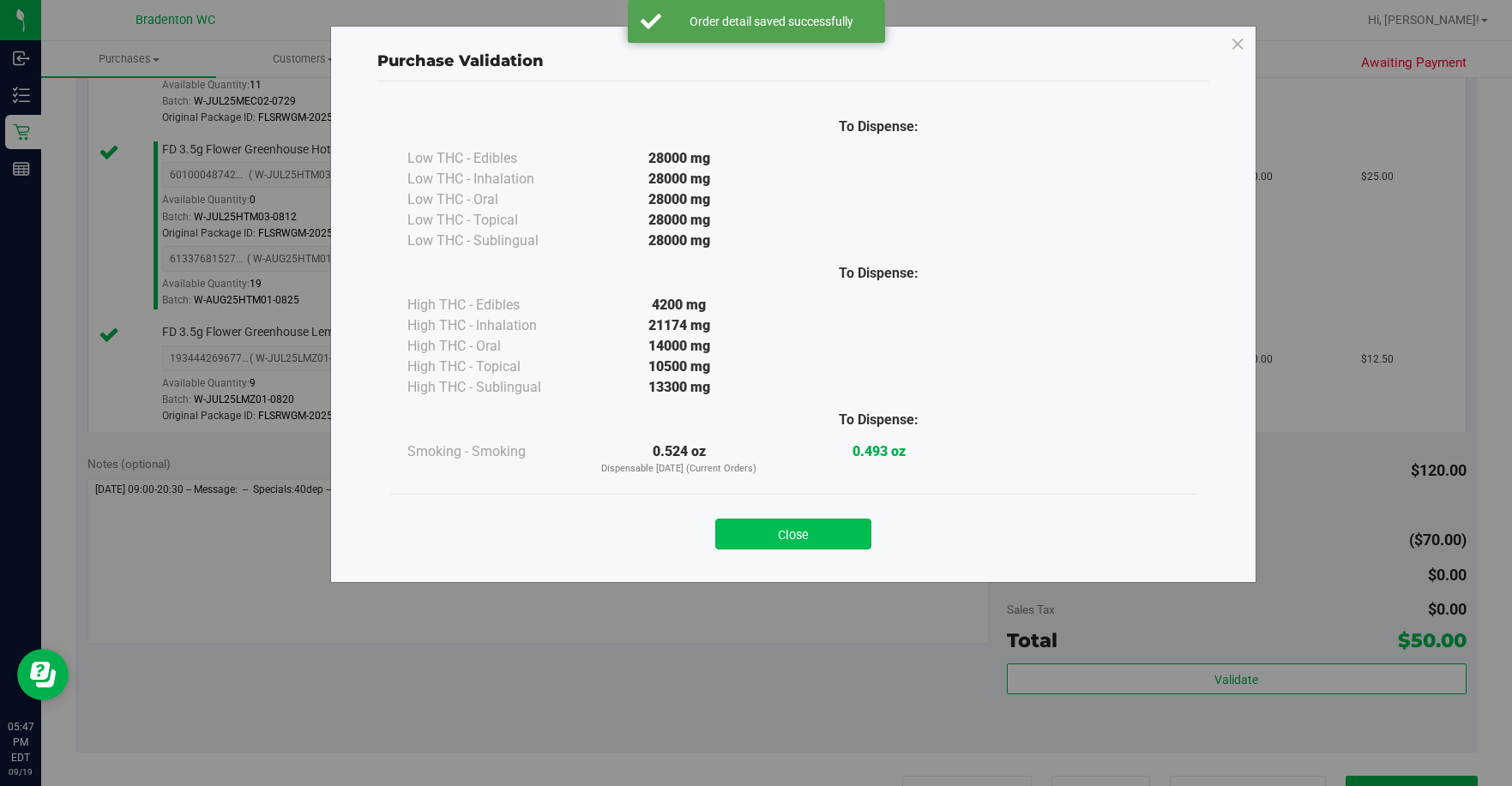
click at [818, 536] on button "Close" at bounding box center [794, 534] width 156 height 31
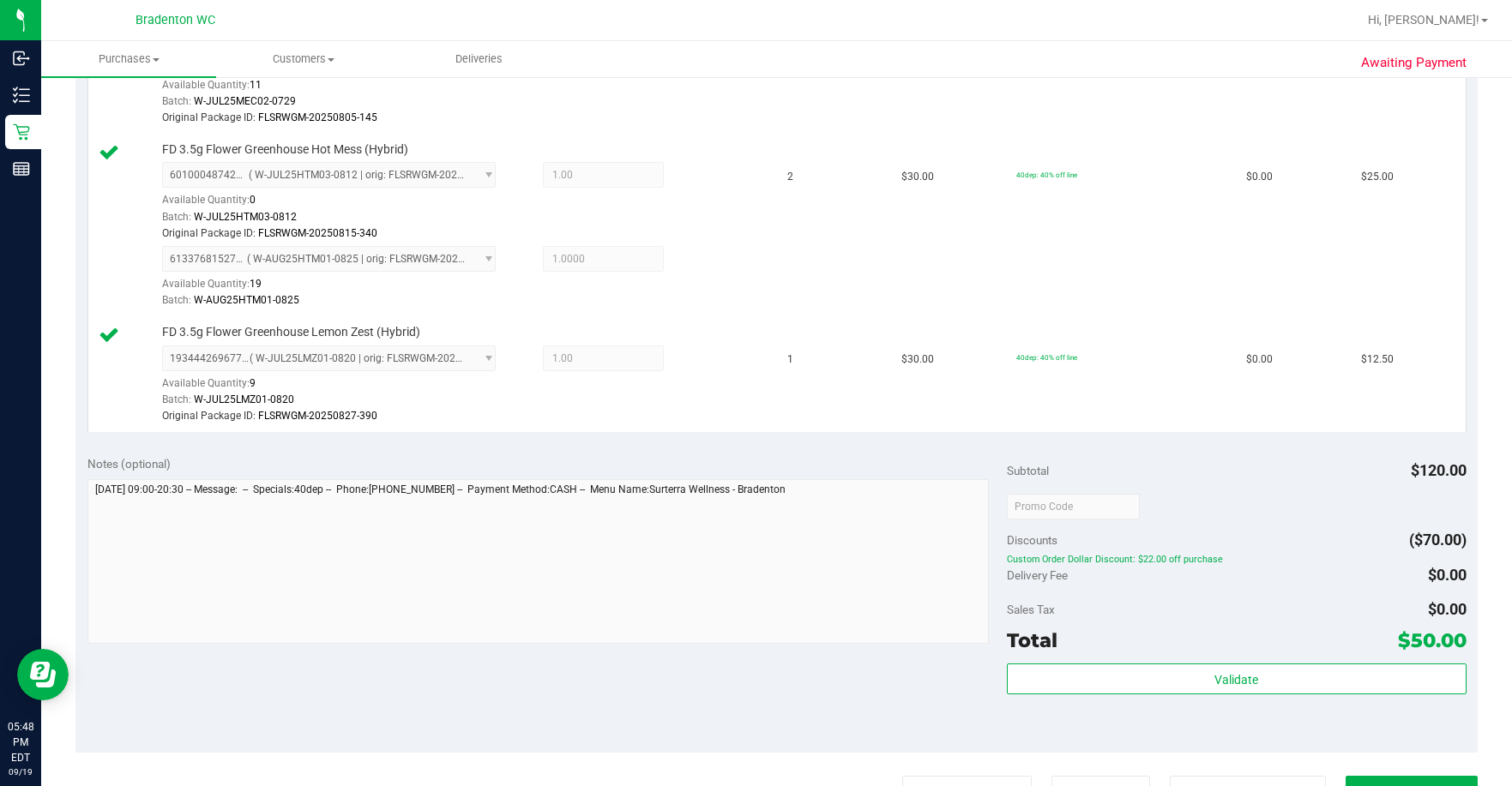
click at [818, 643] on div "Total $50.00" at bounding box center [1237, 640] width 460 height 31
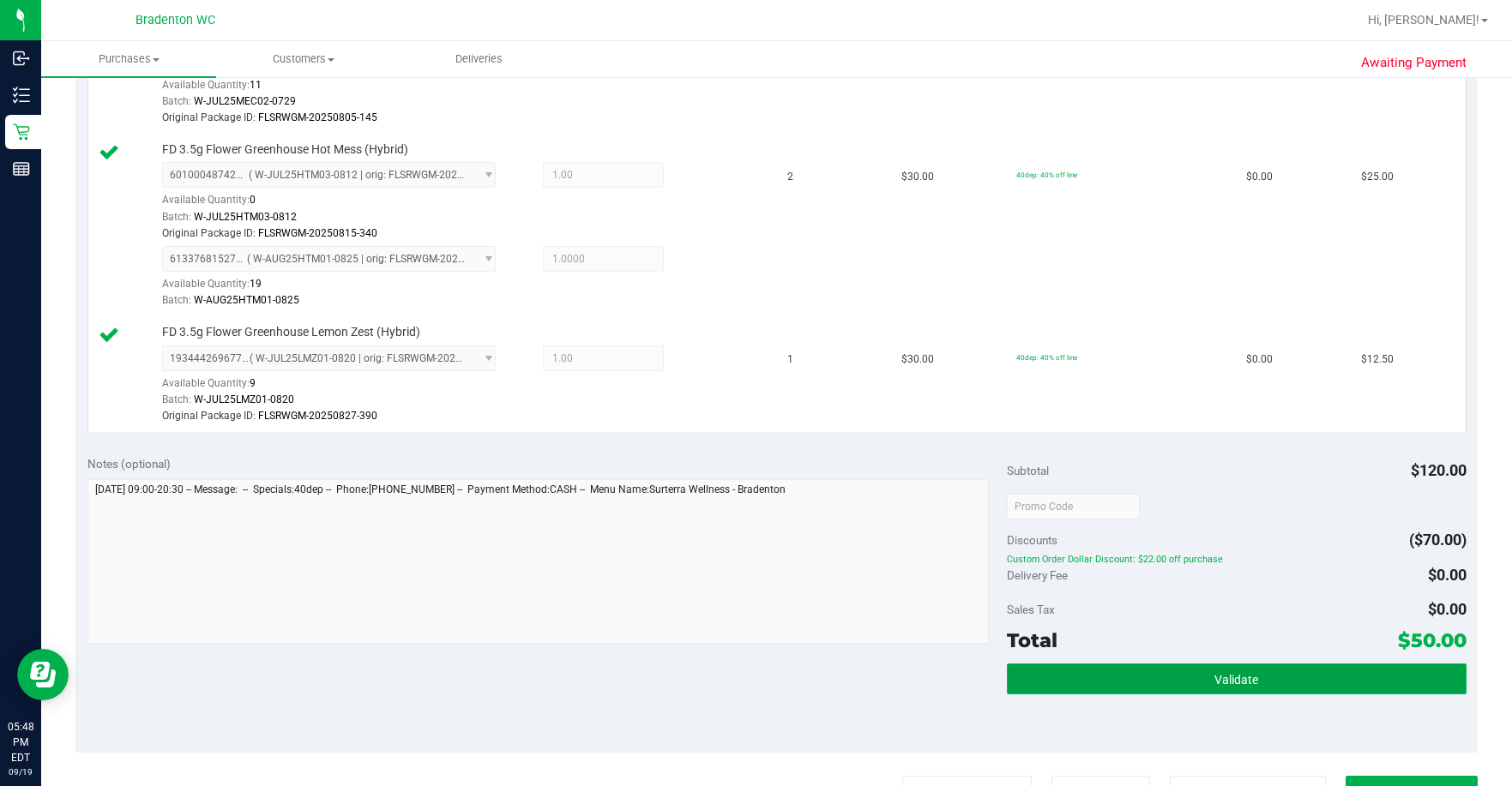
click at [818, 675] on button "Validate" at bounding box center [1237, 678] width 460 height 31
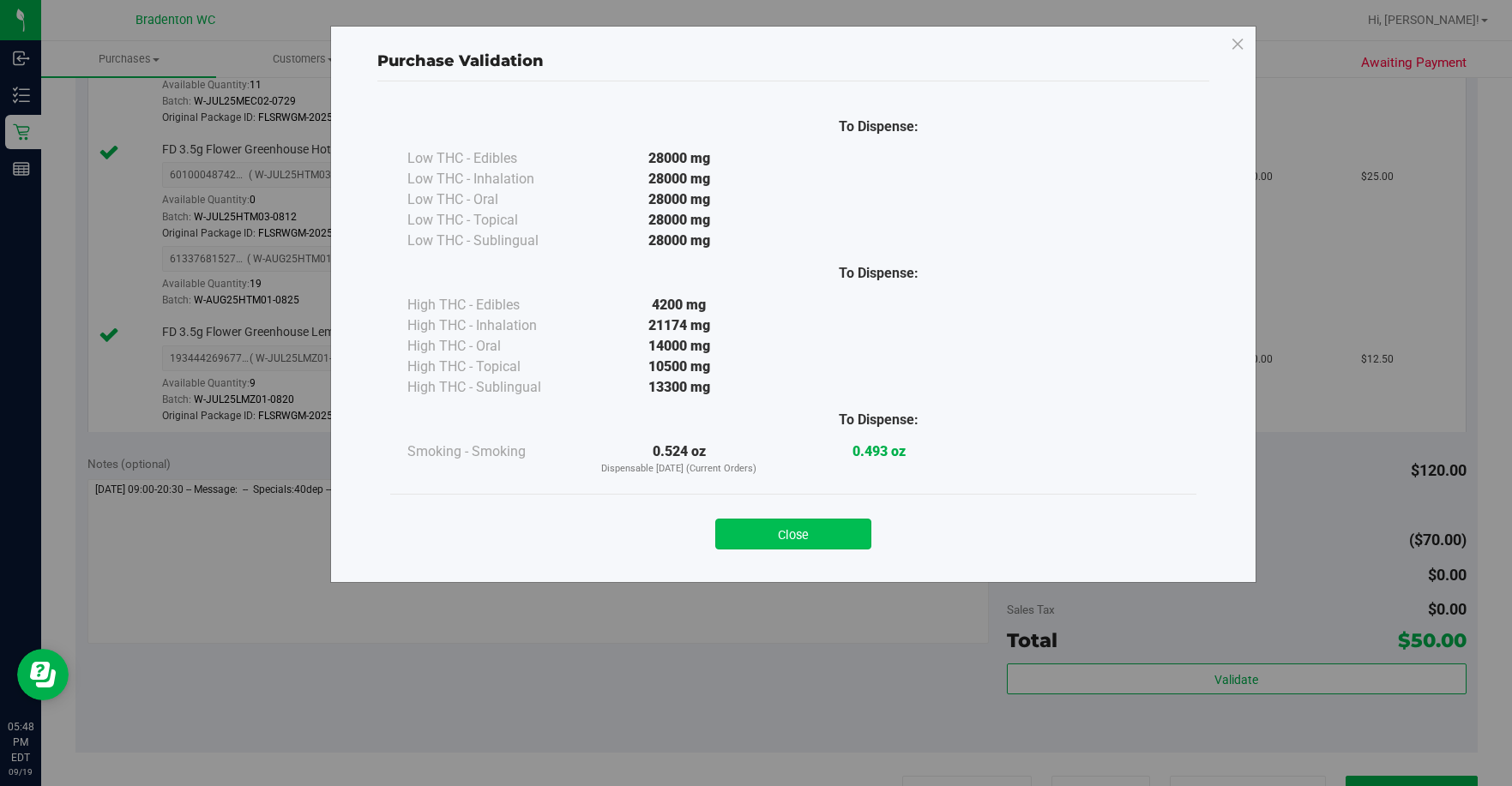
click at [818, 547] on button "Close" at bounding box center [794, 534] width 156 height 31
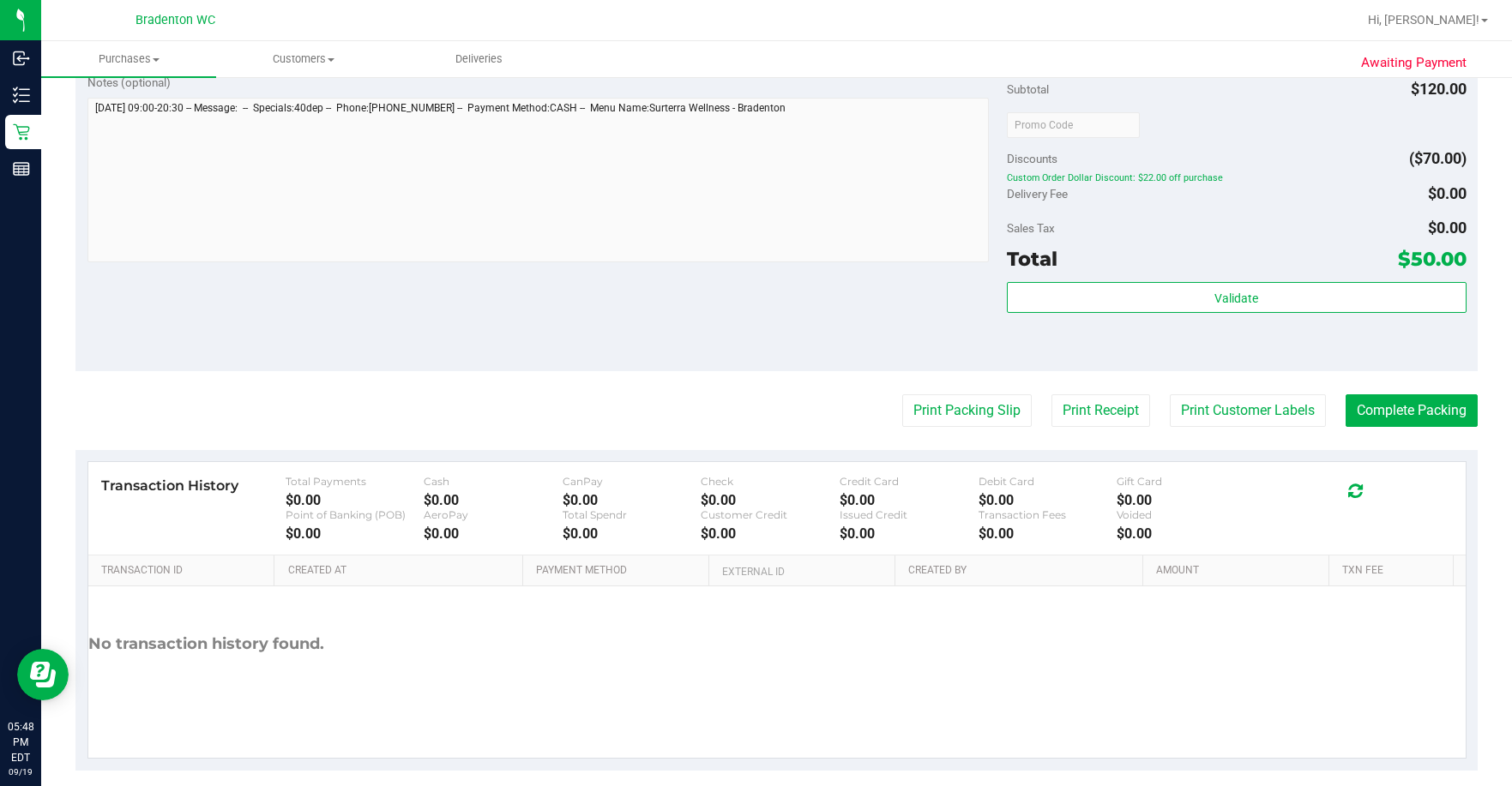
scroll to position [931, 0]
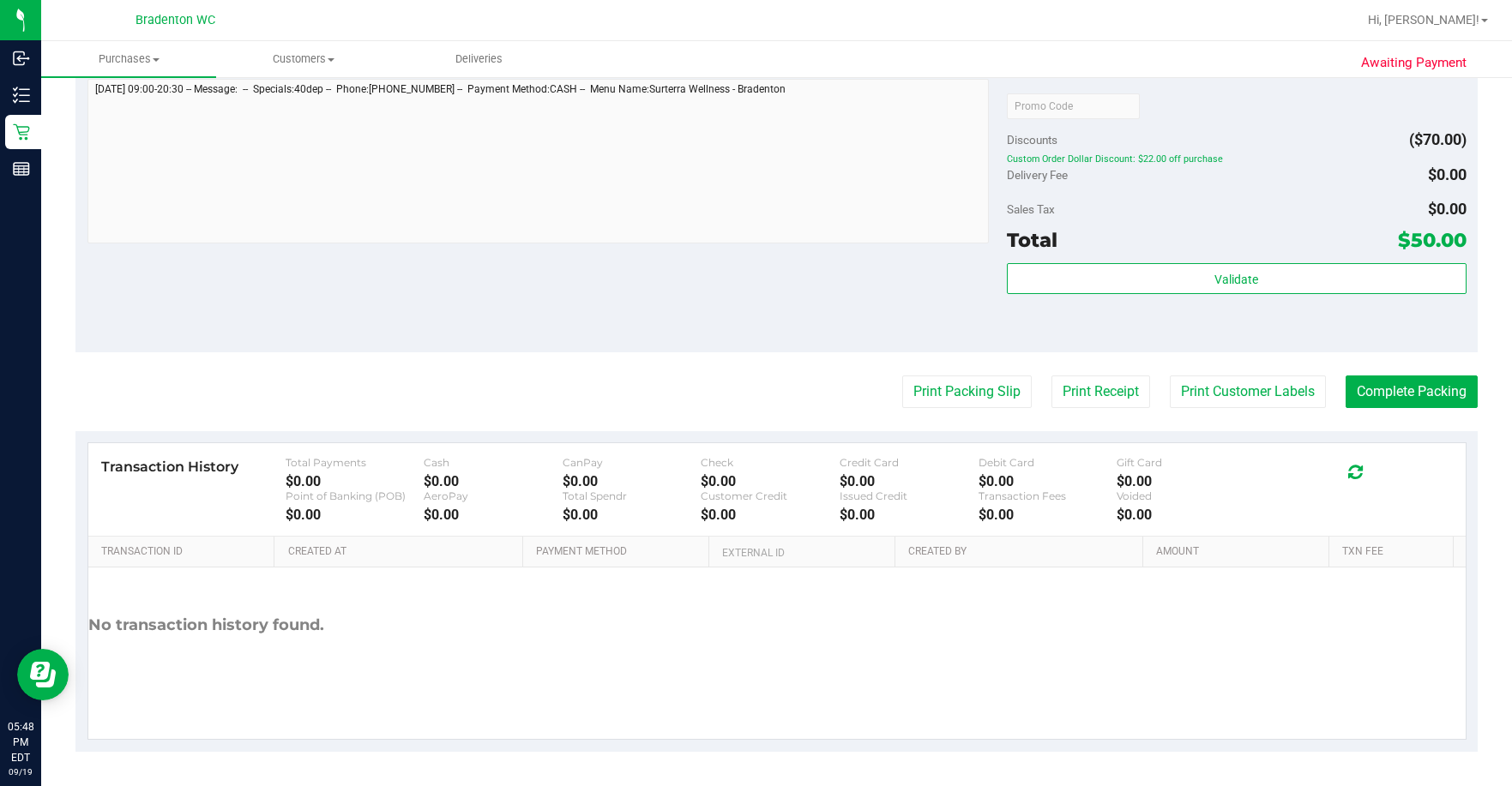
click at [818, 388] on button "Print Packing Slip" at bounding box center [967, 392] width 130 height 33
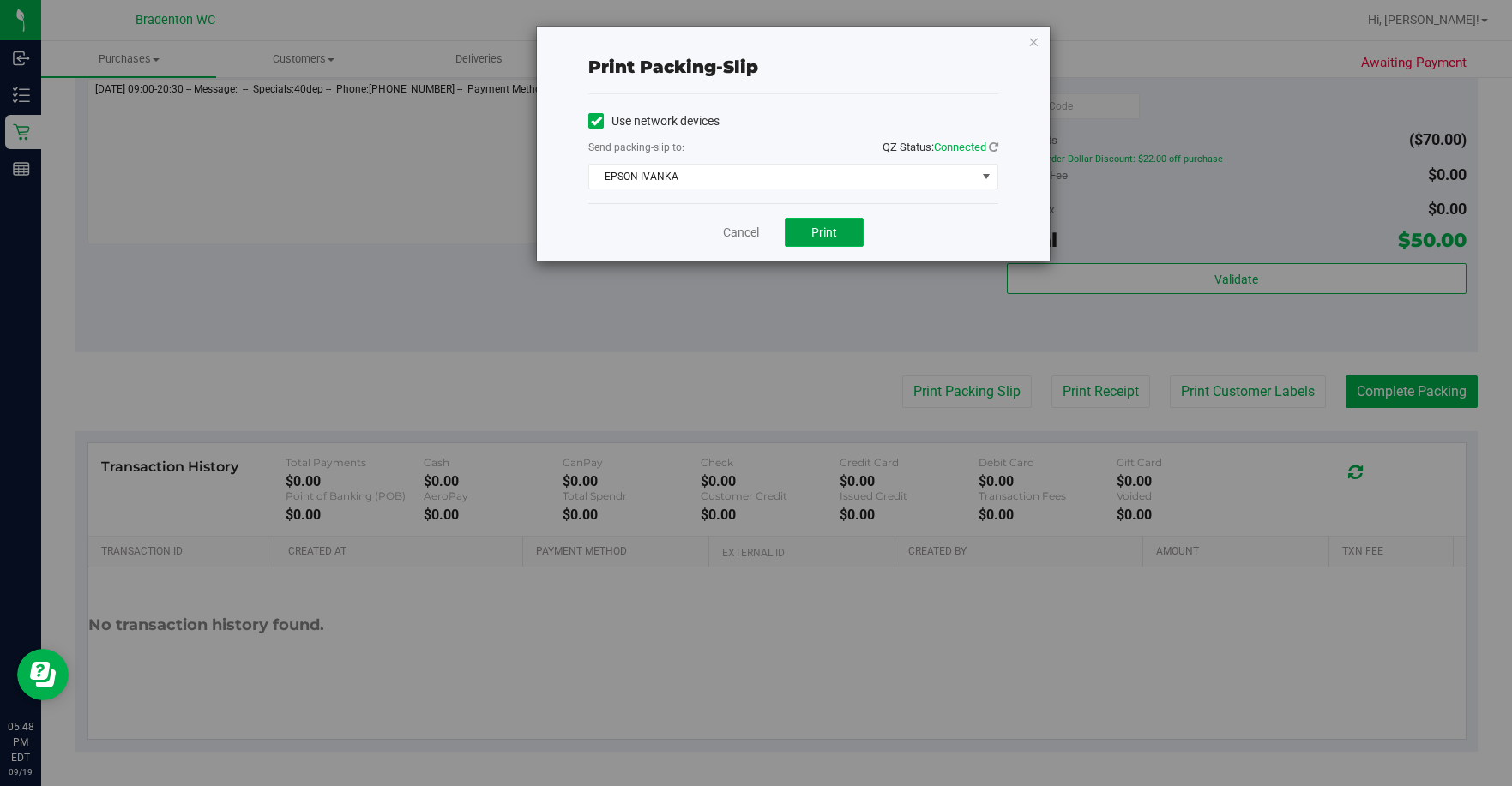
click at [818, 229] on button "Print" at bounding box center [824, 232] width 79 height 29
click at [732, 228] on link "Cancel" at bounding box center [741, 233] width 36 height 18
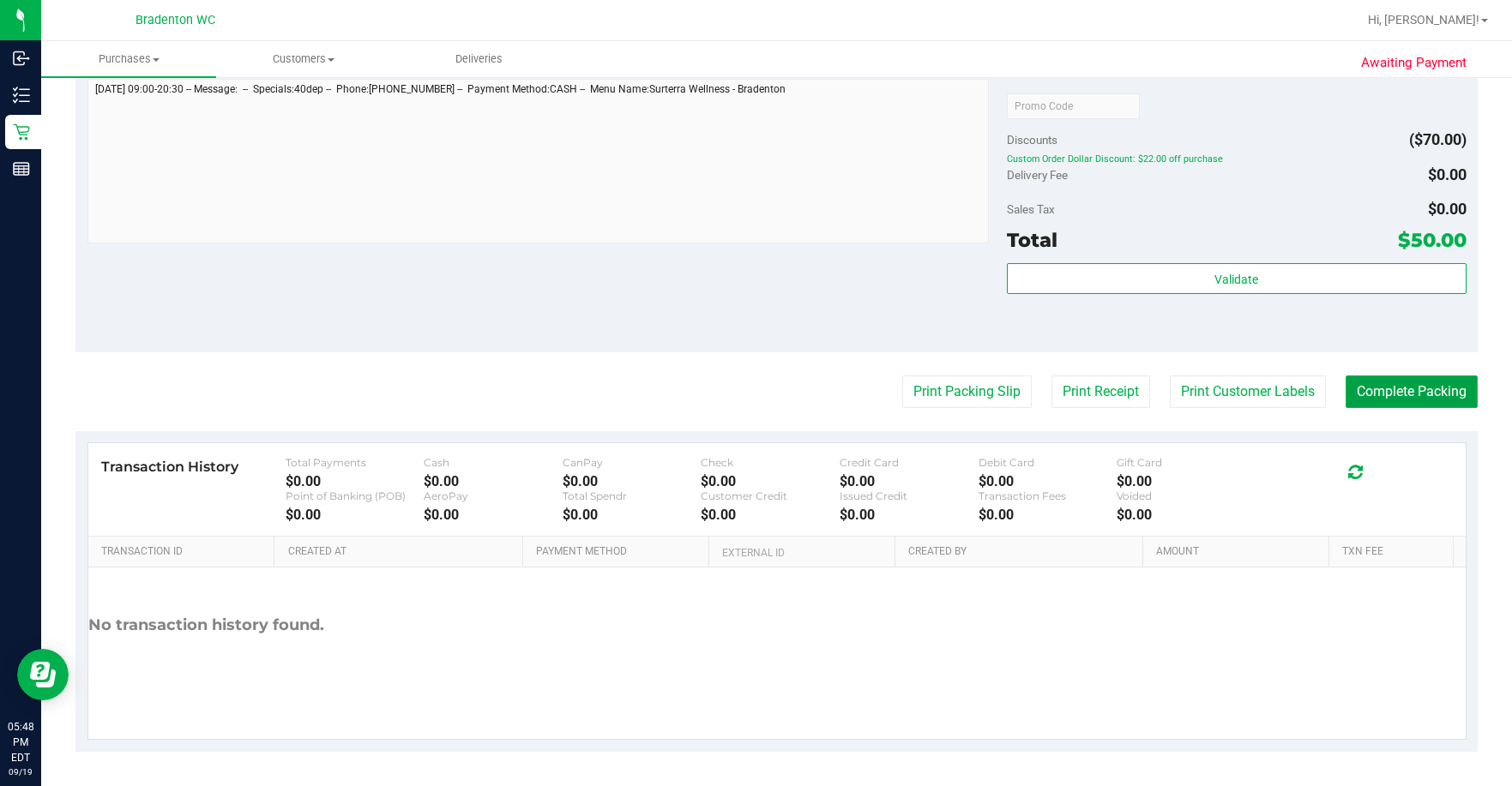
click at [818, 406] on button "Complete Packing" at bounding box center [1412, 392] width 132 height 33
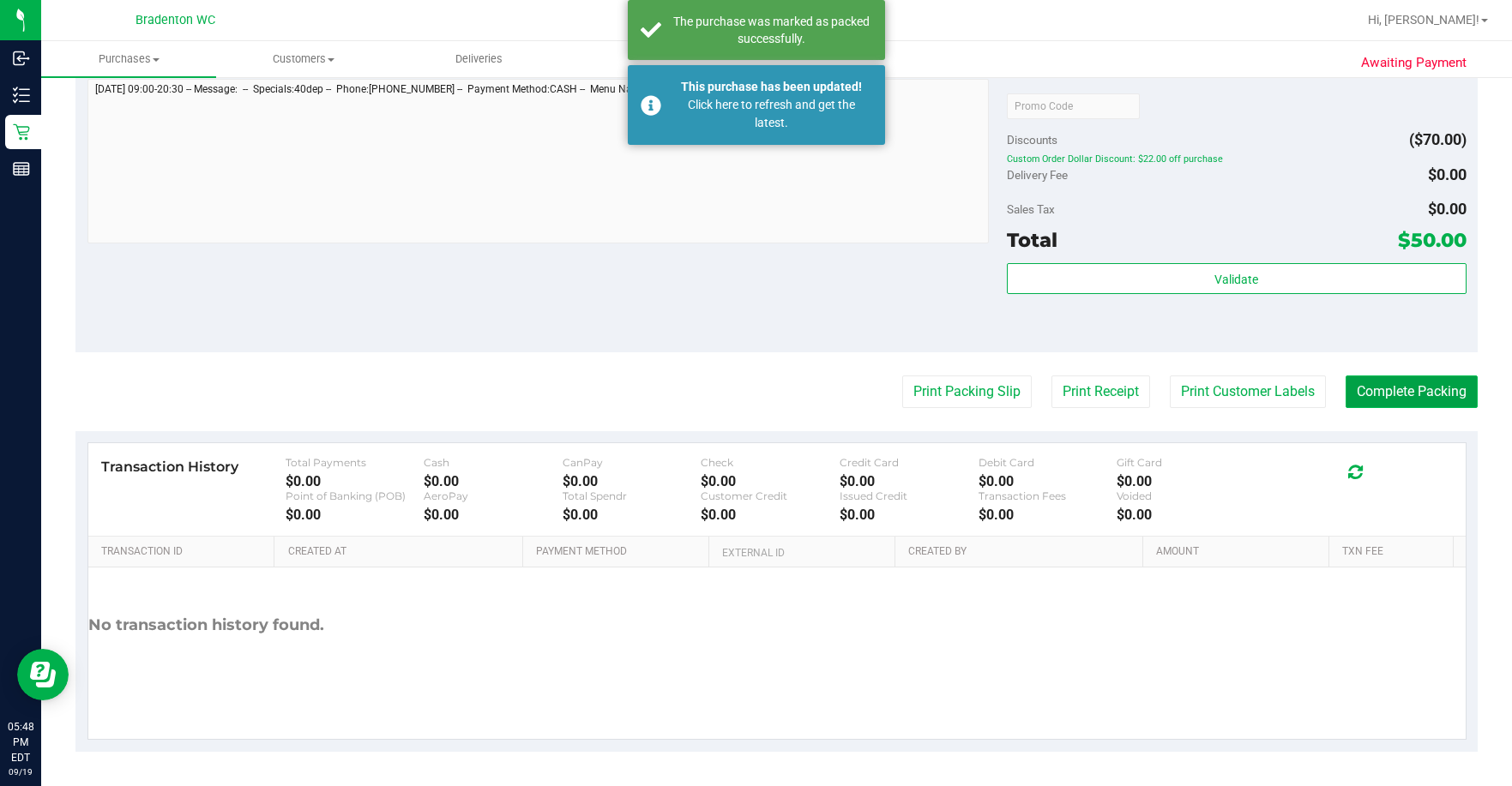
click at [818, 404] on button "Complete Packing" at bounding box center [1412, 392] width 132 height 33
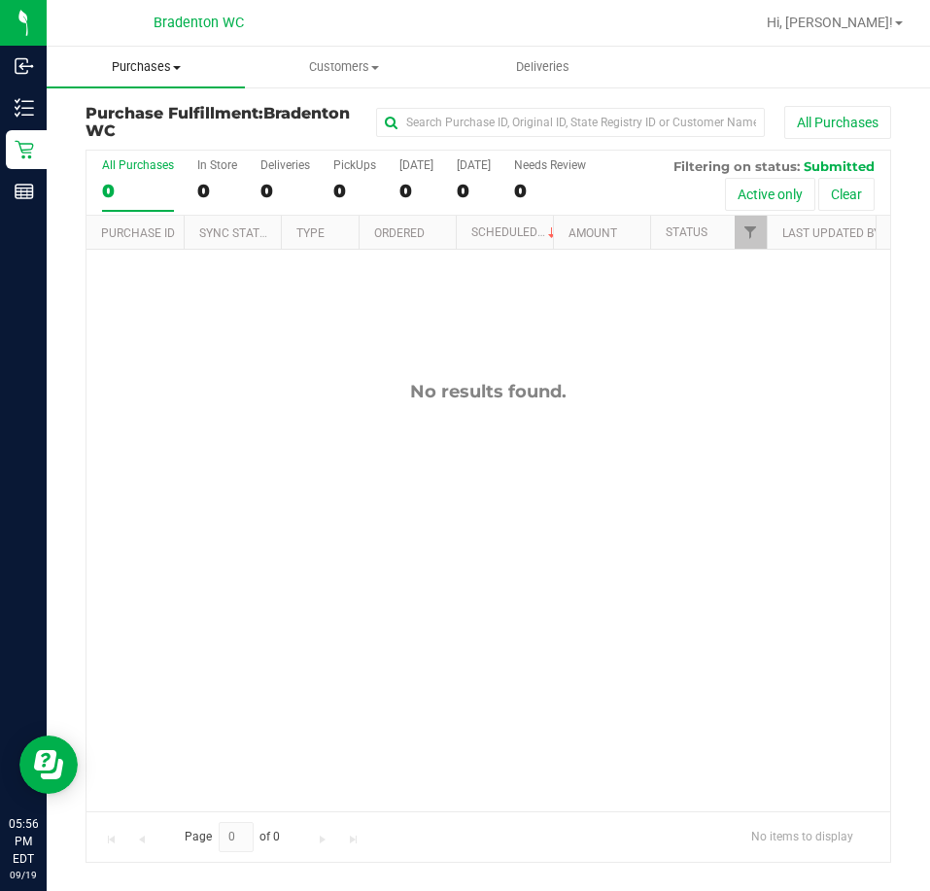
click at [156, 77] on uib-tab-heading "Purchases Summary of purchases Fulfillment All purchases" at bounding box center [146, 67] width 198 height 41
click at [121, 137] on span "Fulfillment" at bounding box center [107, 140] width 121 height 17
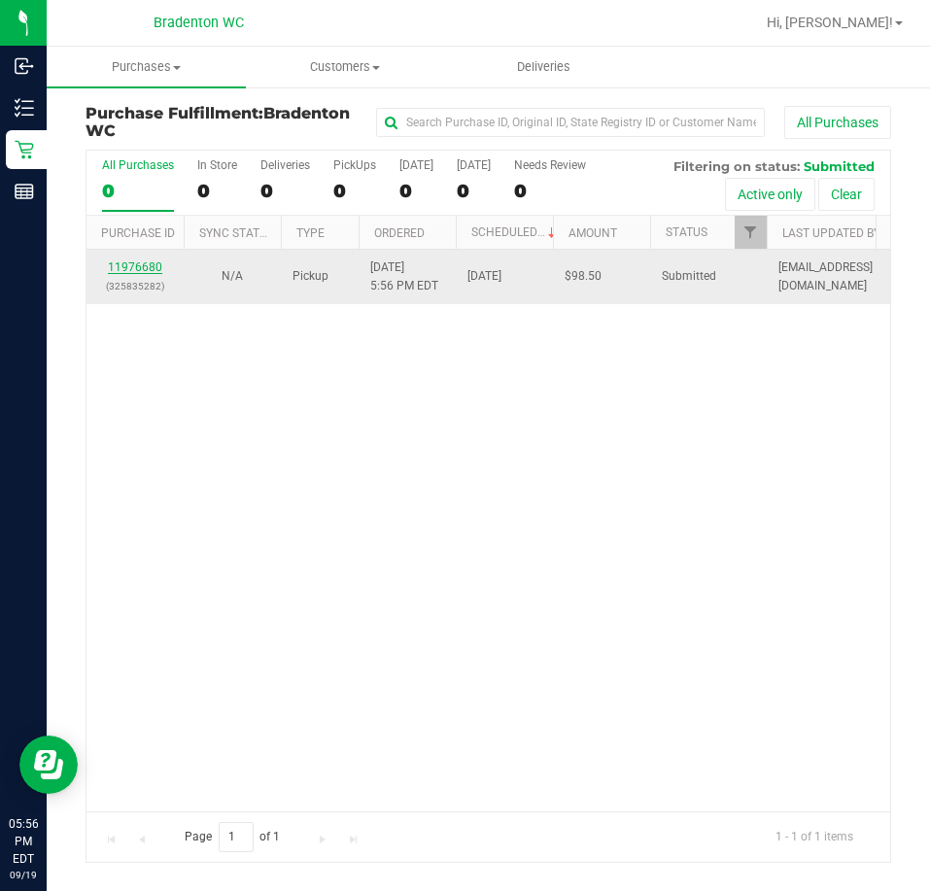
click at [144, 262] on link "11976680" at bounding box center [135, 267] width 54 height 14
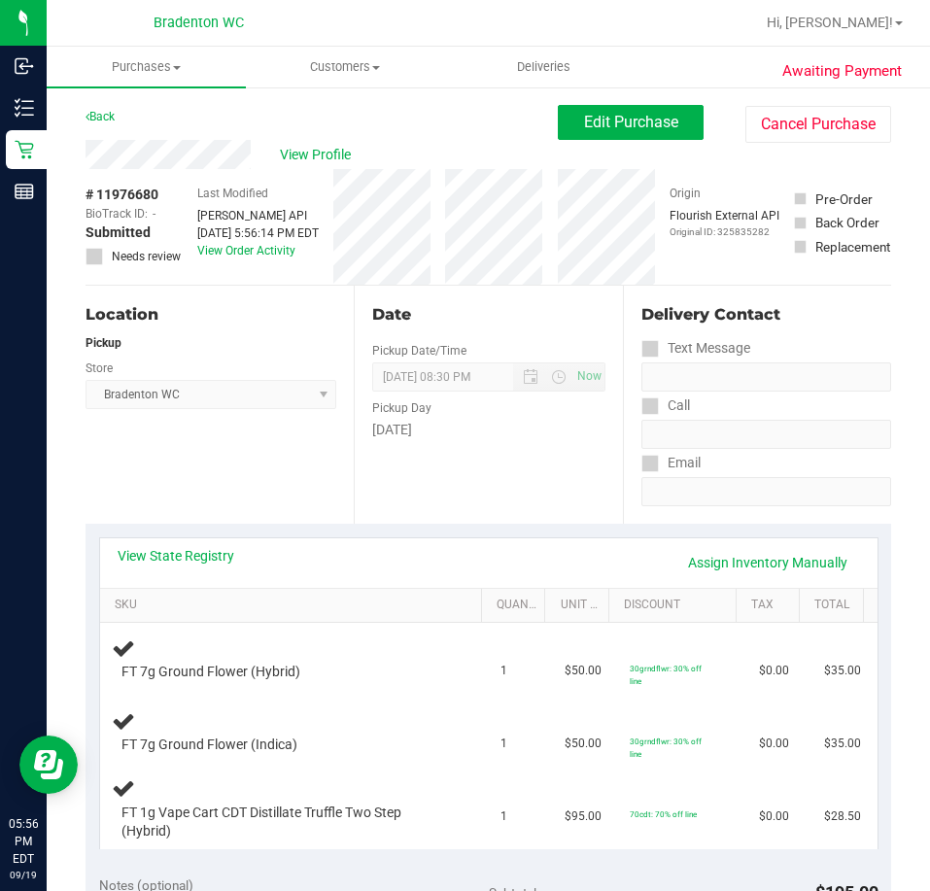
click at [190, 538] on div "View State Registry Assign Inventory Manually" at bounding box center [488, 563] width 777 height 50
click at [198, 553] on link "View State Registry" at bounding box center [176, 555] width 117 height 19
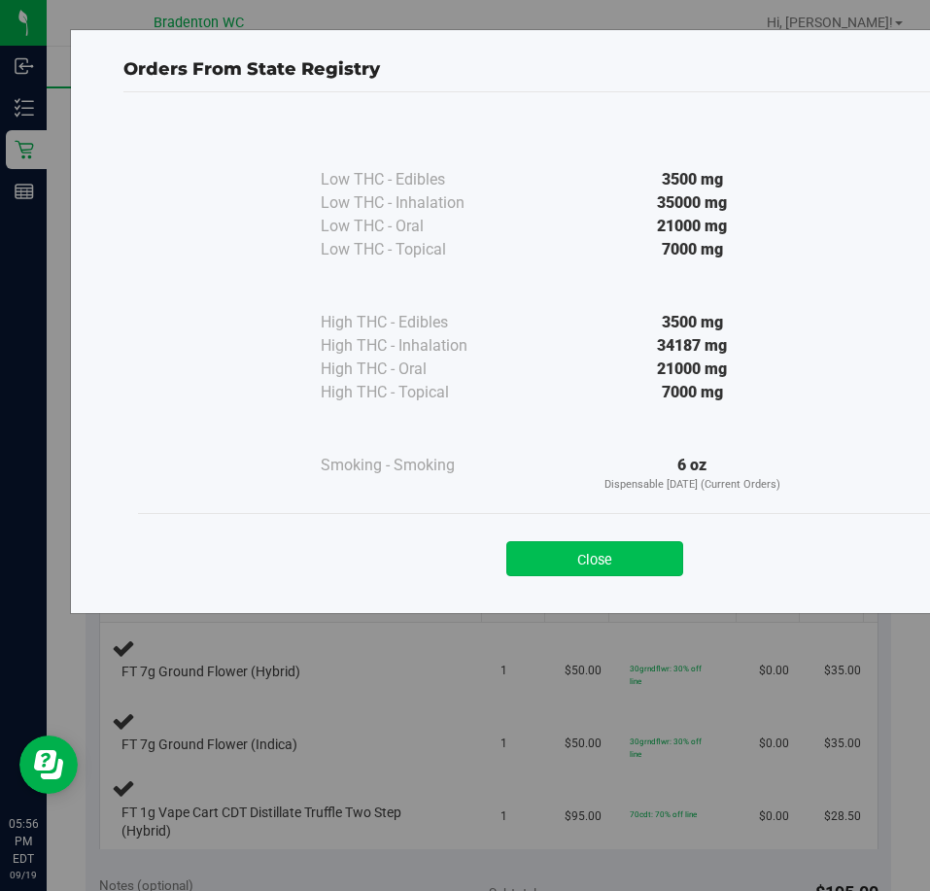
click at [615, 568] on button "Close" at bounding box center [594, 558] width 177 height 35
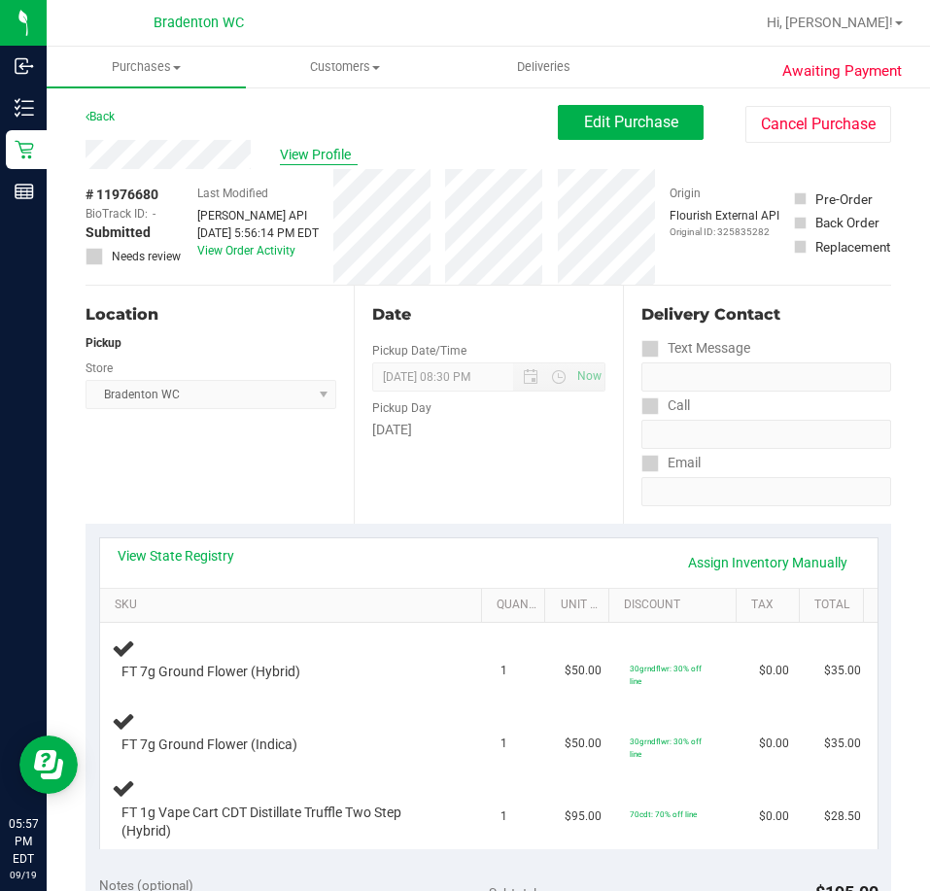
click at [321, 157] on span "View Profile" at bounding box center [319, 155] width 78 height 20
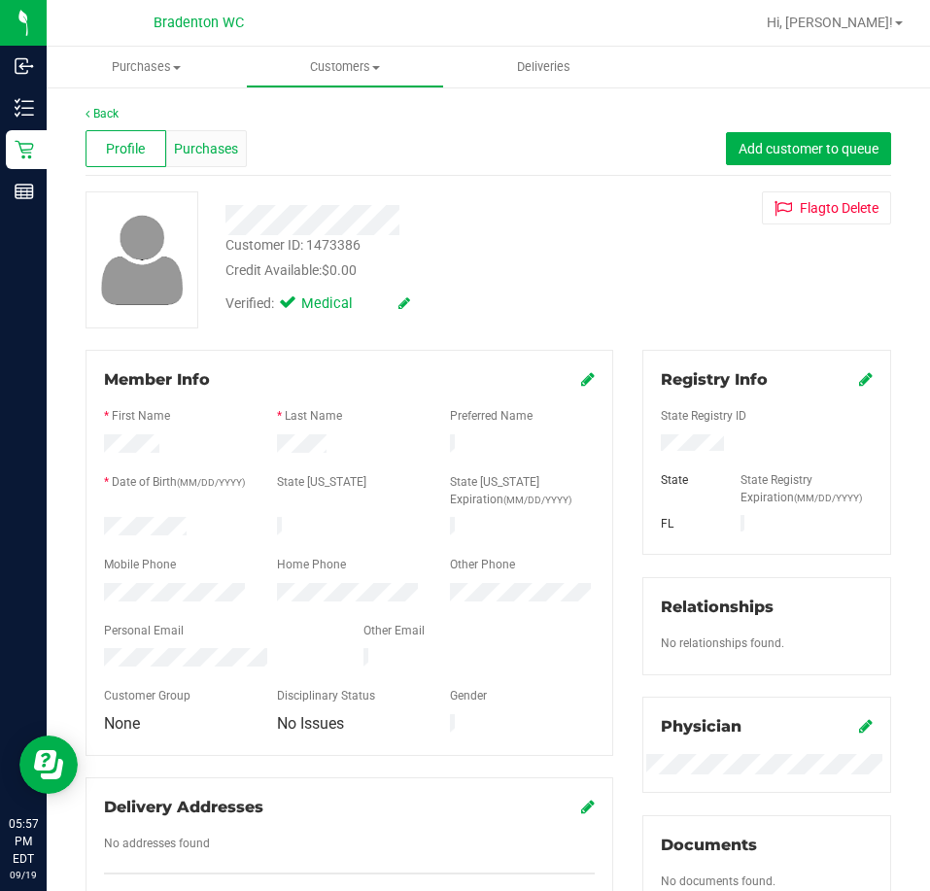
click at [198, 155] on span "Purchases" at bounding box center [206, 149] width 64 height 20
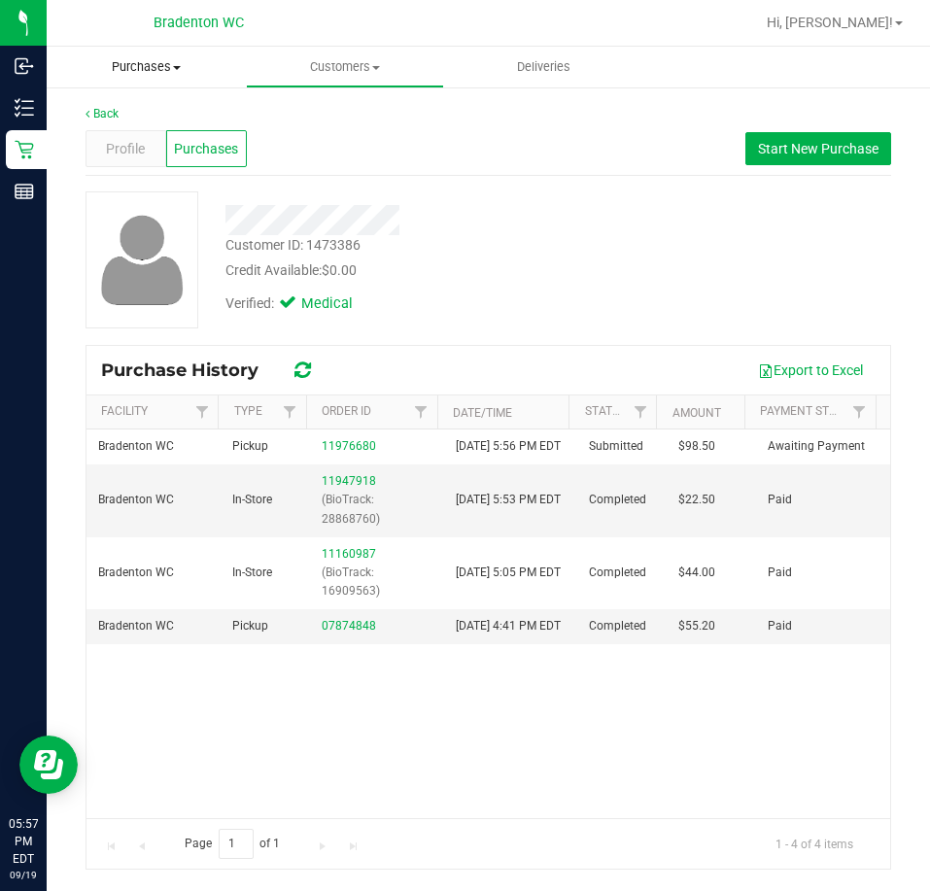
click at [174, 75] on span "Purchases" at bounding box center [146, 66] width 199 height 17
click at [137, 125] on span "Summary of purchases" at bounding box center [146, 117] width 199 height 17
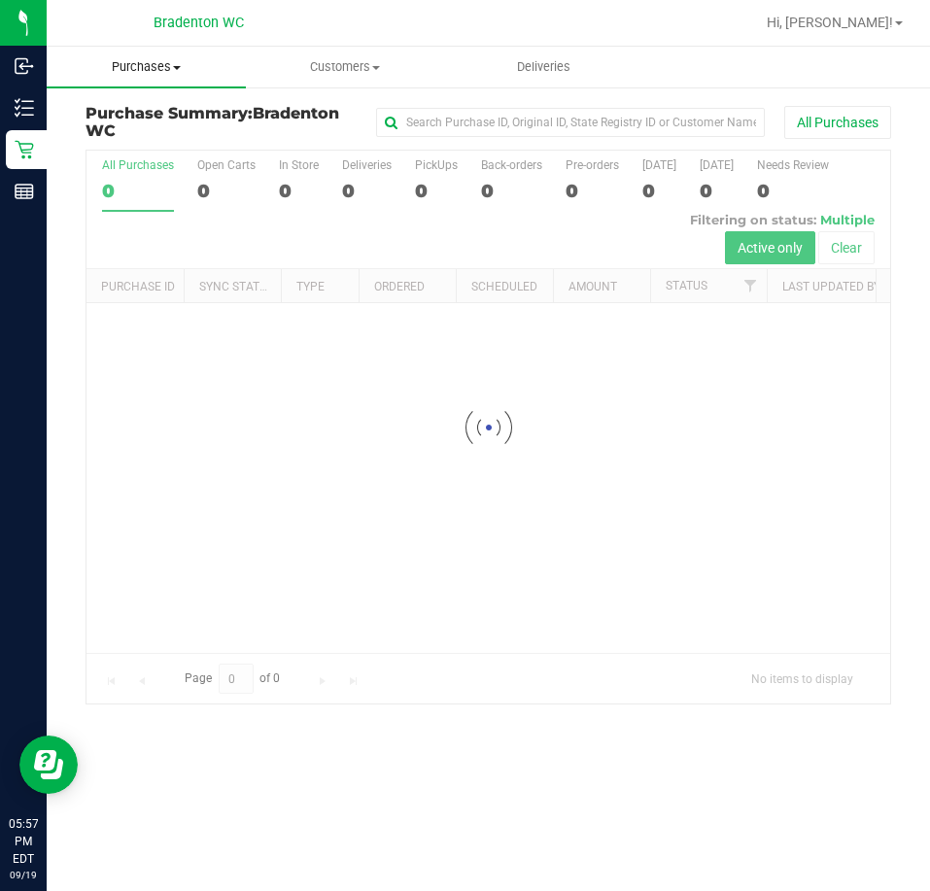
click at [140, 70] on span "Purchases" at bounding box center [146, 66] width 199 height 17
click at [147, 139] on span "Fulfillment" at bounding box center [107, 140] width 121 height 17
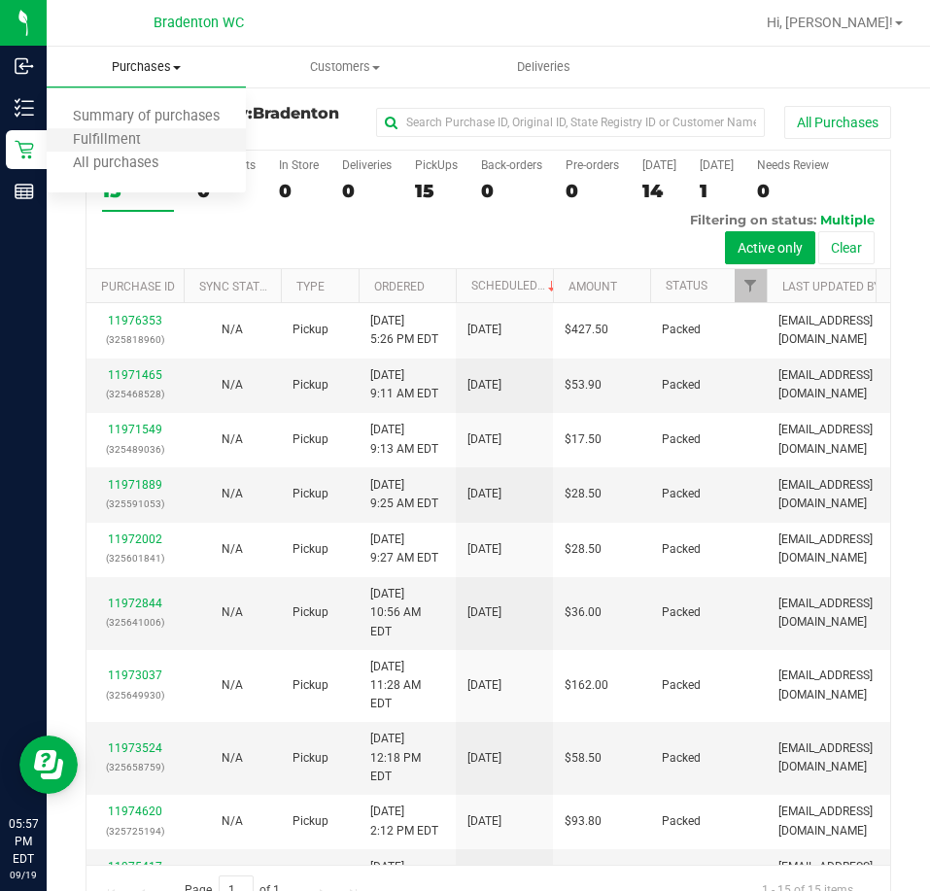
click at [190, 139] on li "Fulfillment" at bounding box center [146, 140] width 199 height 23
